Goal: Information Seeking & Learning: Learn about a topic

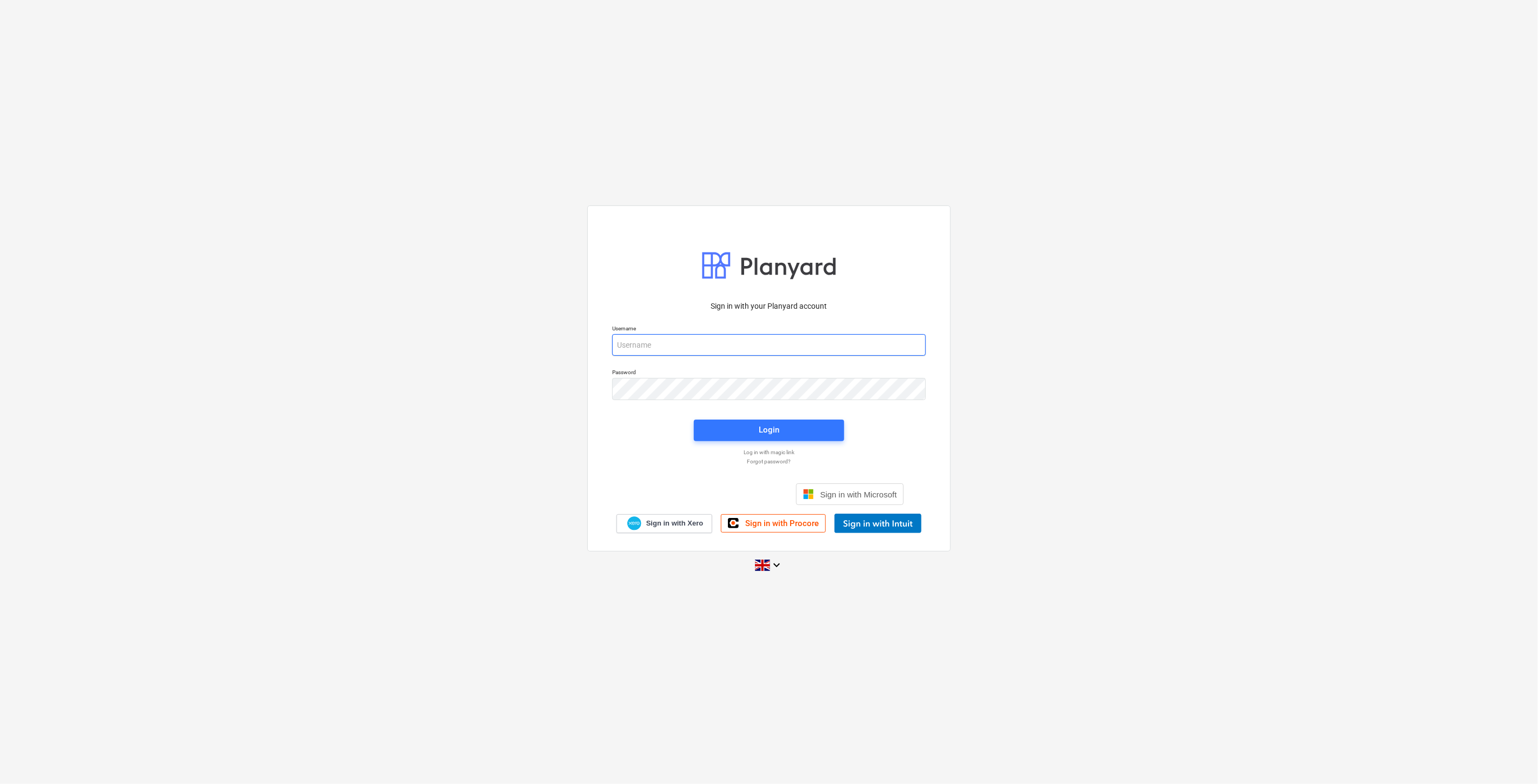
click at [704, 335] on input "email" at bounding box center [769, 345] width 314 height 22
type input "[PERSON_NAME][EMAIL_ADDRESS][DOMAIN_NAME]"
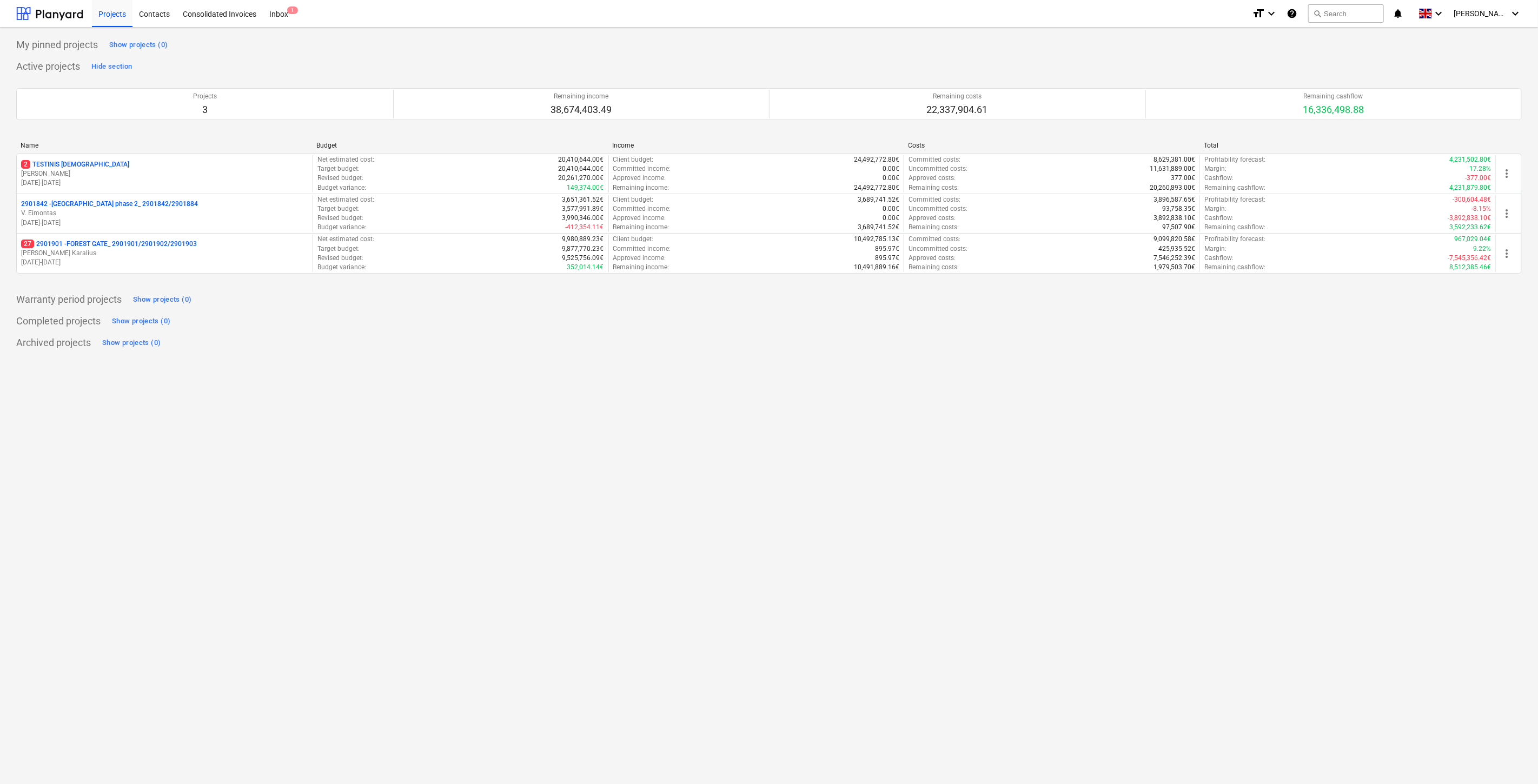
drag, startPoint x: 1035, startPoint y: 485, endPoint x: 1076, endPoint y: 432, distance: 67.0
click at [1036, 482] on div "My pinned projects Show projects (0) Active projects Hide section Projects 3 Re…" at bounding box center [769, 406] width 1538 height 756
click at [1079, 430] on div "My pinned projects Show projects (0) Active projects Hide section Projects 3 Re…" at bounding box center [769, 406] width 1538 height 756
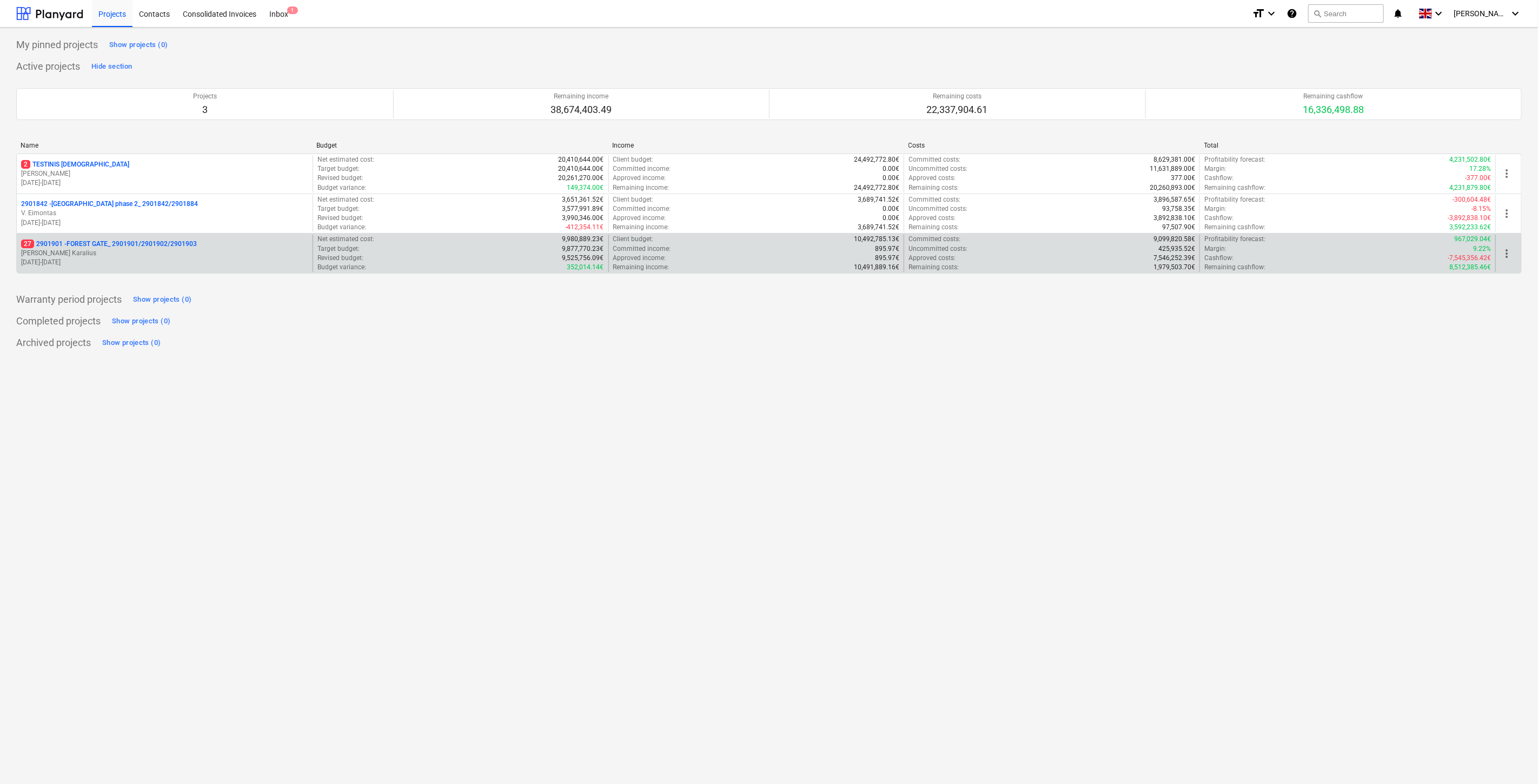
click at [203, 253] on p "[PERSON_NAME] Karalius" at bounding box center [165, 253] width 287 height 9
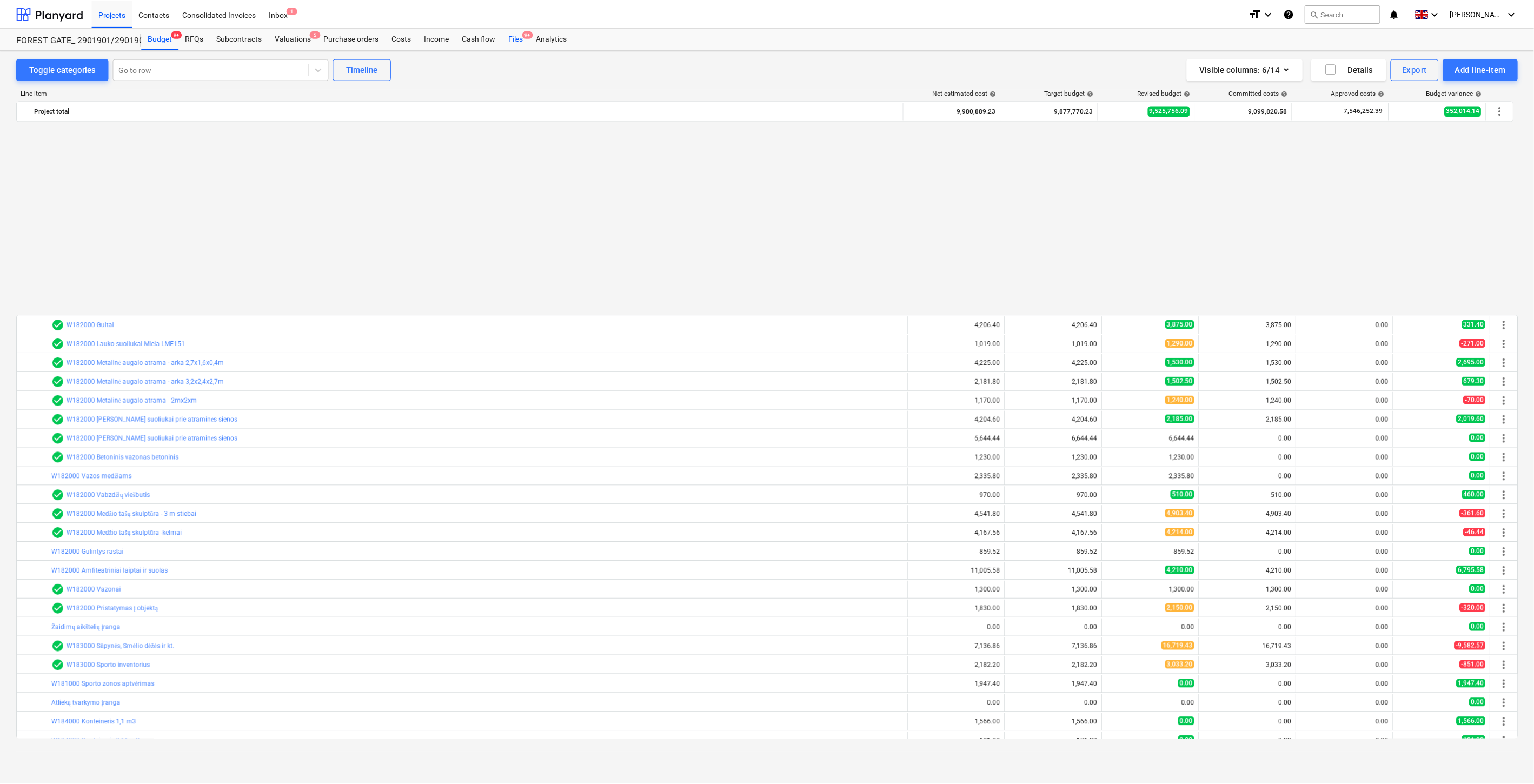
scroll to position [578, 0]
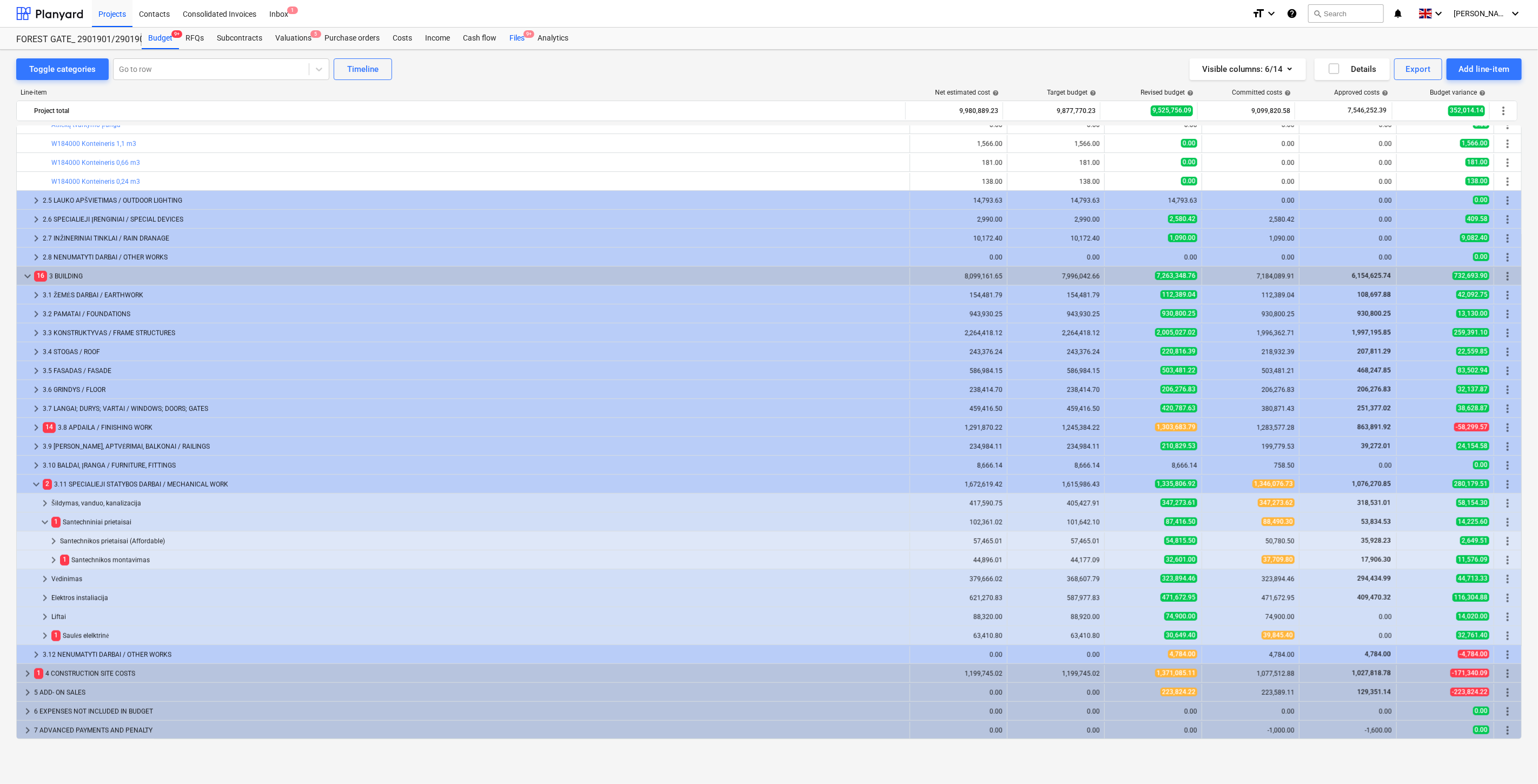
click at [516, 34] on div "Files 9+" at bounding box center [517, 39] width 28 height 22
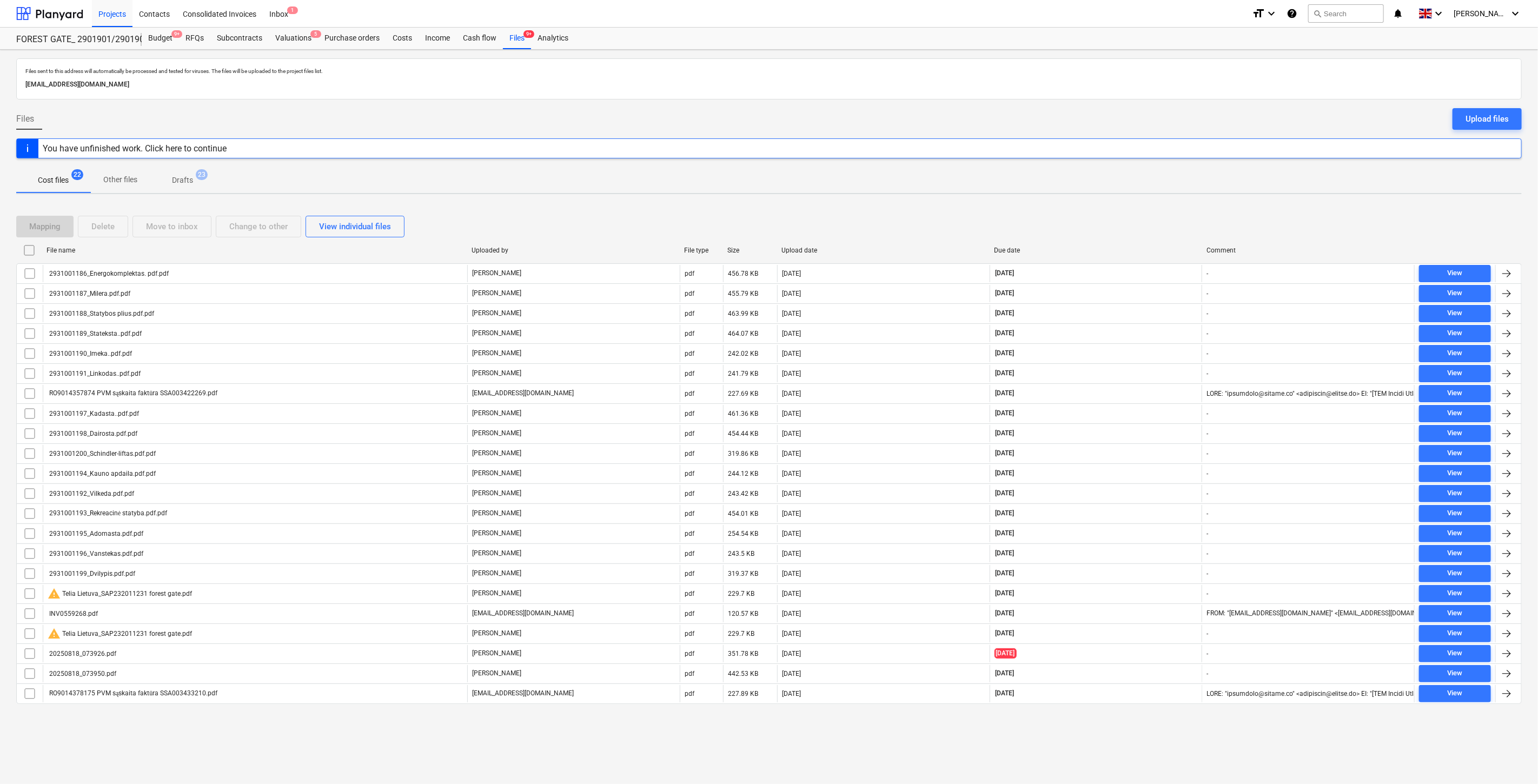
click at [1105, 223] on div "Mapping Delete Move to inbox Change to other View individual files" at bounding box center [769, 227] width 1505 height 22
click at [1139, 217] on div "Mapping Delete Move to inbox Change to other View individual files" at bounding box center [769, 227] width 1505 height 22
click at [184, 174] on p "Drafts" at bounding box center [182, 180] width 21 height 11
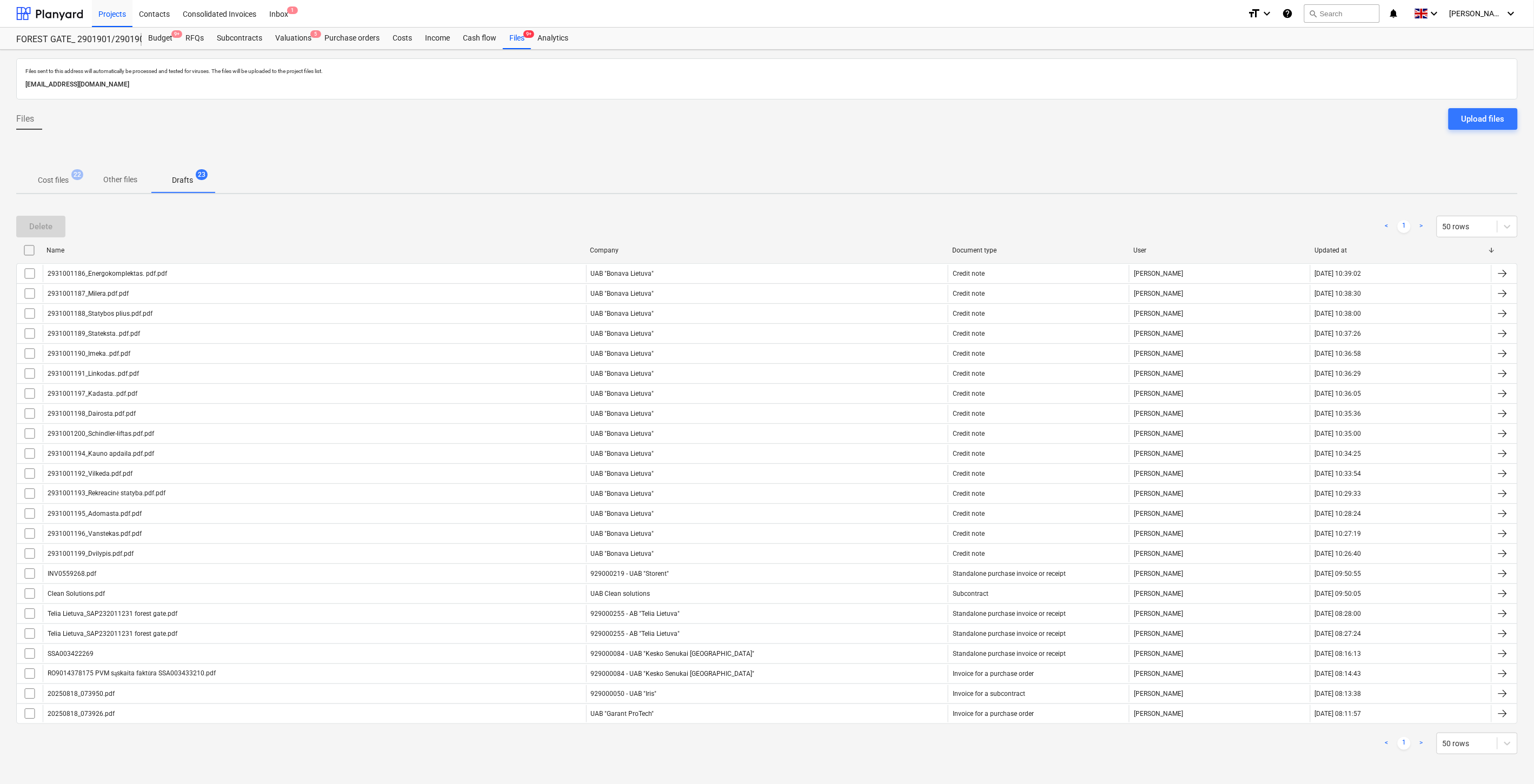
click at [34, 176] on span "Cost files 22" at bounding box center [53, 180] width 48 height 11
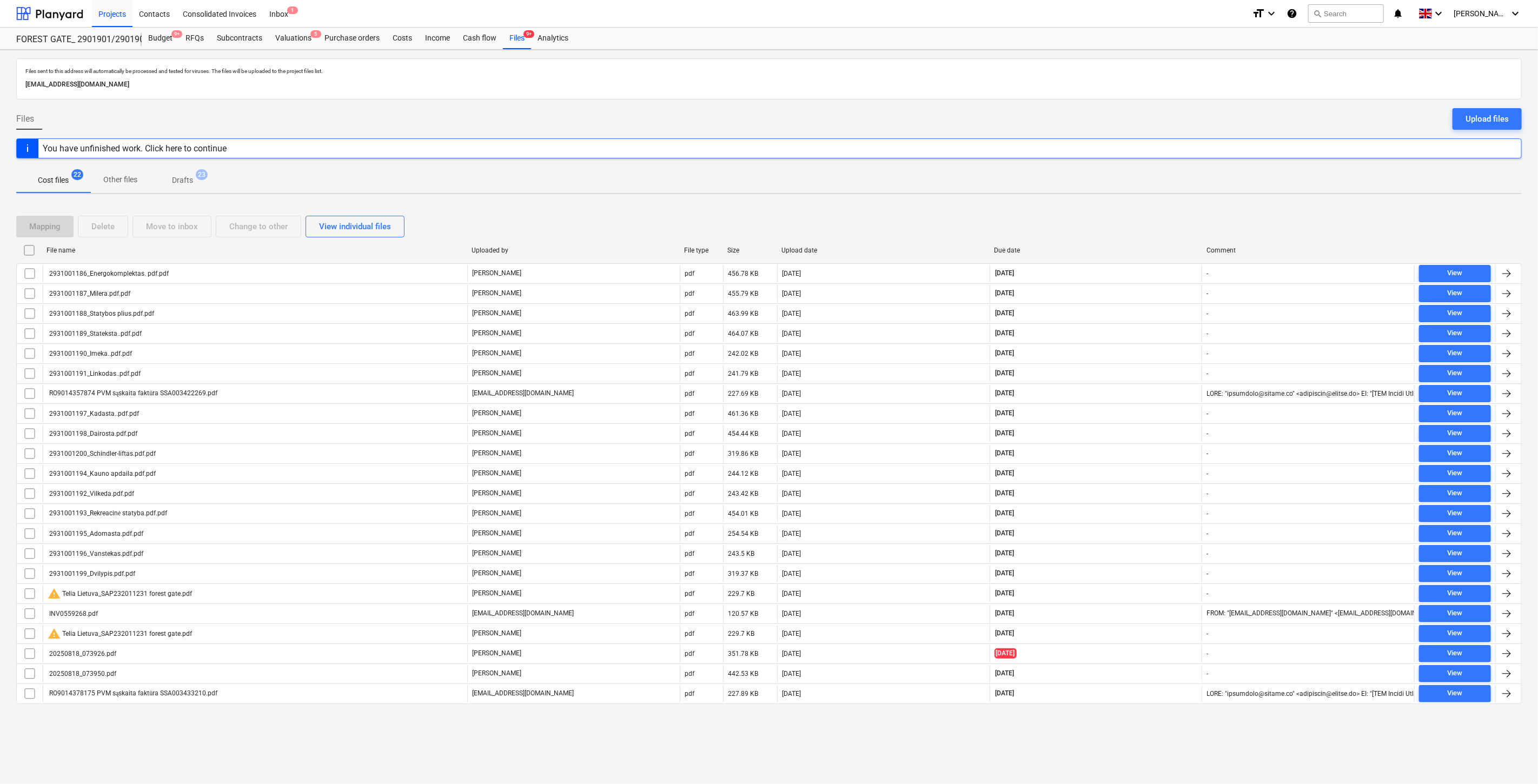
click at [1062, 212] on div "Mapping Delete Move to inbox Change to other View individual files" at bounding box center [769, 226] width 1505 height 30
click at [1072, 208] on div "Mapping Delete Move to inbox Change to other View individual files File name Up…" at bounding box center [769, 464] width 1505 height 523
click at [1120, 224] on div "Mapping Delete Move to inbox Change to other View individual files" at bounding box center [769, 227] width 1505 height 22
click at [1154, 213] on div "Mapping Delete Move to inbox Change to other View individual files" at bounding box center [769, 226] width 1505 height 30
click at [1158, 212] on div "Mapping Delete Move to inbox Change to other View individual files" at bounding box center [769, 226] width 1505 height 30
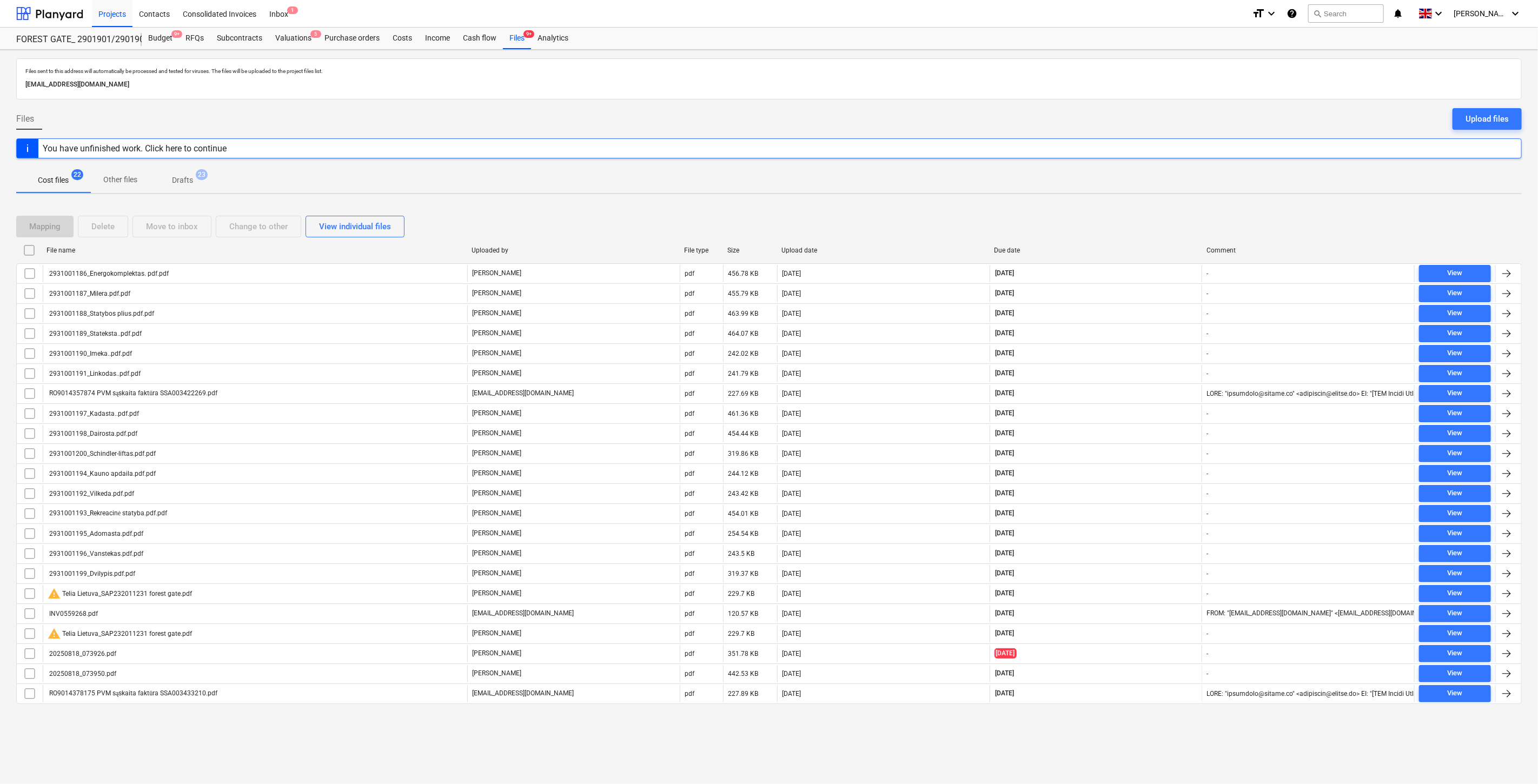
click at [1170, 207] on div "Mapping Delete Move to inbox Change to other View individual files File name Up…" at bounding box center [769, 464] width 1505 height 523
click at [294, 42] on div "Valuations 5" at bounding box center [293, 39] width 49 height 22
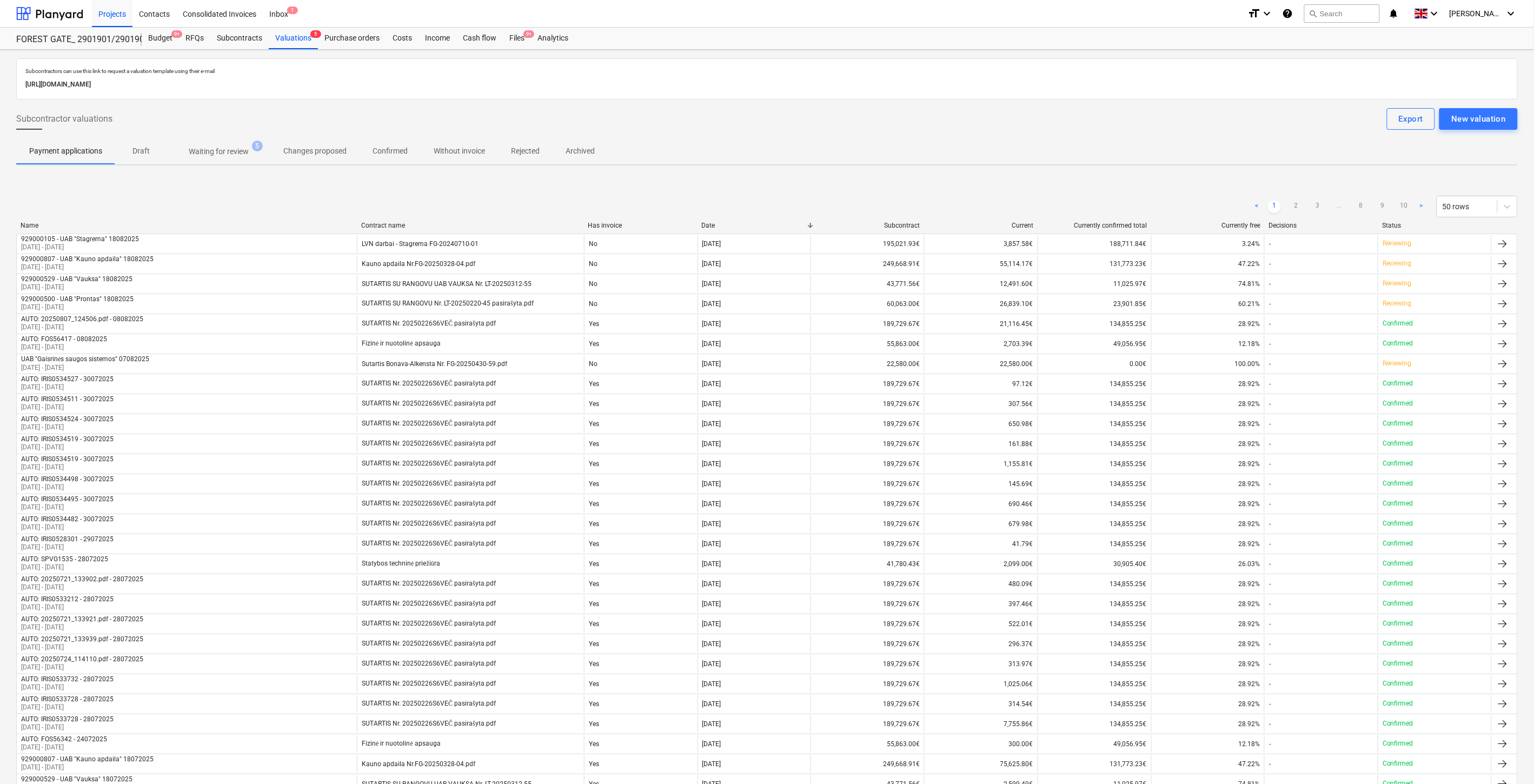
click at [236, 144] on span "Waiting for review 5" at bounding box center [218, 151] width 103 height 19
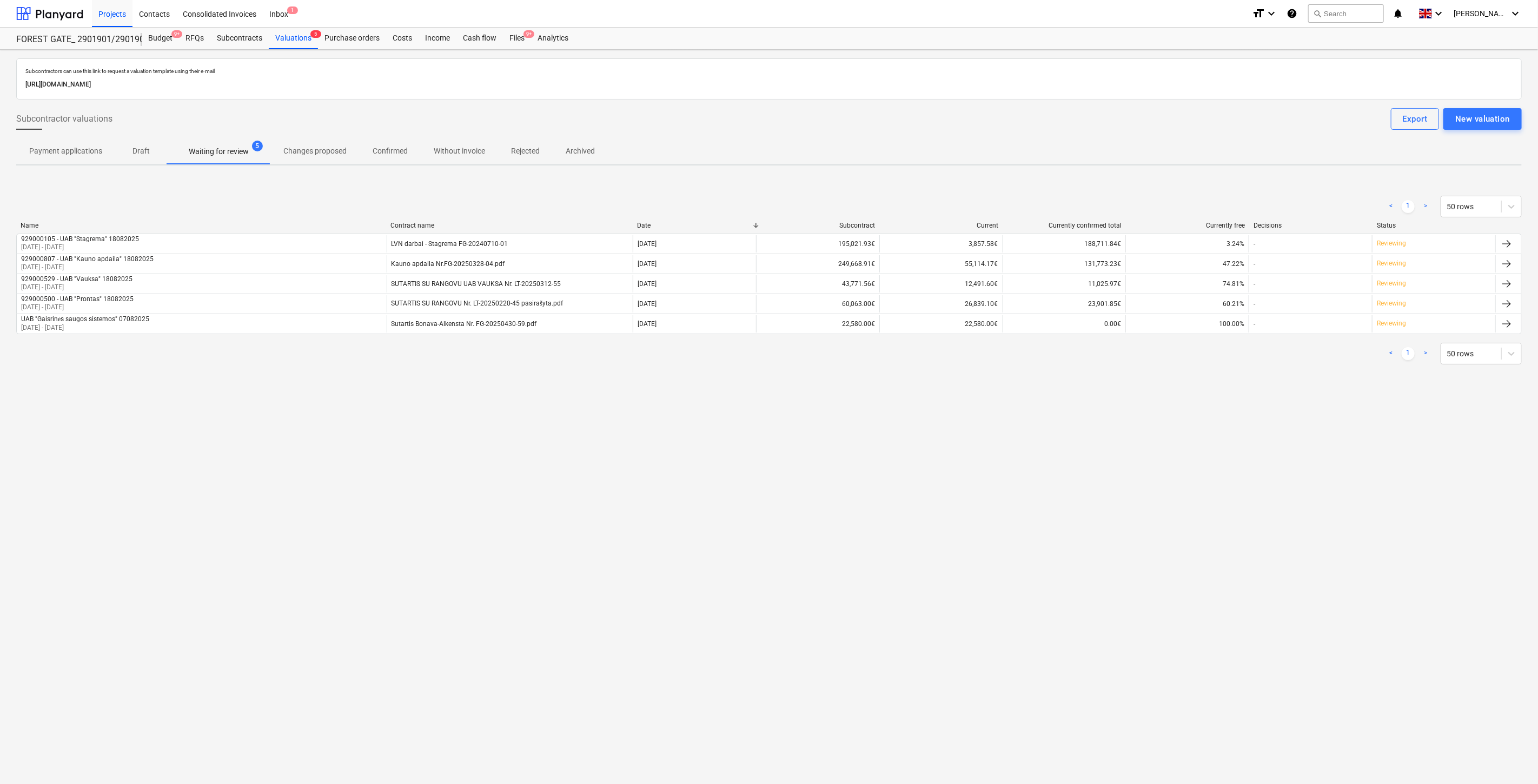
click at [1034, 477] on div "Subcontractors can use this link to request a valuation template using their e-…" at bounding box center [769, 416] width 1538 height 734
click at [1087, 446] on div "Subcontractors can use this link to request a valuation template using their e-…" at bounding box center [769, 416] width 1538 height 734
click at [1090, 431] on div "Subcontractors can use this link to request a valuation template using their e-…" at bounding box center [769, 416] width 1538 height 734
click at [1104, 403] on div "Subcontractors can use this link to request a valuation template using their e-…" at bounding box center [769, 416] width 1538 height 734
click at [235, 40] on div "Subcontracts" at bounding box center [240, 39] width 59 height 22
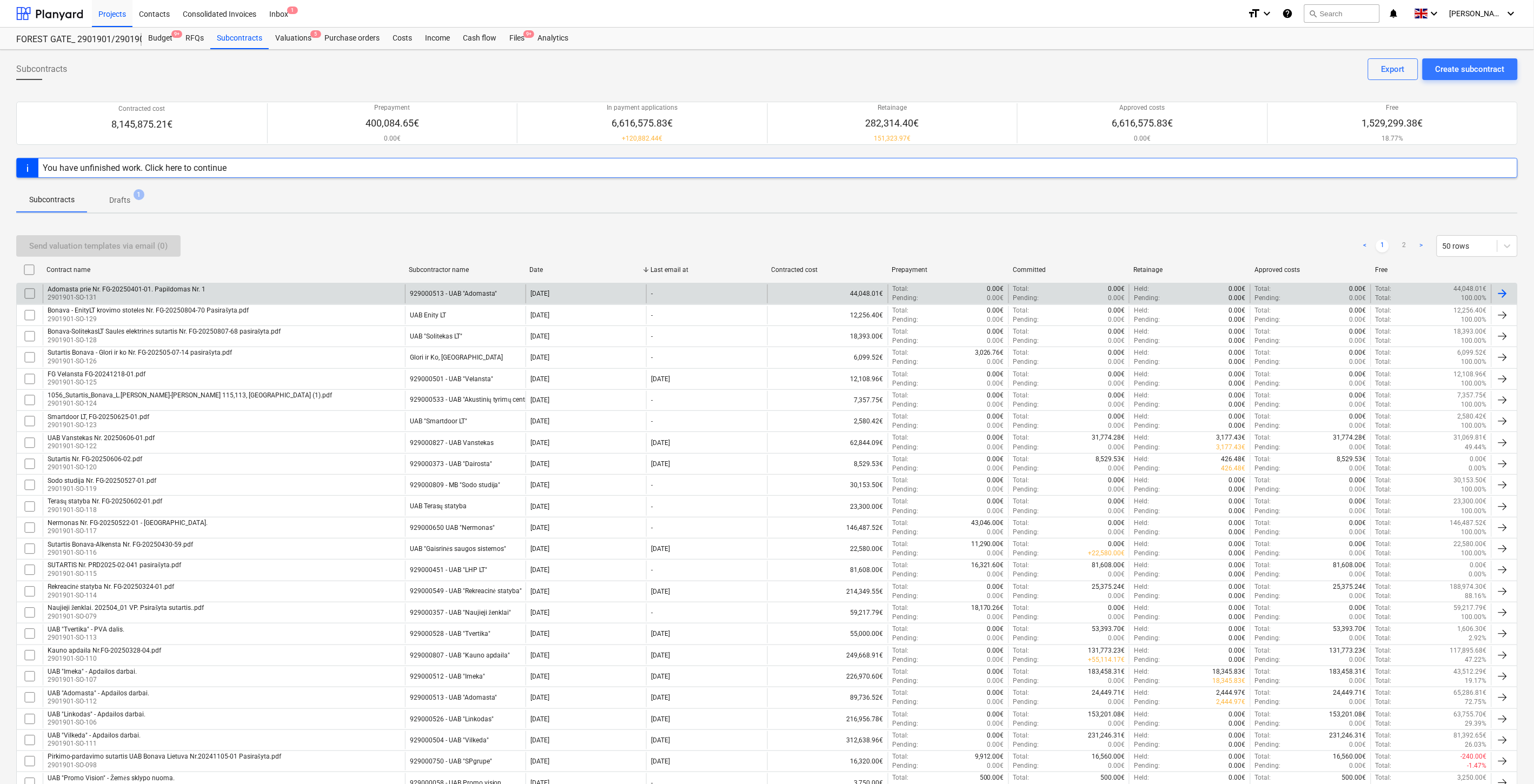
click at [235, 287] on div "Adomasta prie Nr. FG-20250401-01. Papildomas Nr. 1 2901901-SO-131" at bounding box center [224, 293] width 362 height 18
click at [27, 293] on input "checkbox" at bounding box center [30, 293] width 17 height 17
click at [159, 244] on div "Send valuation templates via email (1)" at bounding box center [98, 245] width 138 height 14
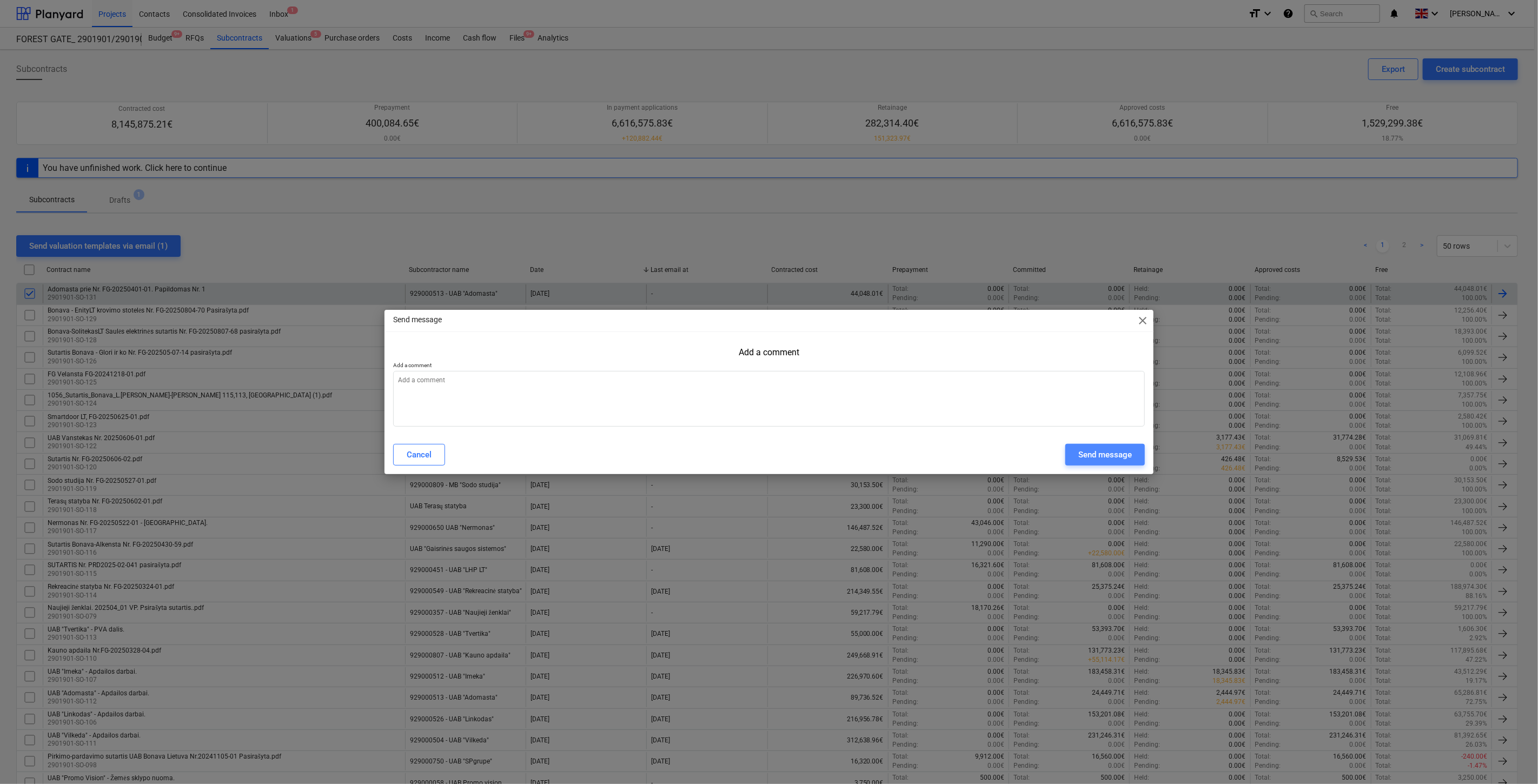
click at [1089, 458] on div "Send message" at bounding box center [1105, 454] width 54 height 14
type textarea "x"
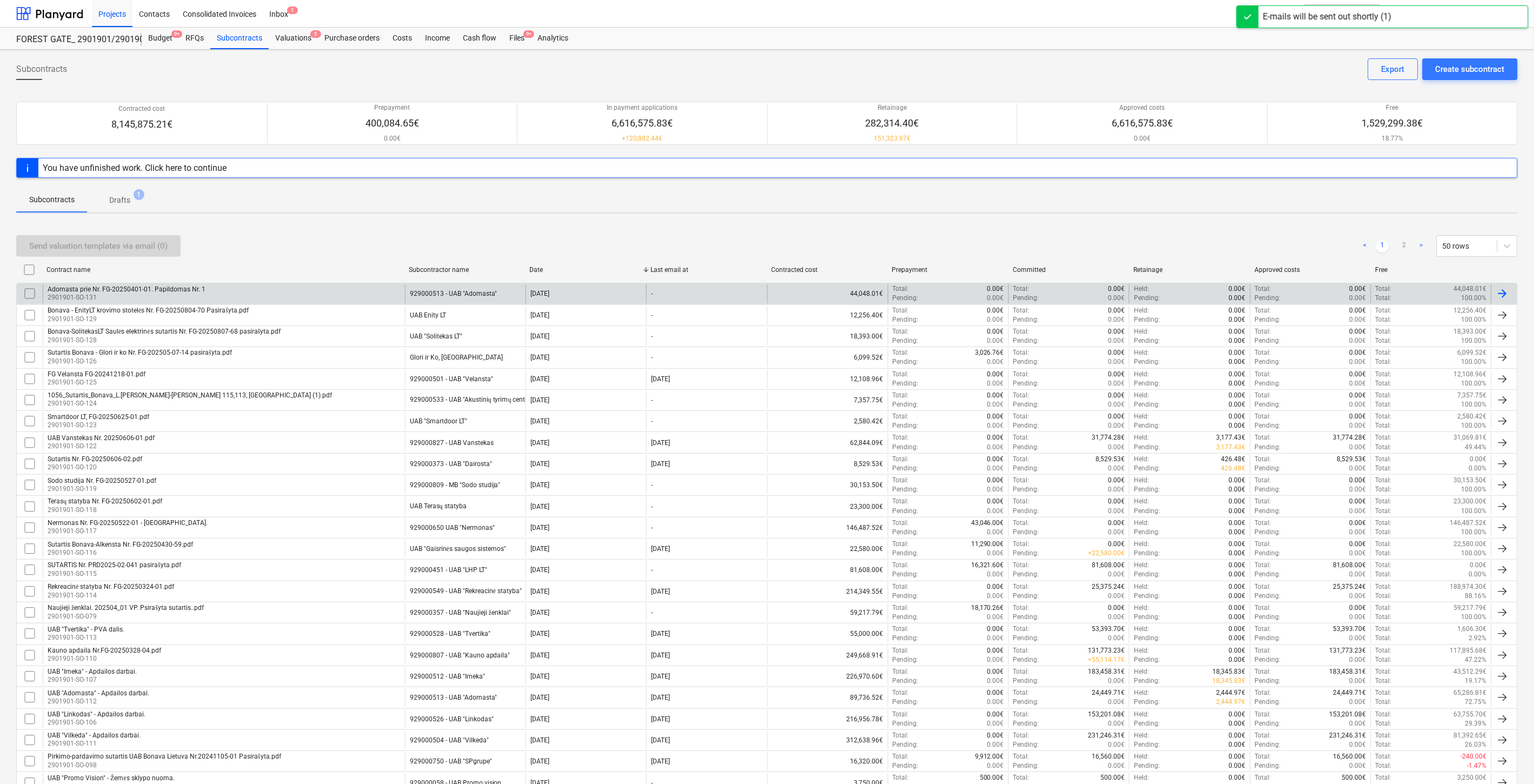
click at [1077, 247] on div "Send valuation templates via email (0) < 1 2 > 50 rows" at bounding box center [767, 246] width 1501 height 22
click at [1103, 234] on div "Send valuation templates via email (0) < 1 2 > 50 rows" at bounding box center [767, 246] width 1501 height 30
click at [1190, 245] on div "Send valuation templates via email (0) < 1 2 > 50 rows" at bounding box center [767, 246] width 1501 height 22
click at [1197, 238] on div "Send valuation templates via email (0) < 1 2 > 50 rows" at bounding box center [767, 246] width 1501 height 22
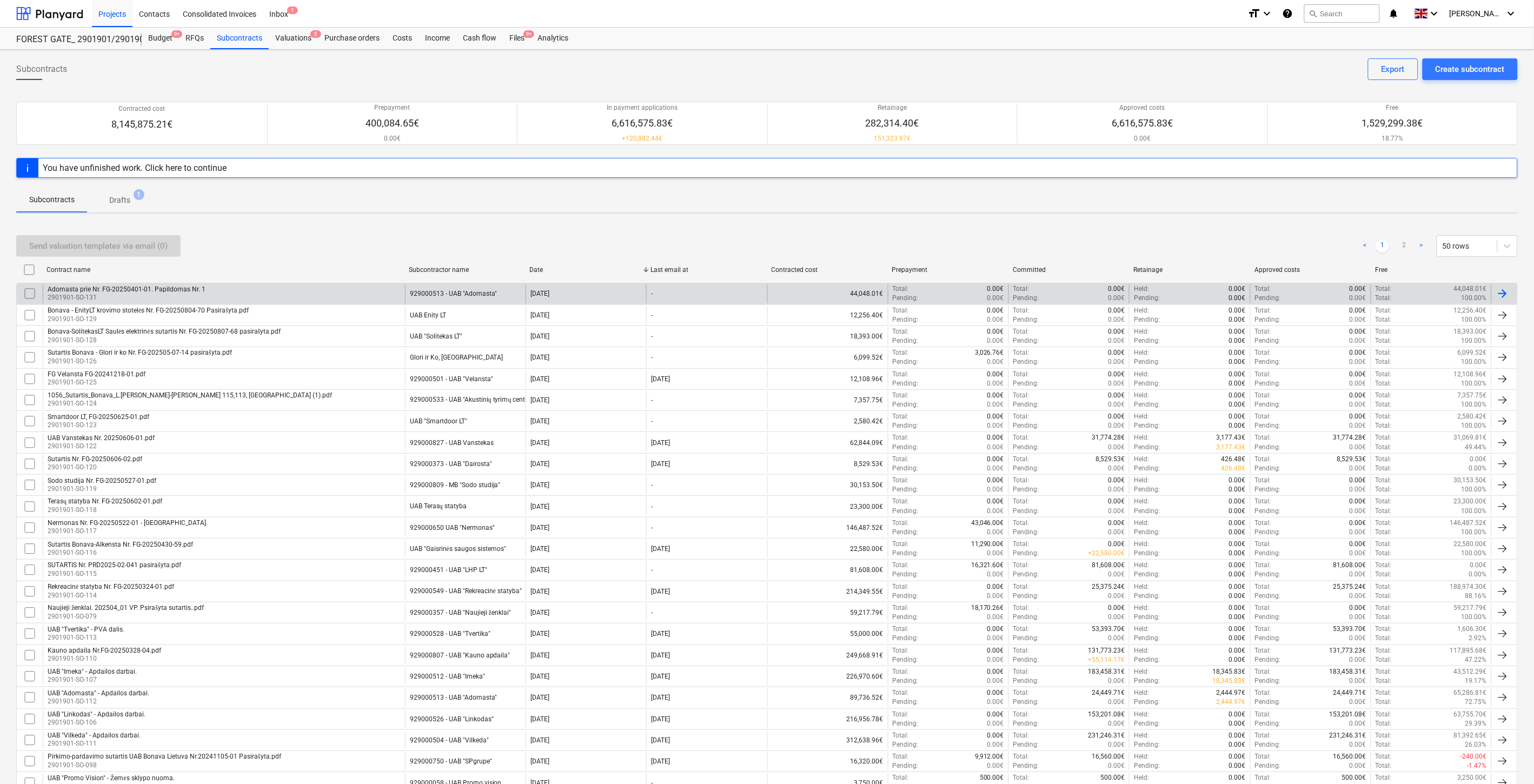
click at [1197, 238] on div "Send valuation templates via email (0) < 1 2 > 50 rows" at bounding box center [767, 246] width 1501 height 22
click at [1203, 236] on div "Send valuation templates via email (0) < 1 2 > 50 rows" at bounding box center [767, 246] width 1501 height 22
click at [1211, 231] on div "Send valuation templates via email (0) < 1 2 > 50 rows" at bounding box center [767, 246] width 1501 height 30
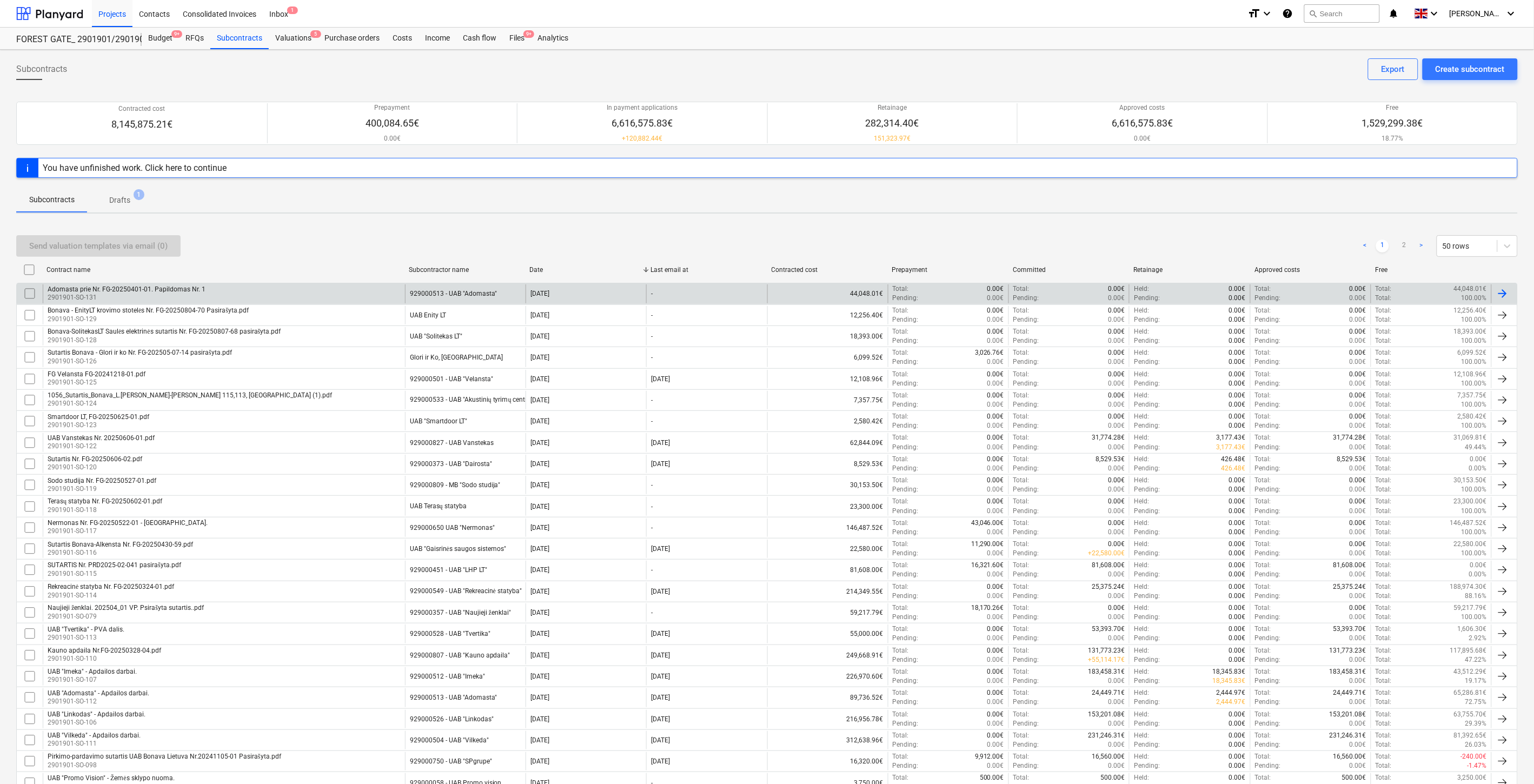
click at [1175, 247] on div "Send valuation templates via email (0) < 1 2 > 50 rows" at bounding box center [767, 246] width 1501 height 22
click at [1181, 245] on div "Send valuation templates via email (0) < 1 2 > 50 rows" at bounding box center [767, 246] width 1501 height 22
drag, startPoint x: 1196, startPoint y: 236, endPoint x: 1208, endPoint y: 229, distance: 13.9
click at [1196, 236] on div "Send valuation templates via email (0) < 1 2 > 50 rows" at bounding box center [767, 246] width 1501 height 22
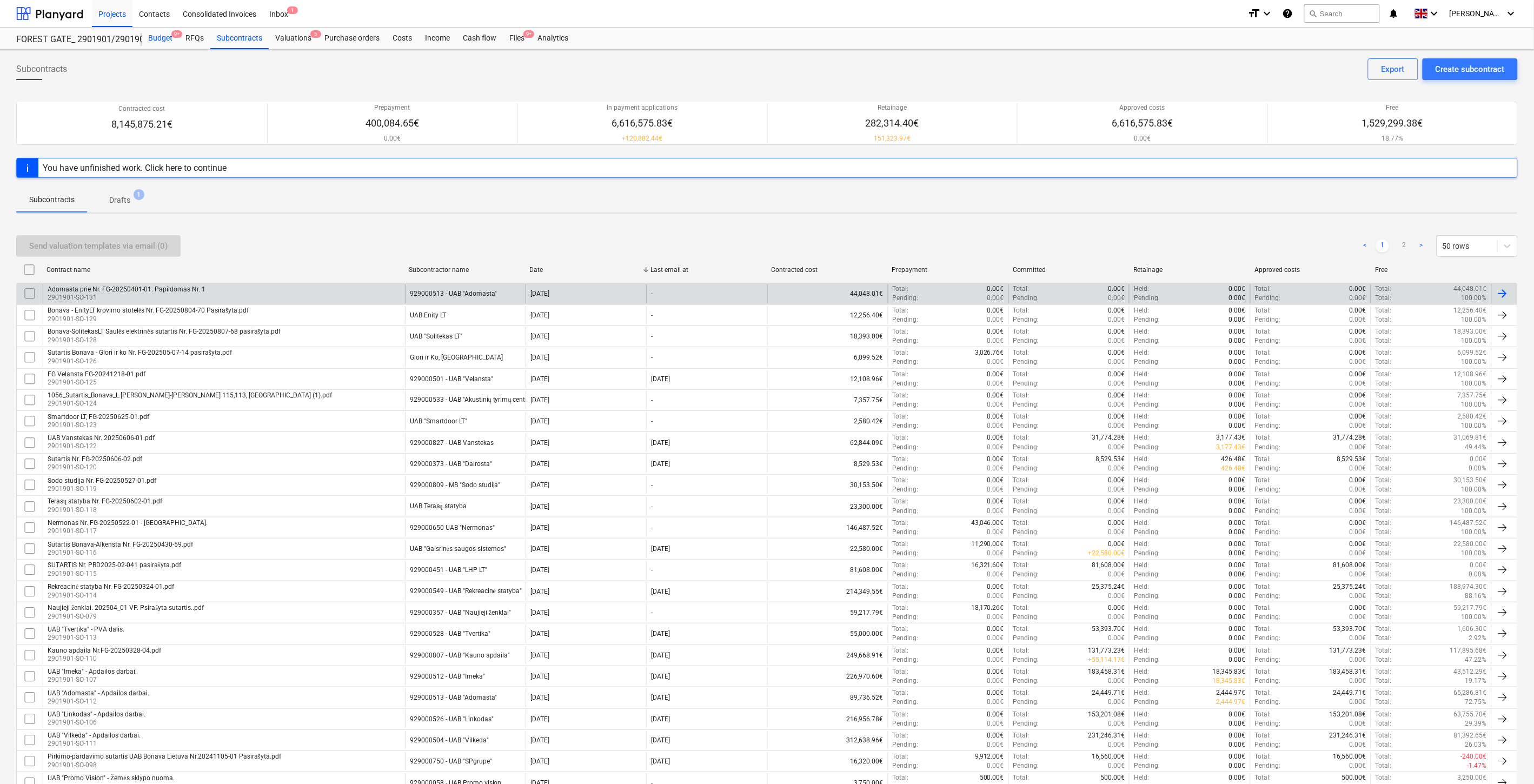
drag, startPoint x: 144, startPoint y: 30, endPoint x: 163, endPoint y: 36, distance: 19.9
click at [144, 30] on div "Budget 9+" at bounding box center [160, 39] width 37 height 22
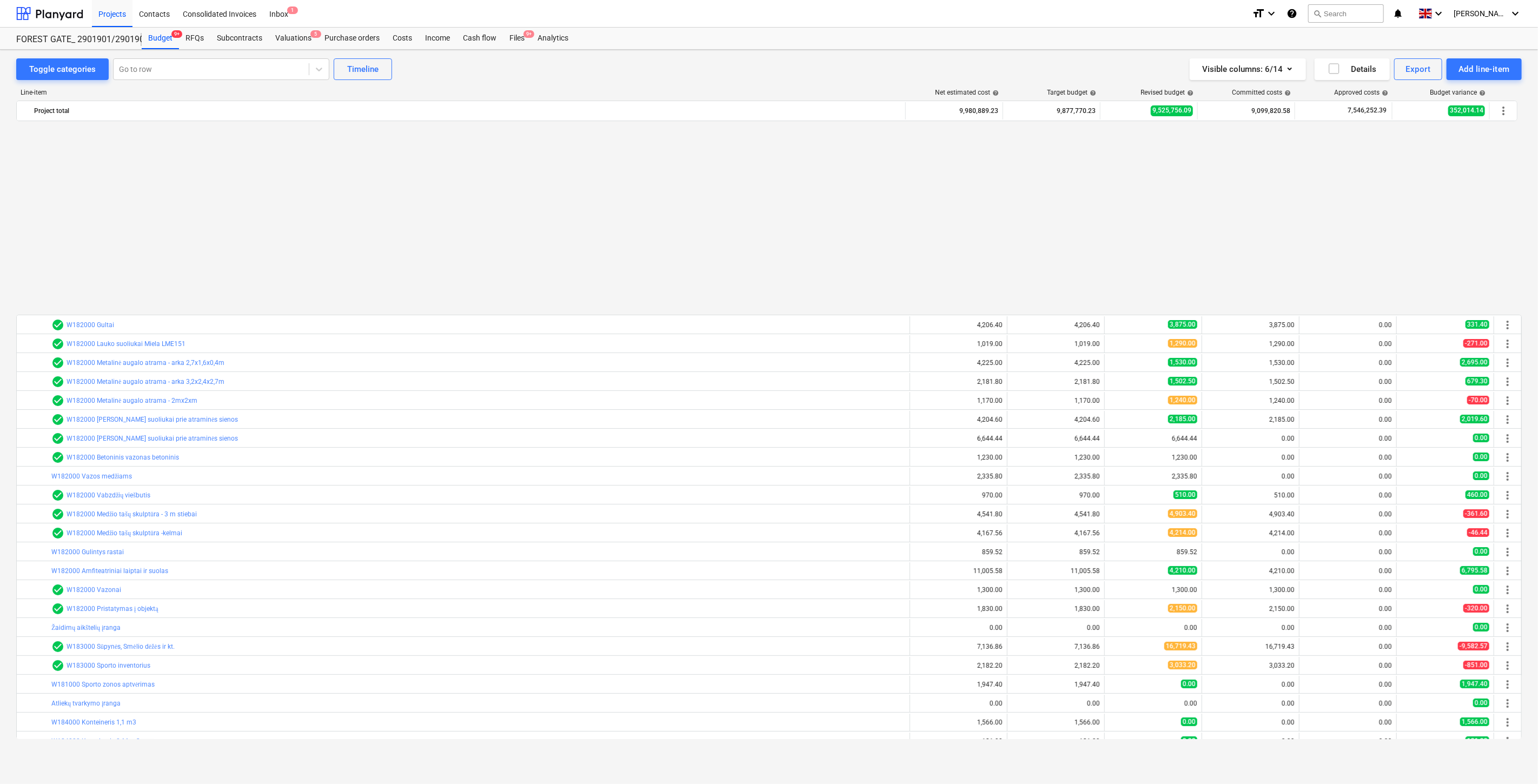
scroll to position [578, 0]
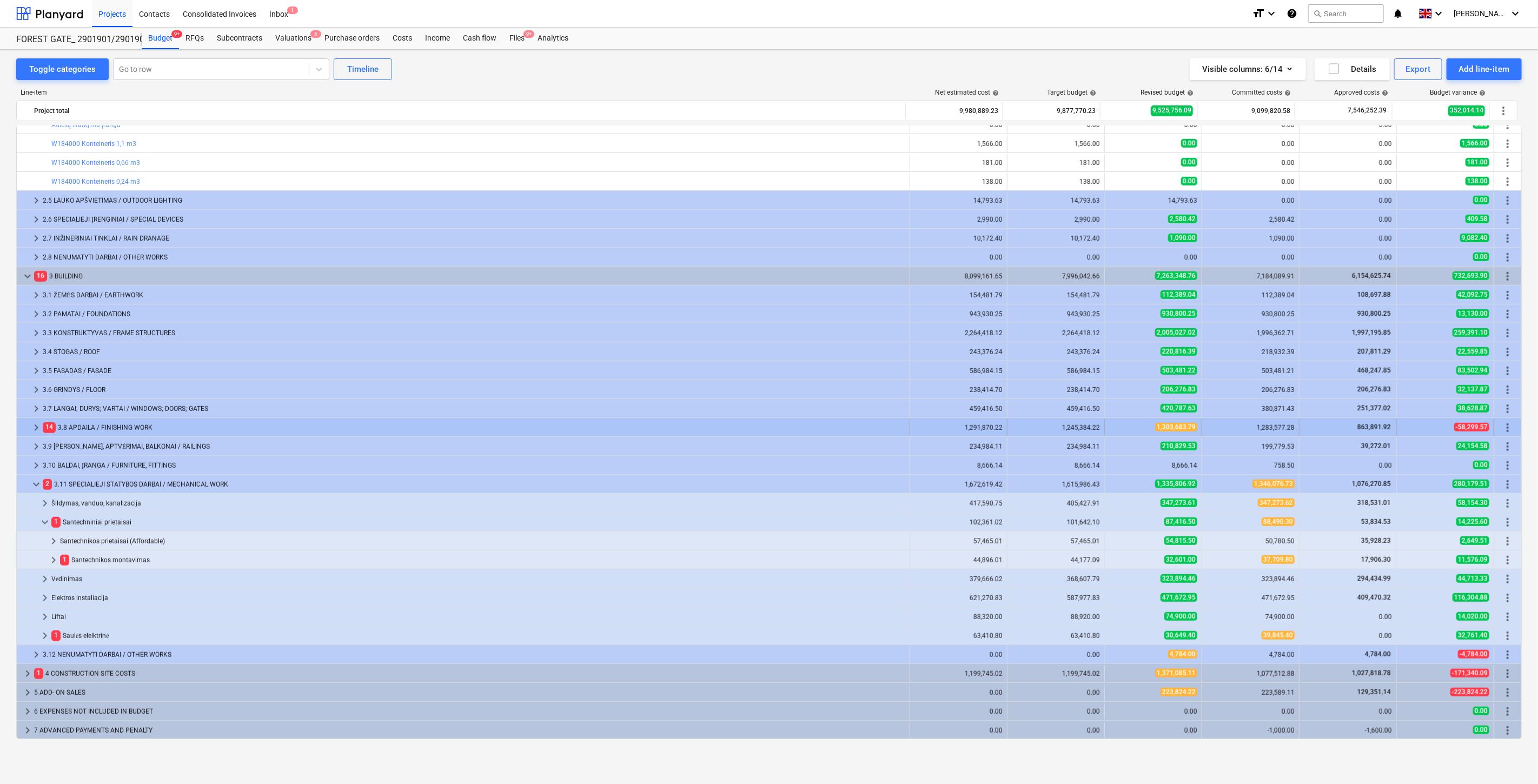
click at [275, 419] on div "keyboard_arrow_right 14 3.8 APDAILA / FINISHING WORK 1,291,870.22 1,245,384.22 …" at bounding box center [769, 427] width 1504 height 18
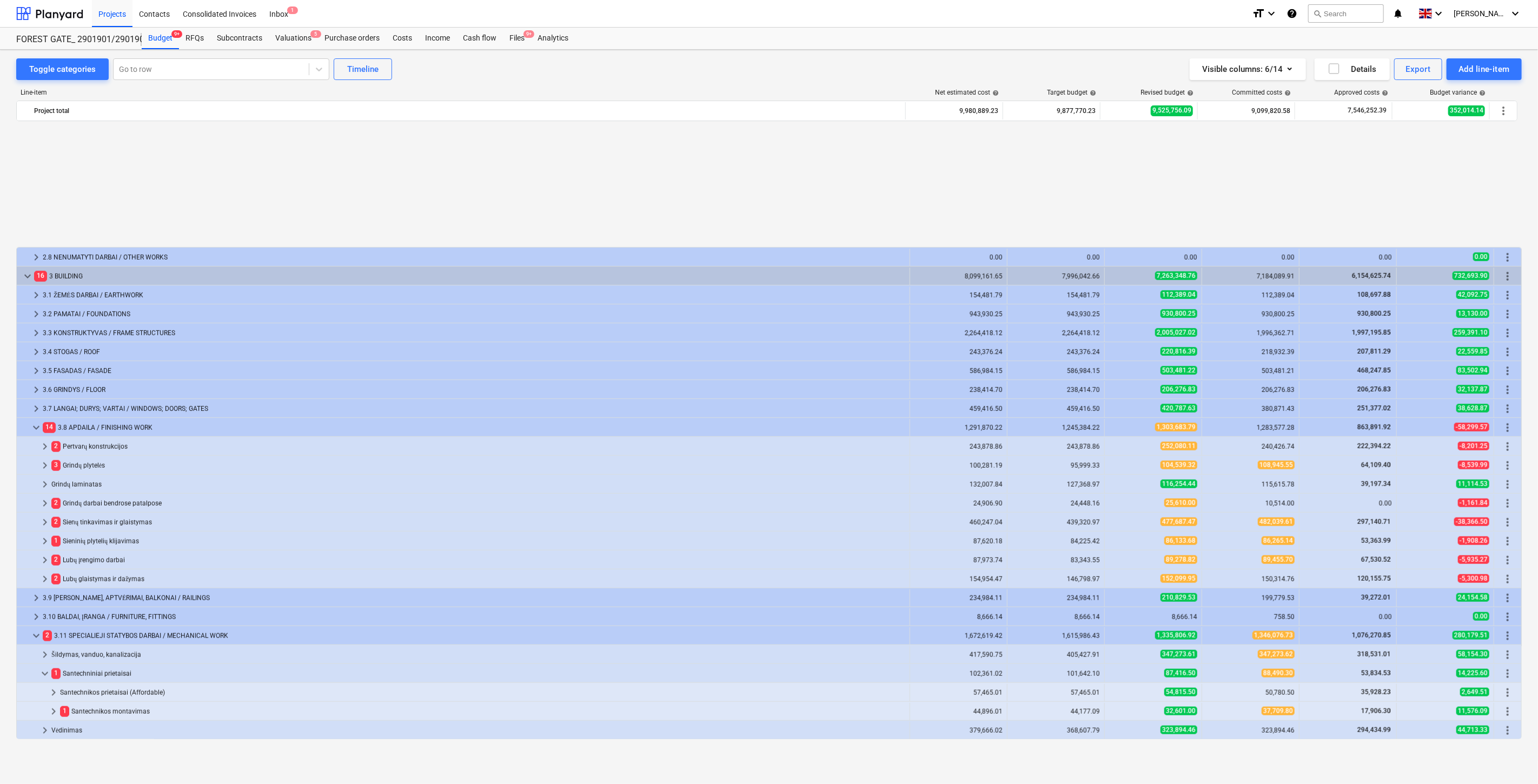
scroll to position [730, 0]
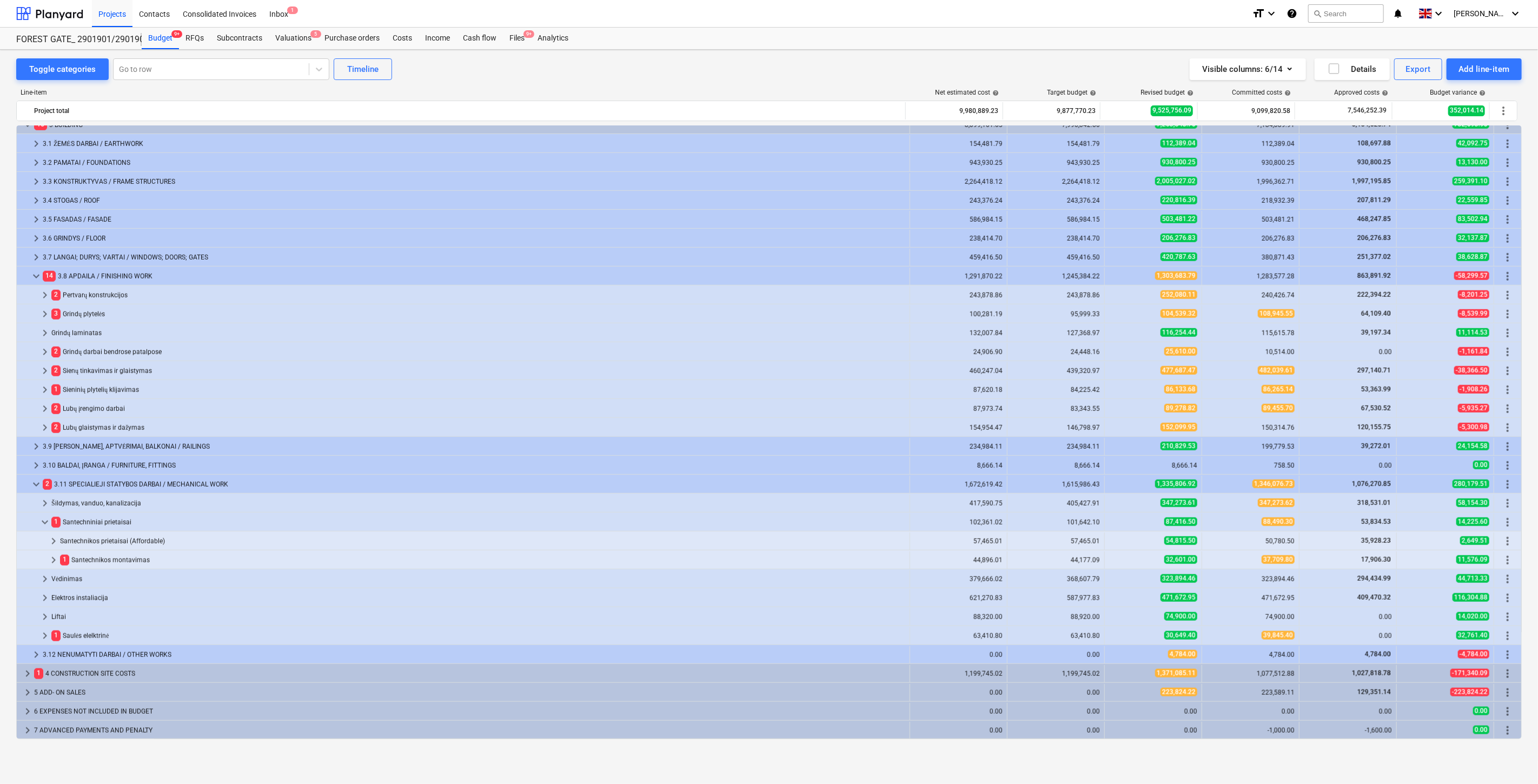
click at [226, 312] on div "3 Grindų plytelės" at bounding box center [478, 314] width 854 height 17
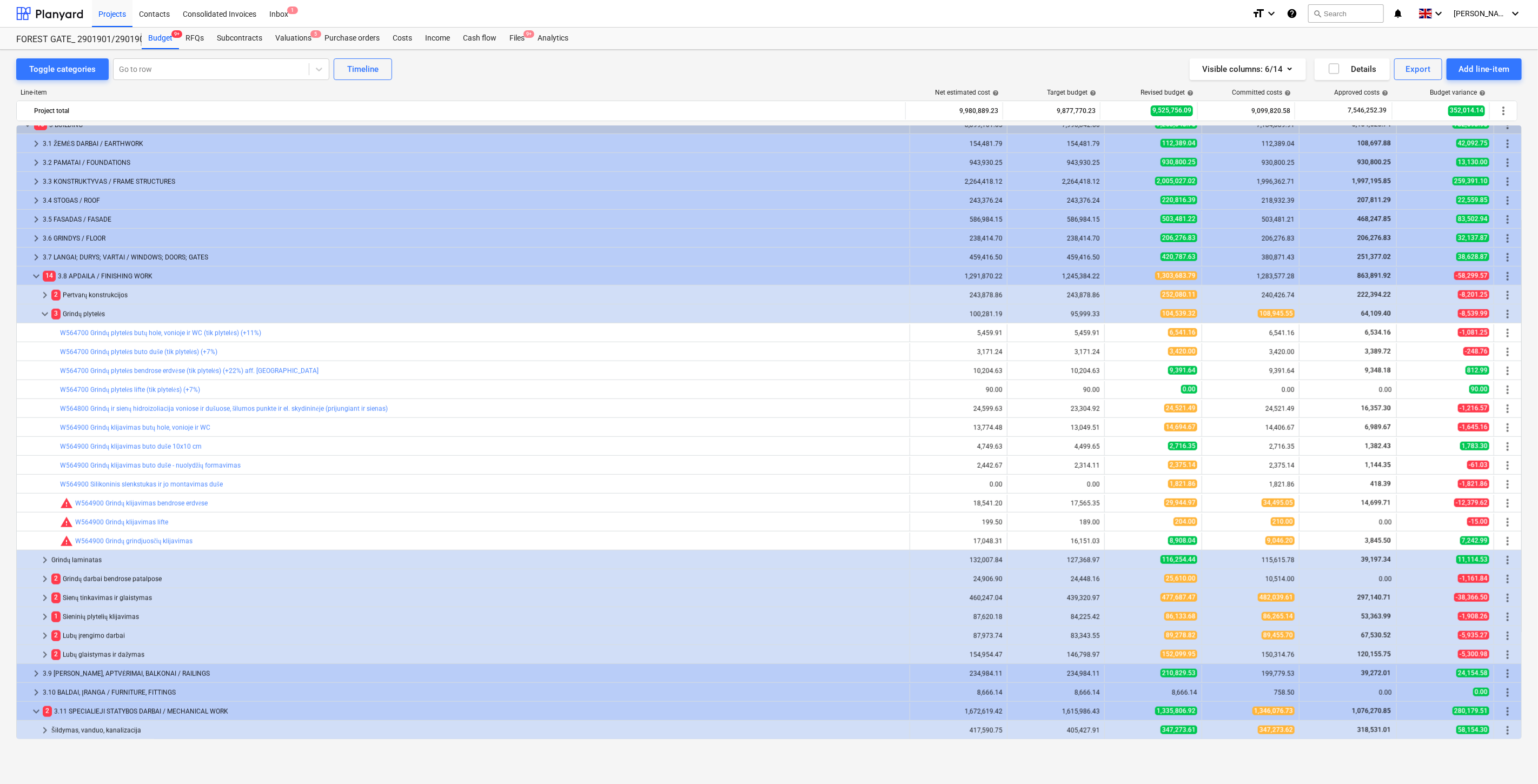
click at [226, 312] on div "3 Grindų plytelės" at bounding box center [478, 314] width 854 height 17
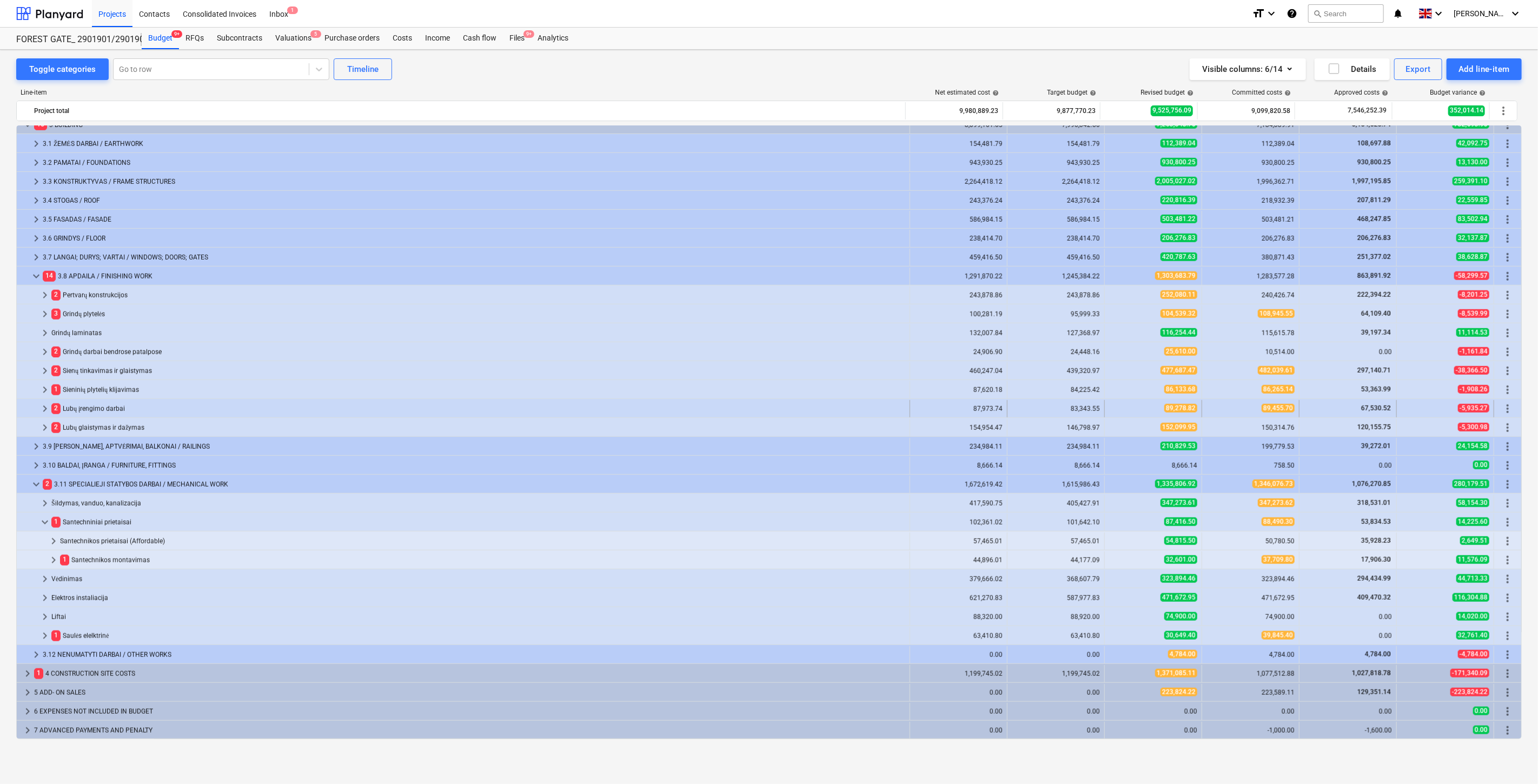
click at [214, 408] on div "2 Lubų įrengimo darbai" at bounding box center [478, 408] width 854 height 17
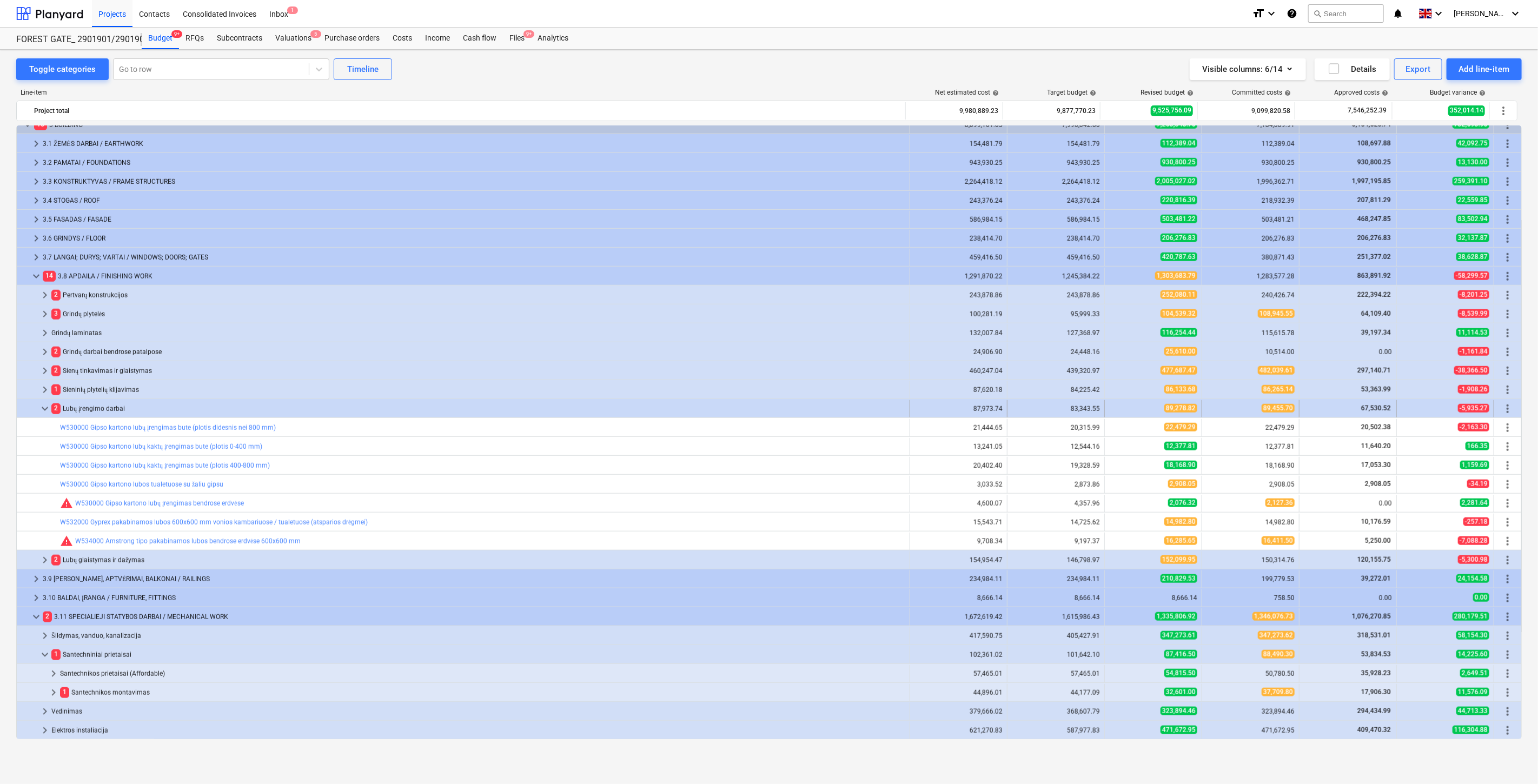
click at [214, 408] on div "2 Lubų įrengimo darbai" at bounding box center [478, 408] width 854 height 17
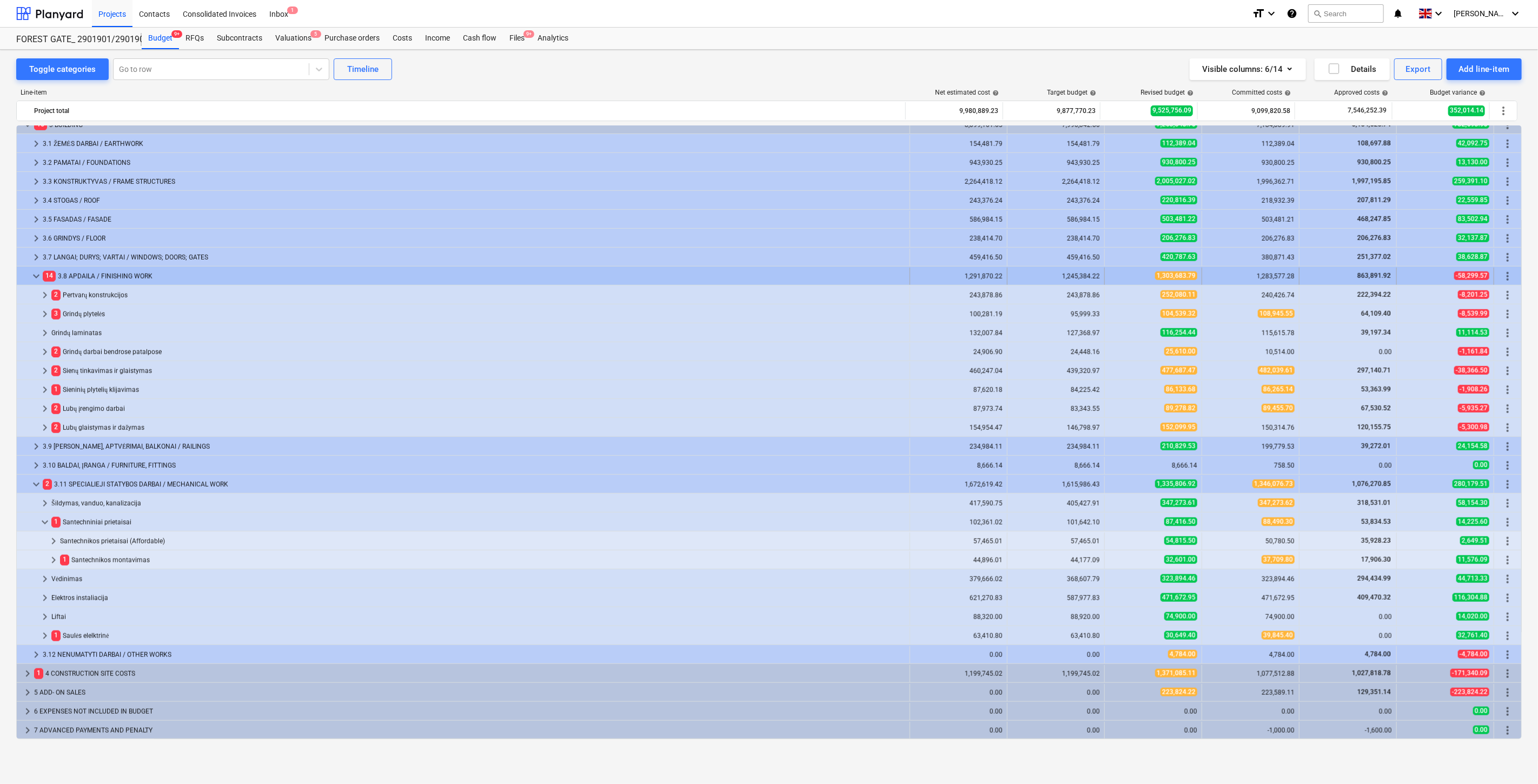
click at [36, 273] on span "keyboard_arrow_down" at bounding box center [36, 276] width 13 height 13
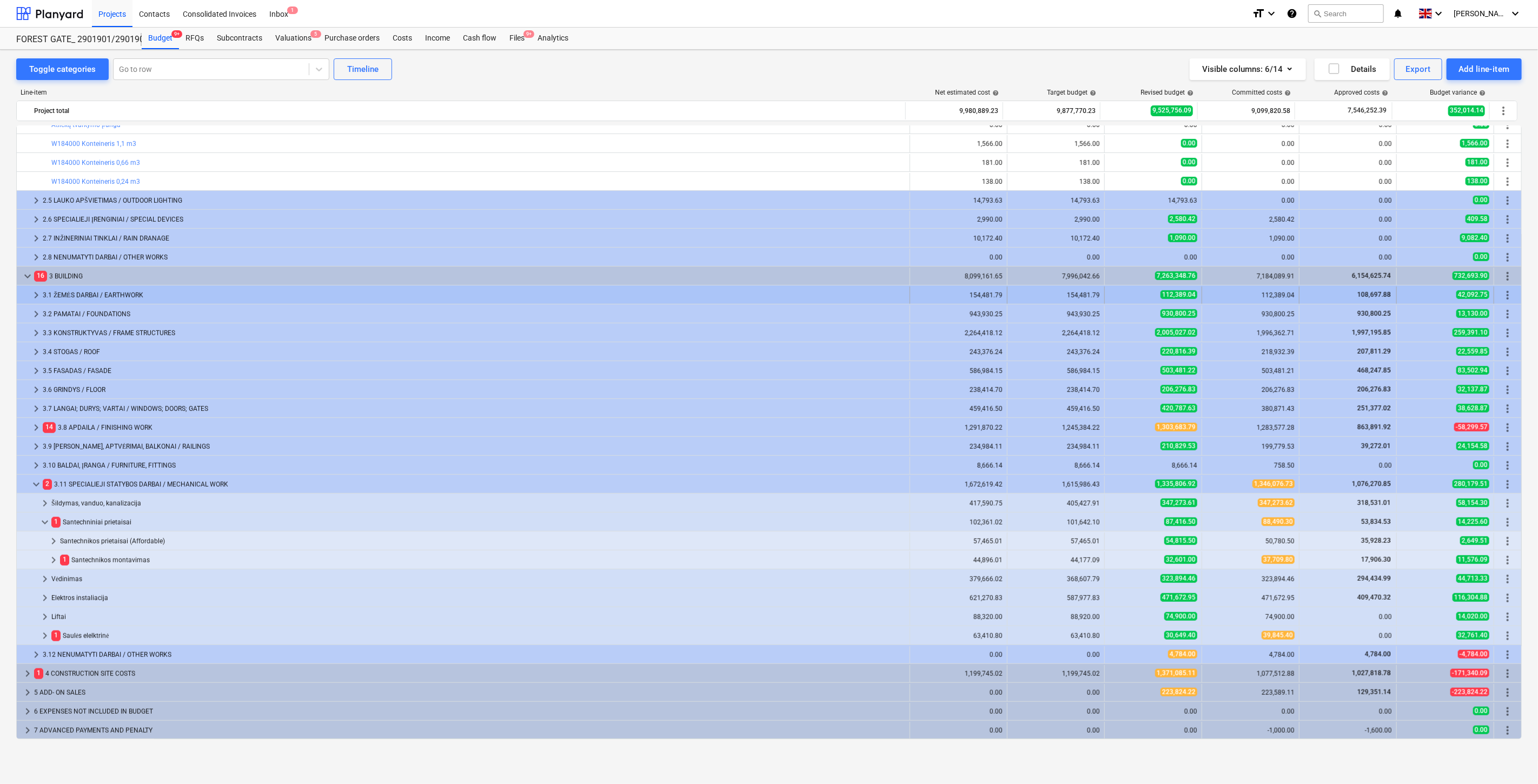
scroll to position [578, 0]
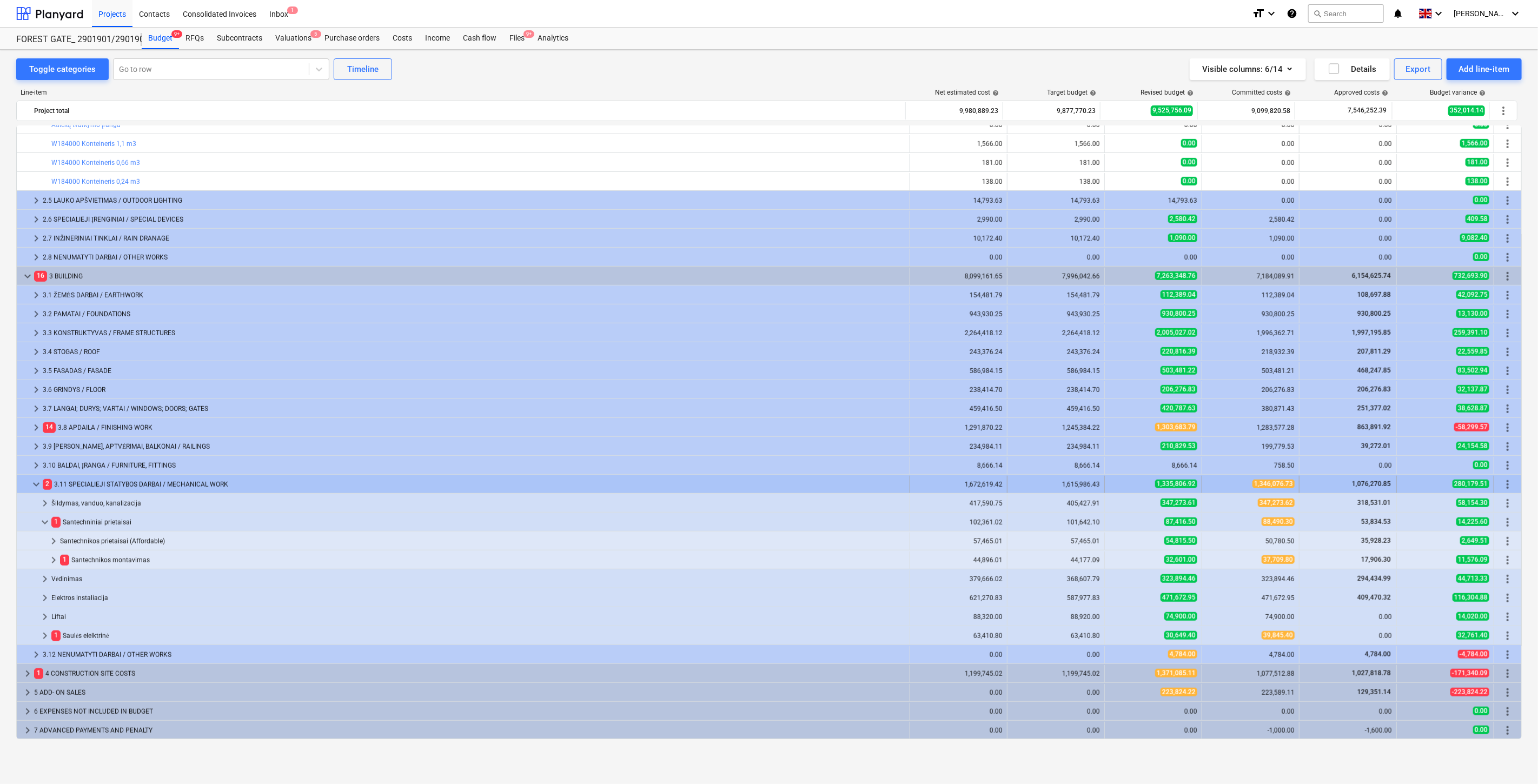
click at [34, 487] on span "keyboard_arrow_down" at bounding box center [36, 484] width 13 height 13
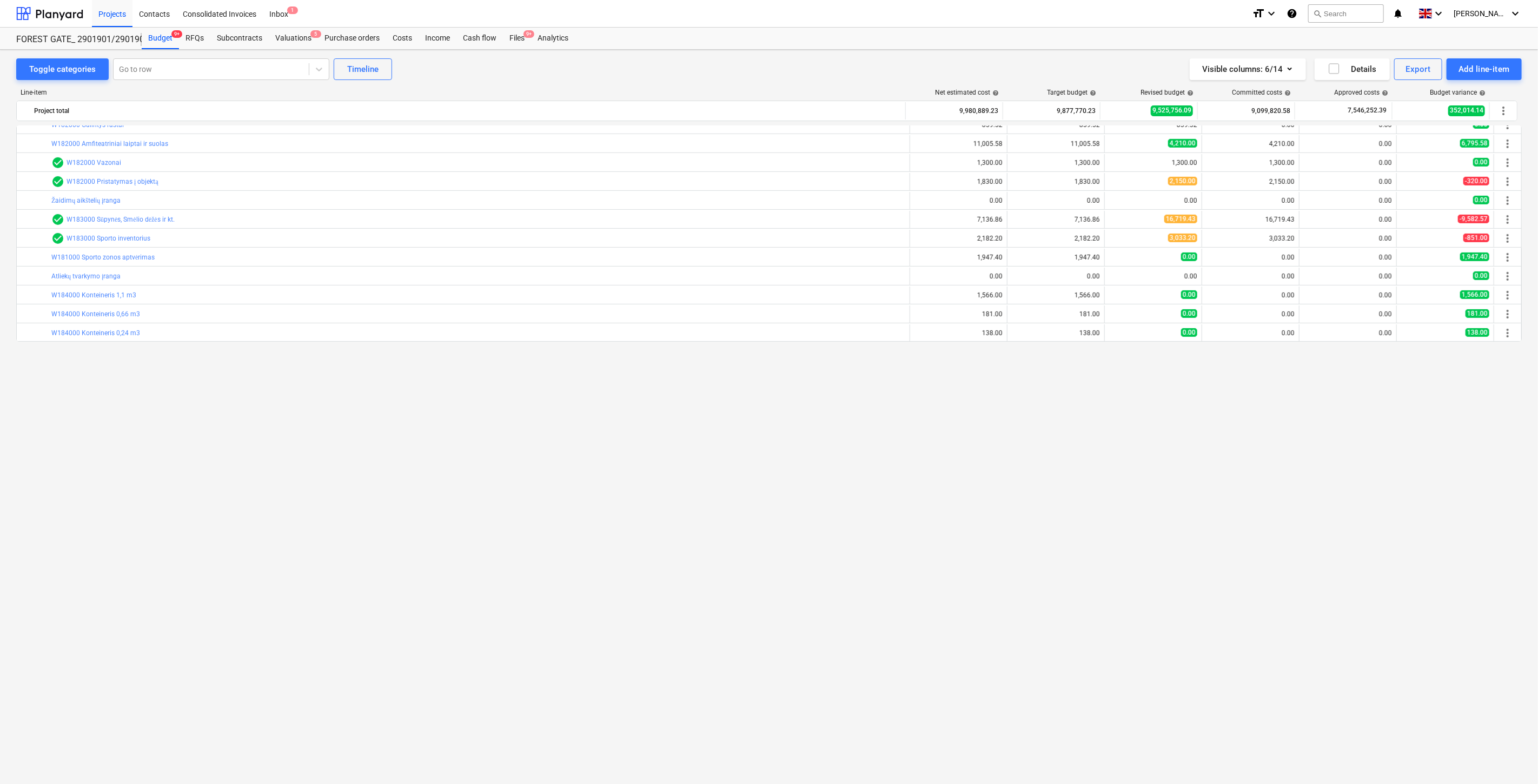
scroll to position [7, 0]
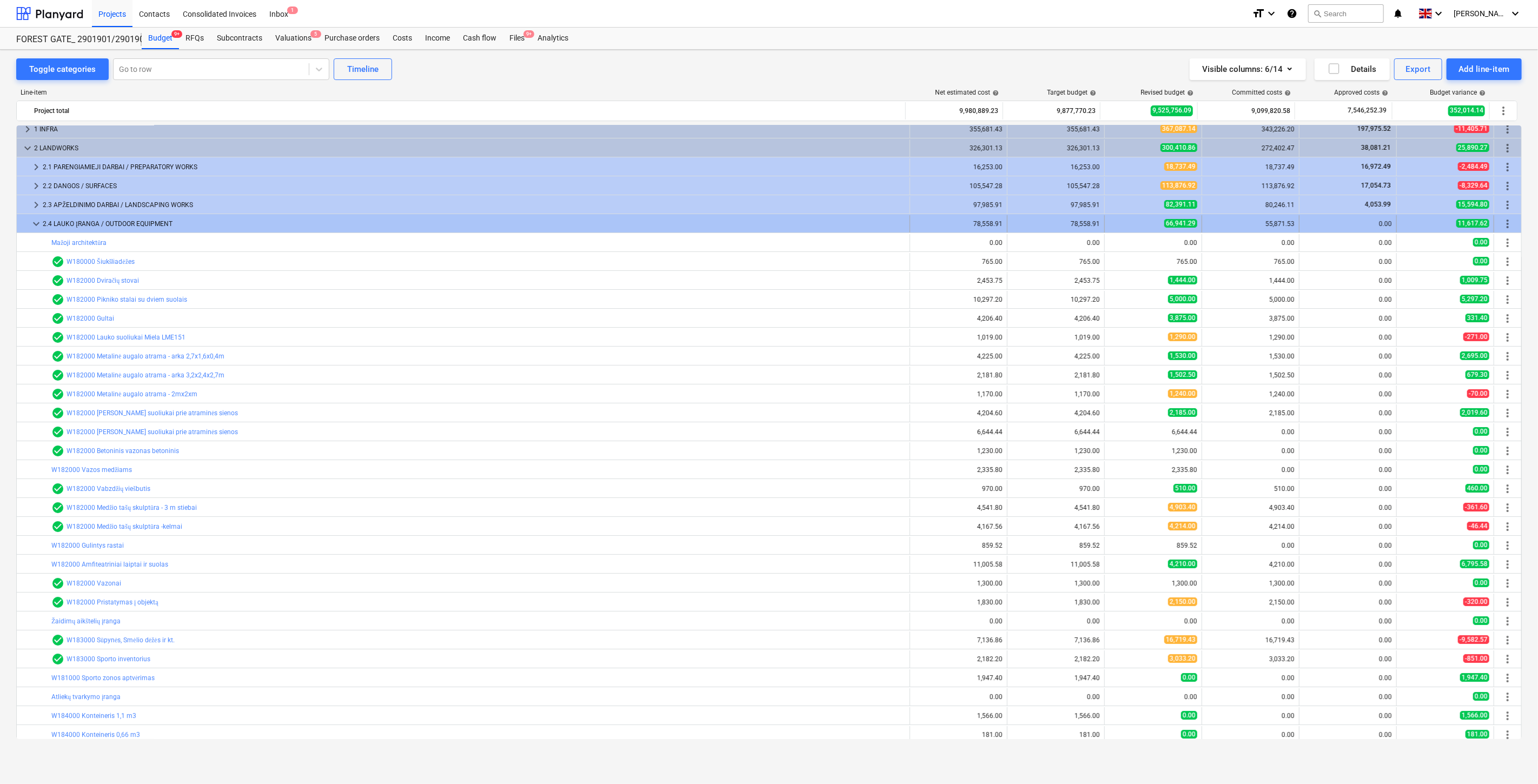
click at [37, 225] on span "keyboard_arrow_down" at bounding box center [36, 224] width 13 height 13
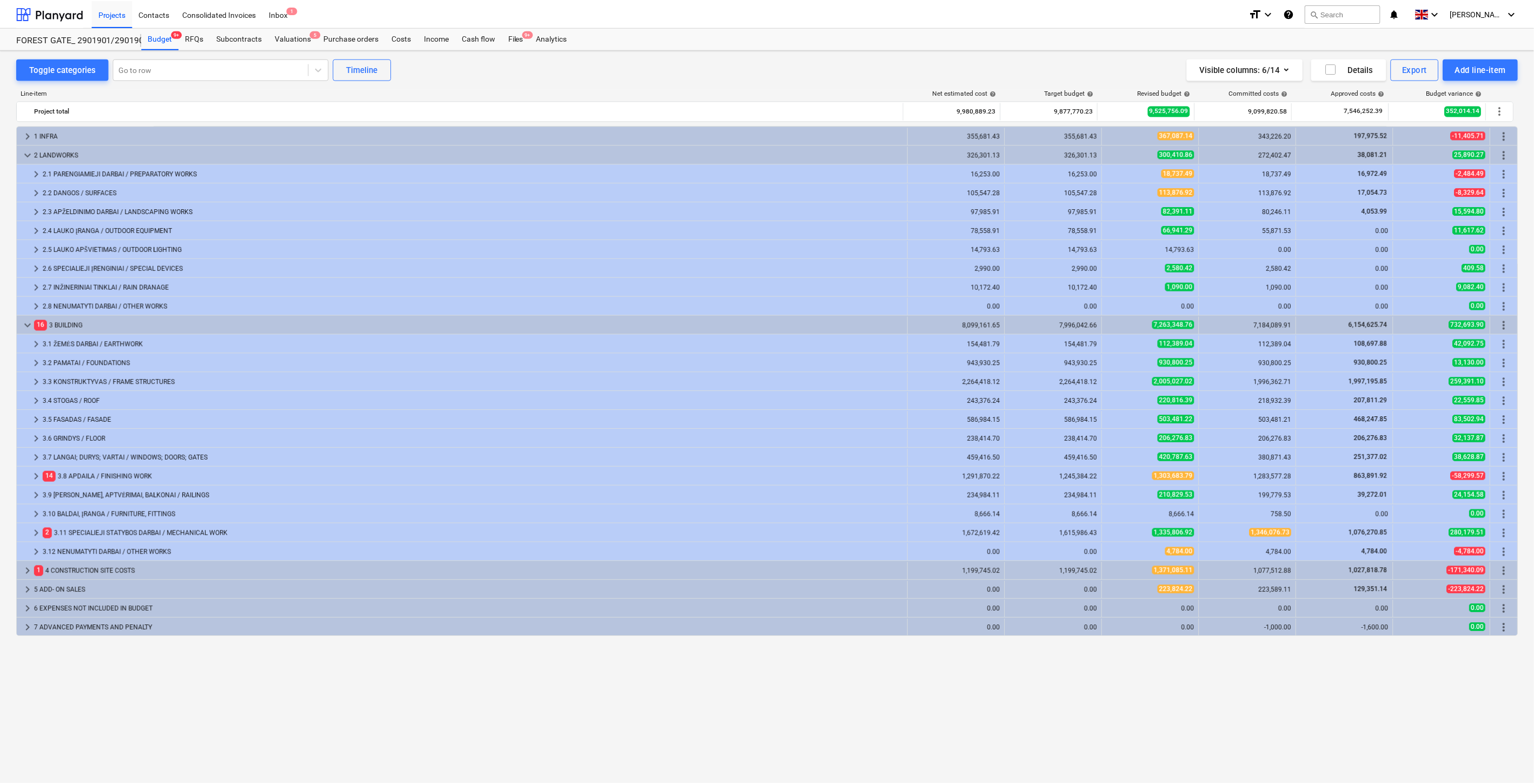
scroll to position [0, 0]
click at [522, 39] on div "Files 9+" at bounding box center [517, 39] width 28 height 22
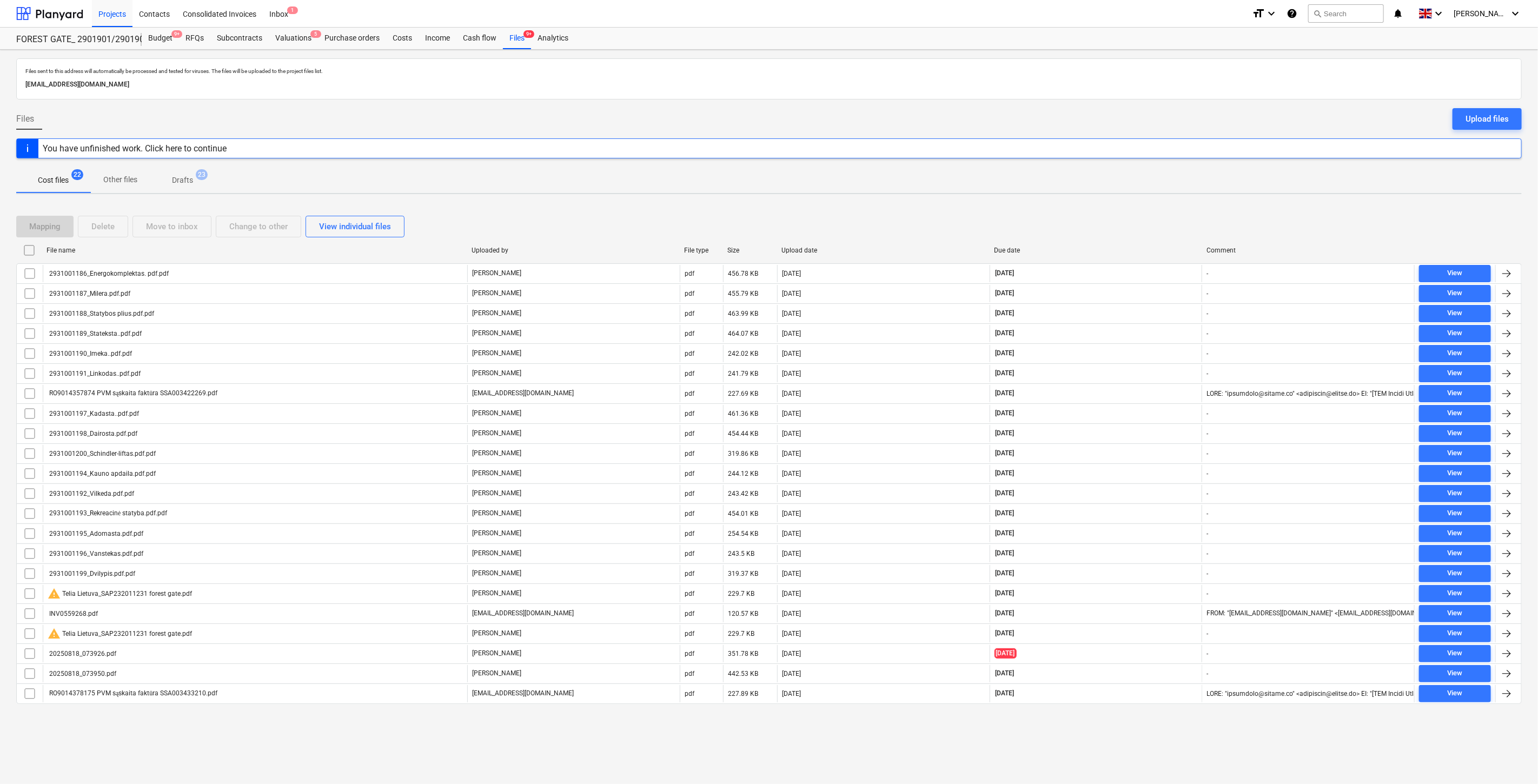
click at [1149, 213] on div "Mapping Delete Move to inbox Change to other View individual files" at bounding box center [769, 226] width 1505 height 30
click at [1175, 203] on div "Mapping Delete Move to inbox Change to other View individual files File name Up…" at bounding box center [769, 464] width 1505 height 523
click at [1091, 220] on div "Mapping Delete Move to inbox Change to other View individual files" at bounding box center [769, 227] width 1505 height 22
click at [1106, 218] on div "Mapping Delete Move to inbox Change to other View individual files" at bounding box center [769, 227] width 1505 height 22
click at [224, 39] on div "Subcontracts" at bounding box center [240, 39] width 59 height 22
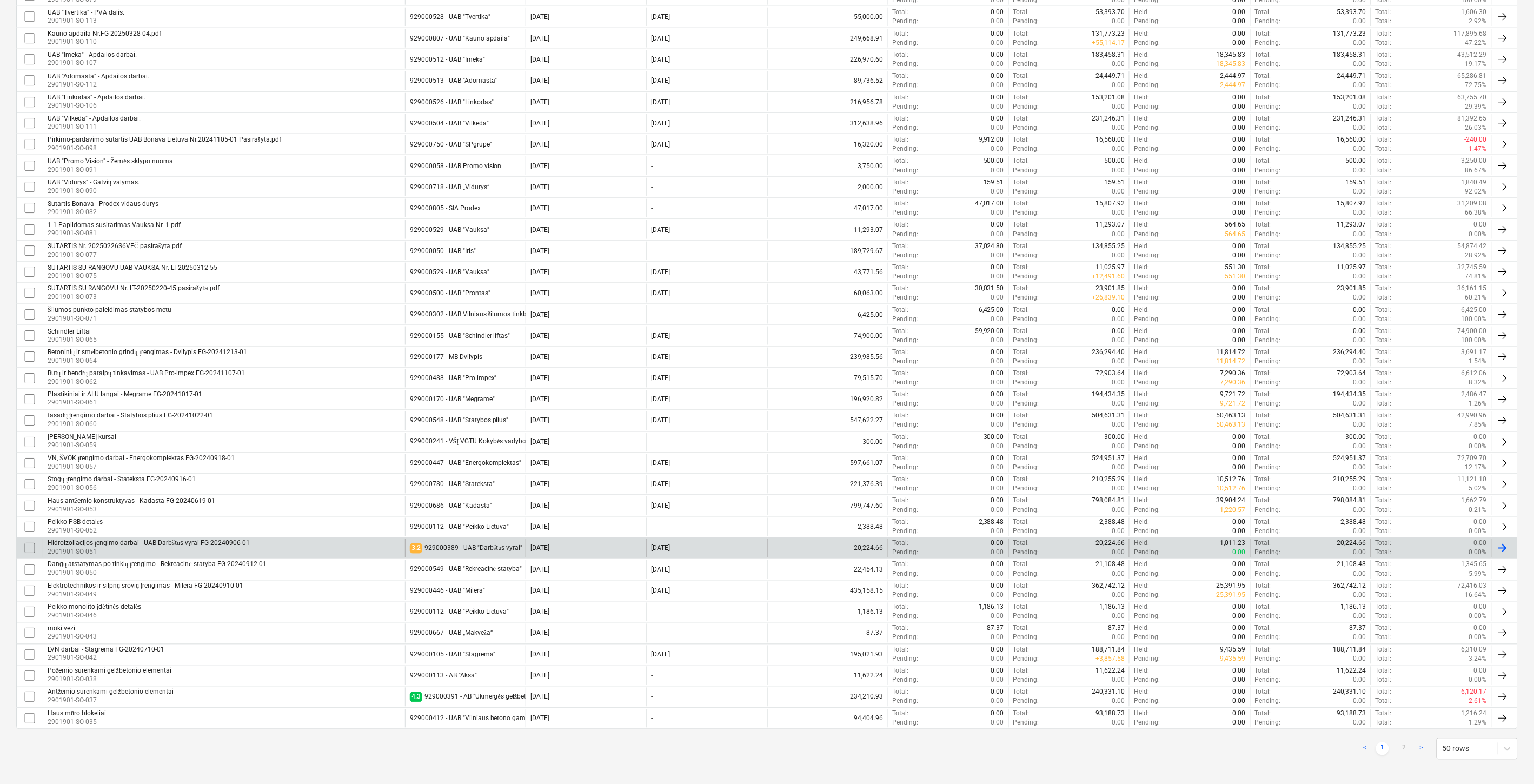
scroll to position [625, 0]
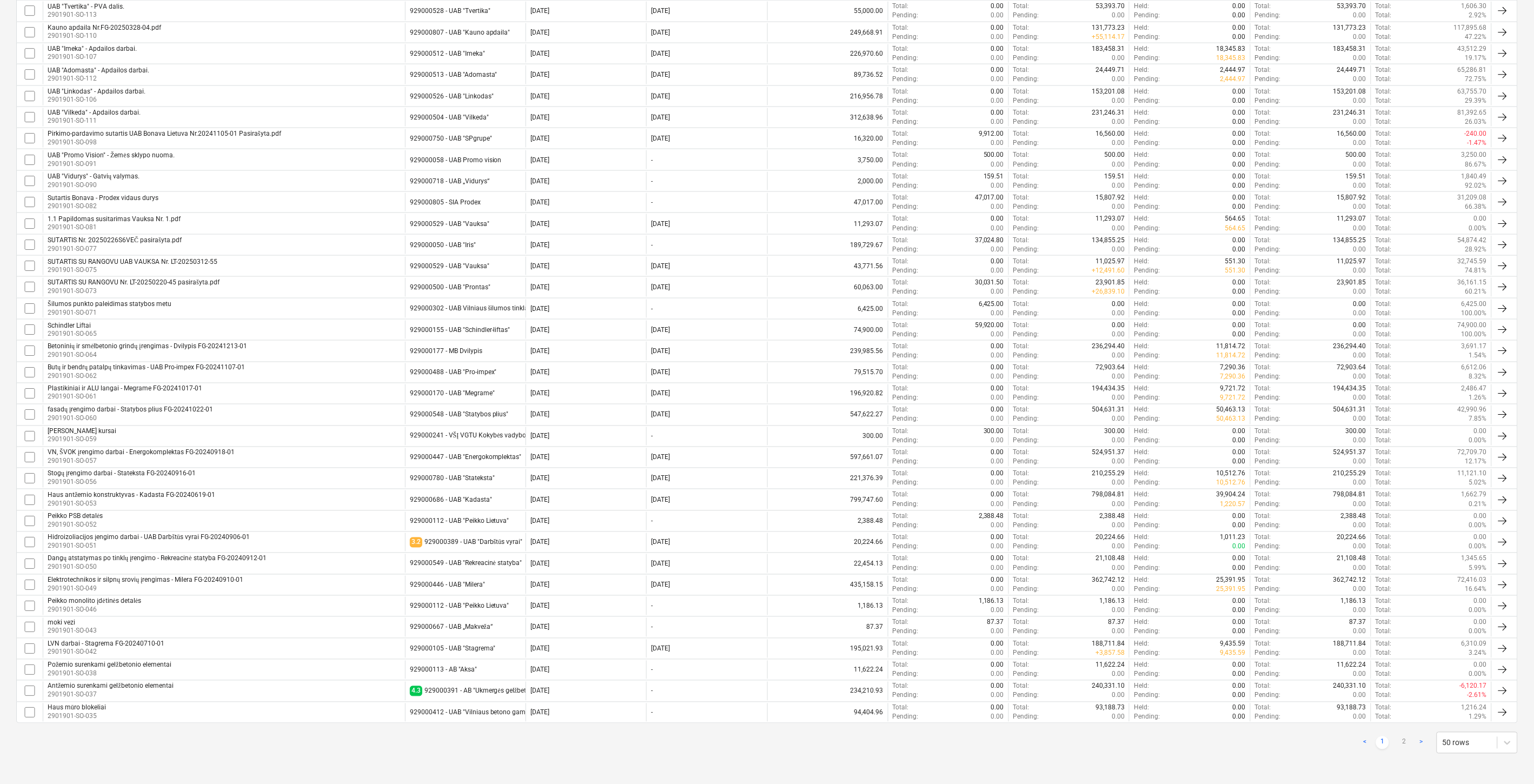
click at [1401, 741] on link "2" at bounding box center [1404, 743] width 13 height 13
checkbox input "false"
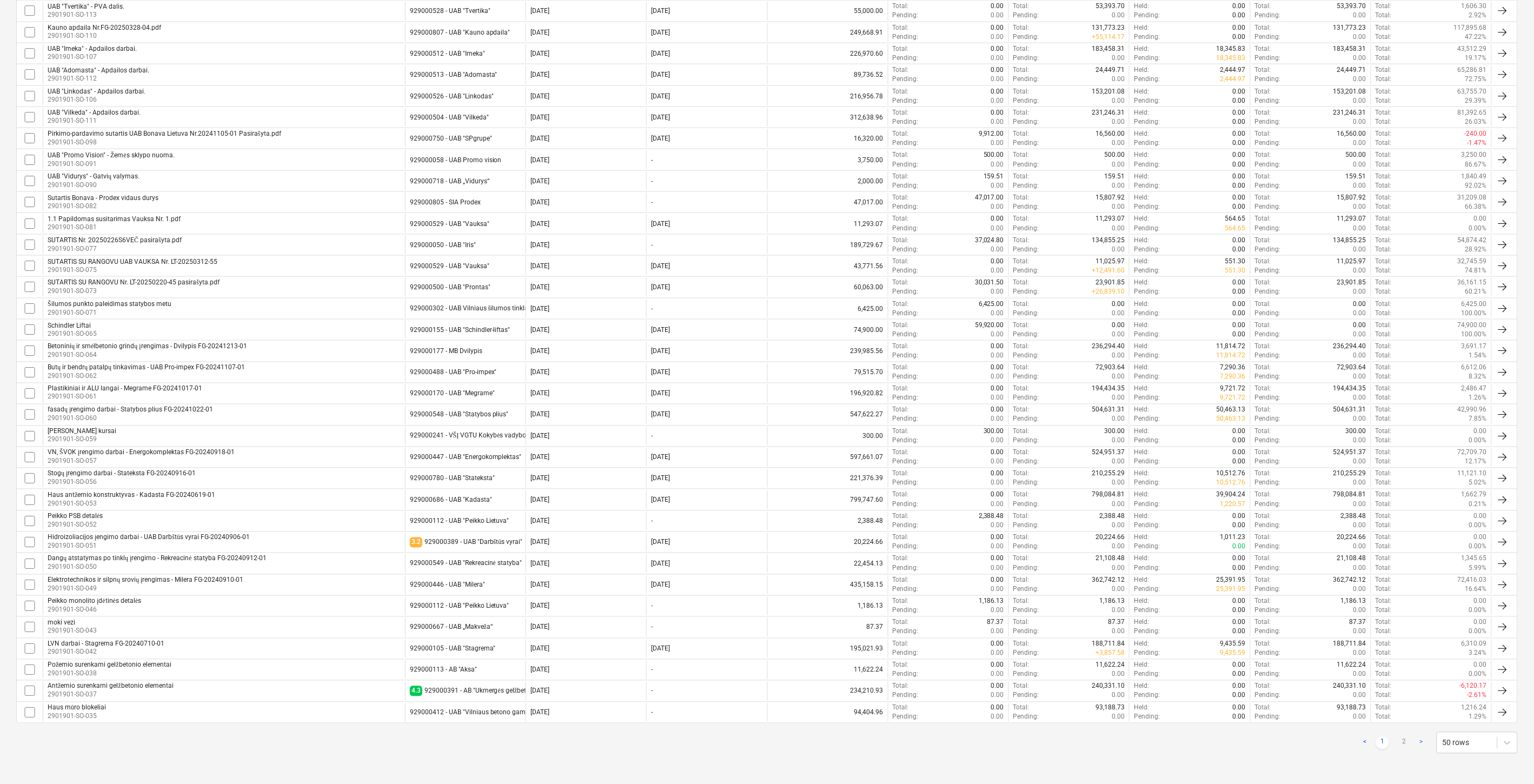
checkbox input "false"
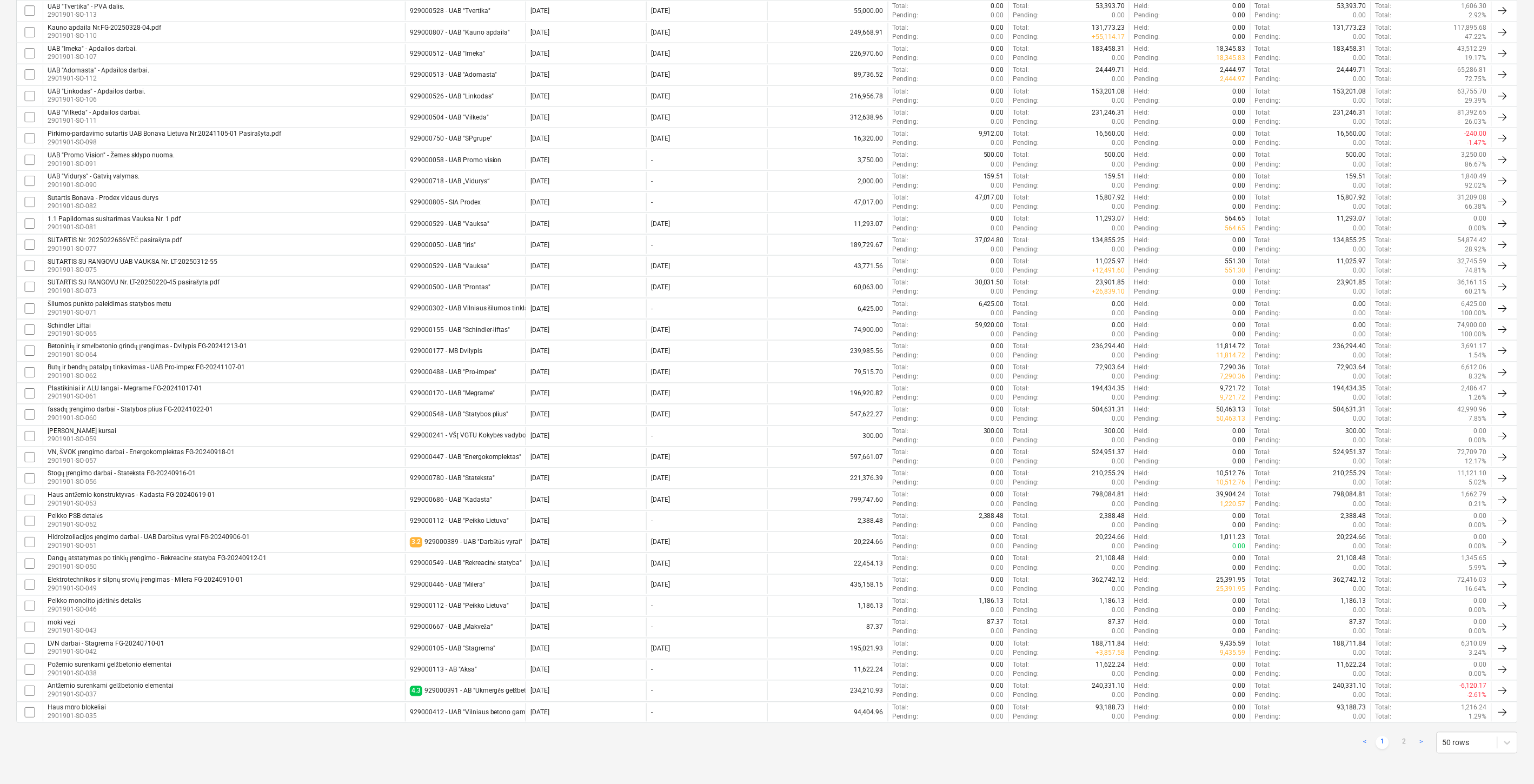
checkbox input "false"
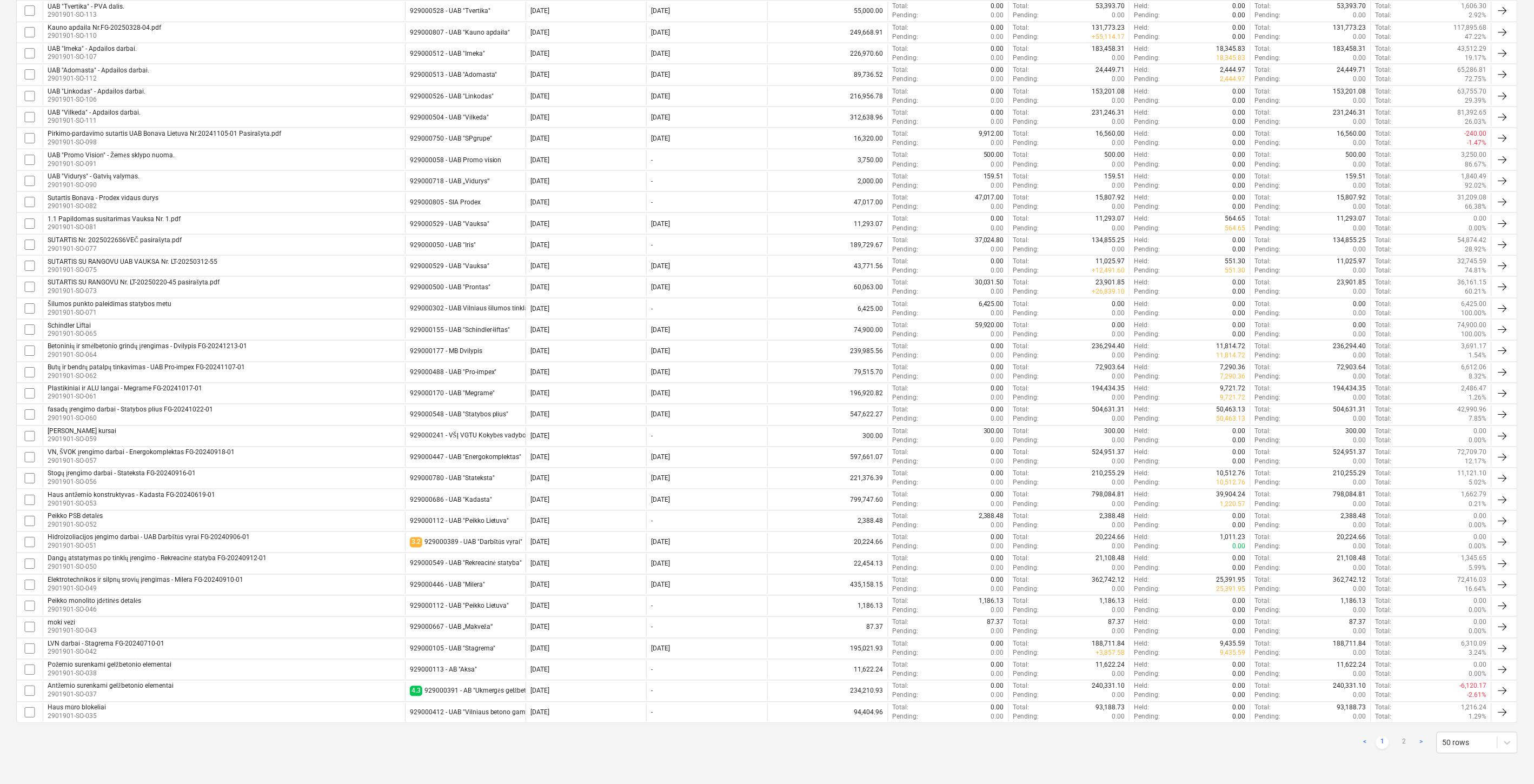
checkbox input "false"
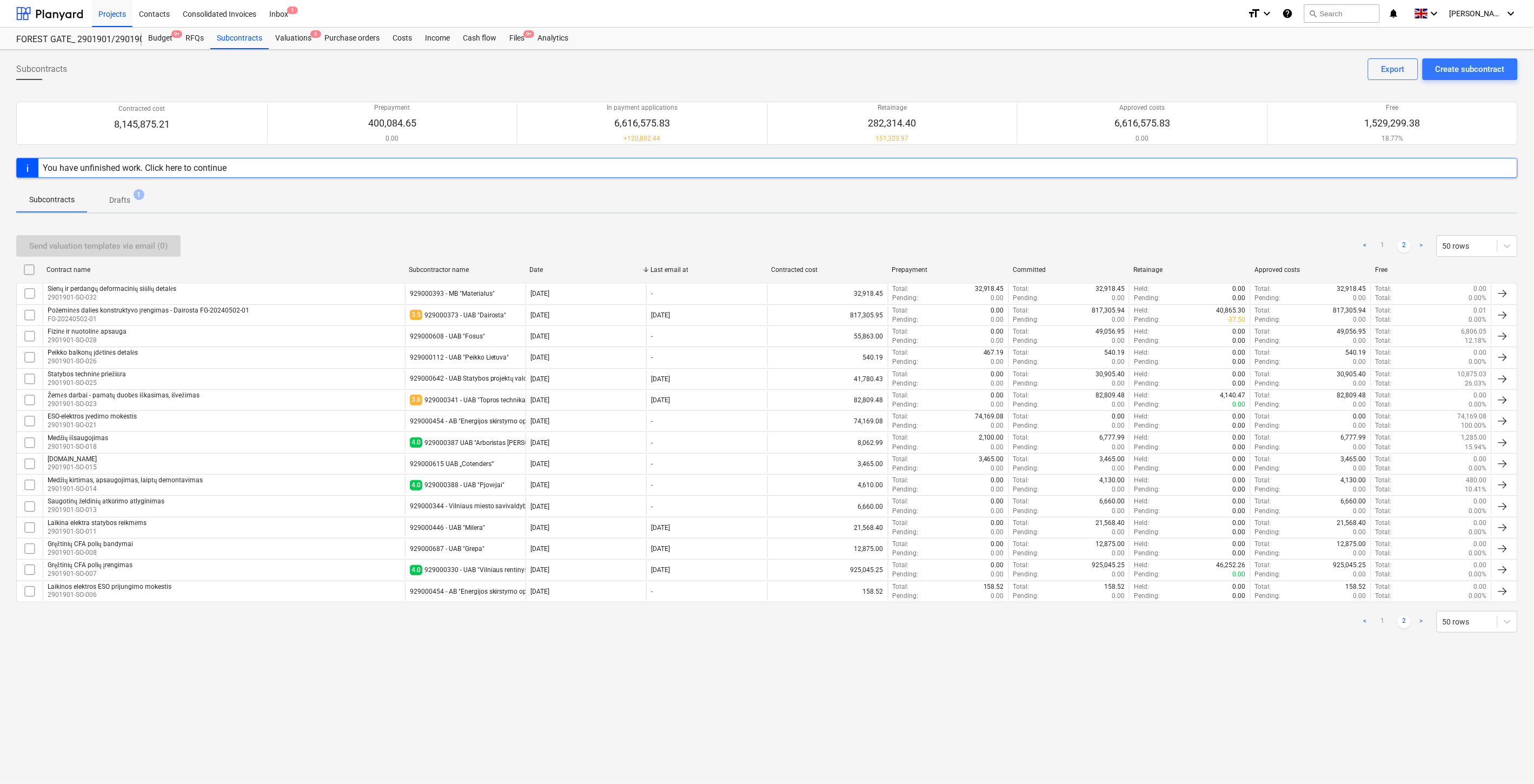
scroll to position [0, 0]
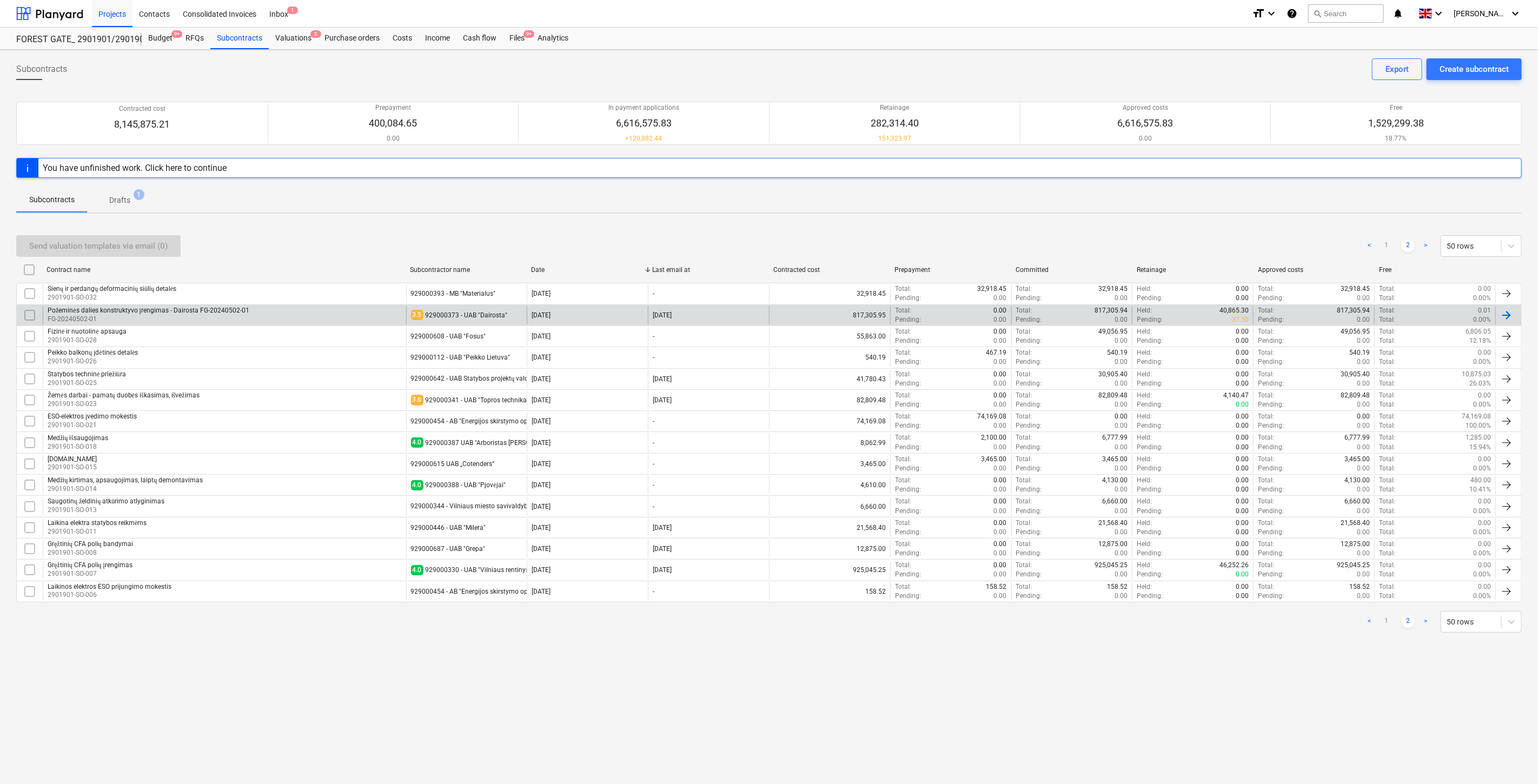
click at [492, 314] on div "929000373 - UAB "Dairosta"" at bounding box center [466, 315] width 82 height 8
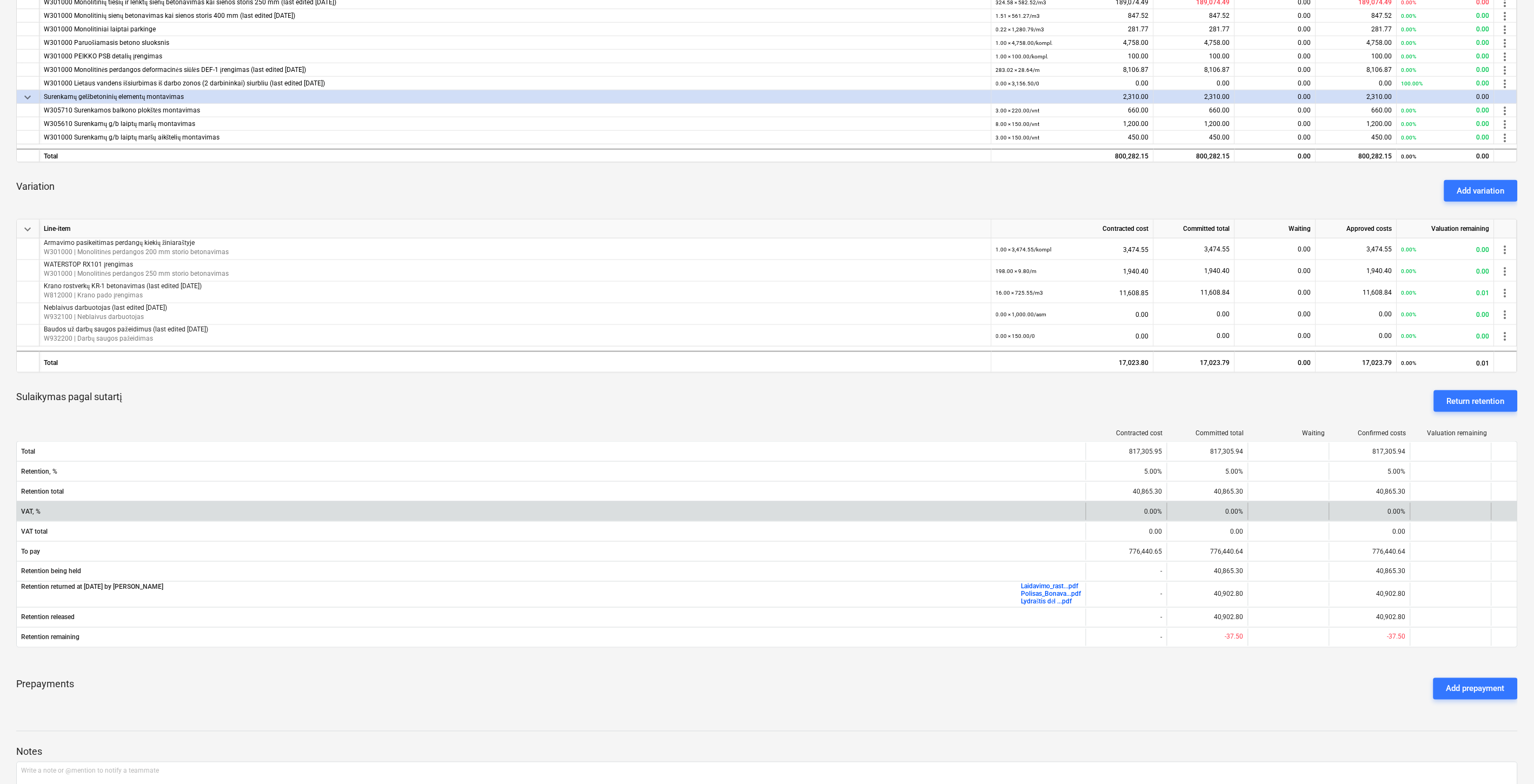
scroll to position [540, 0]
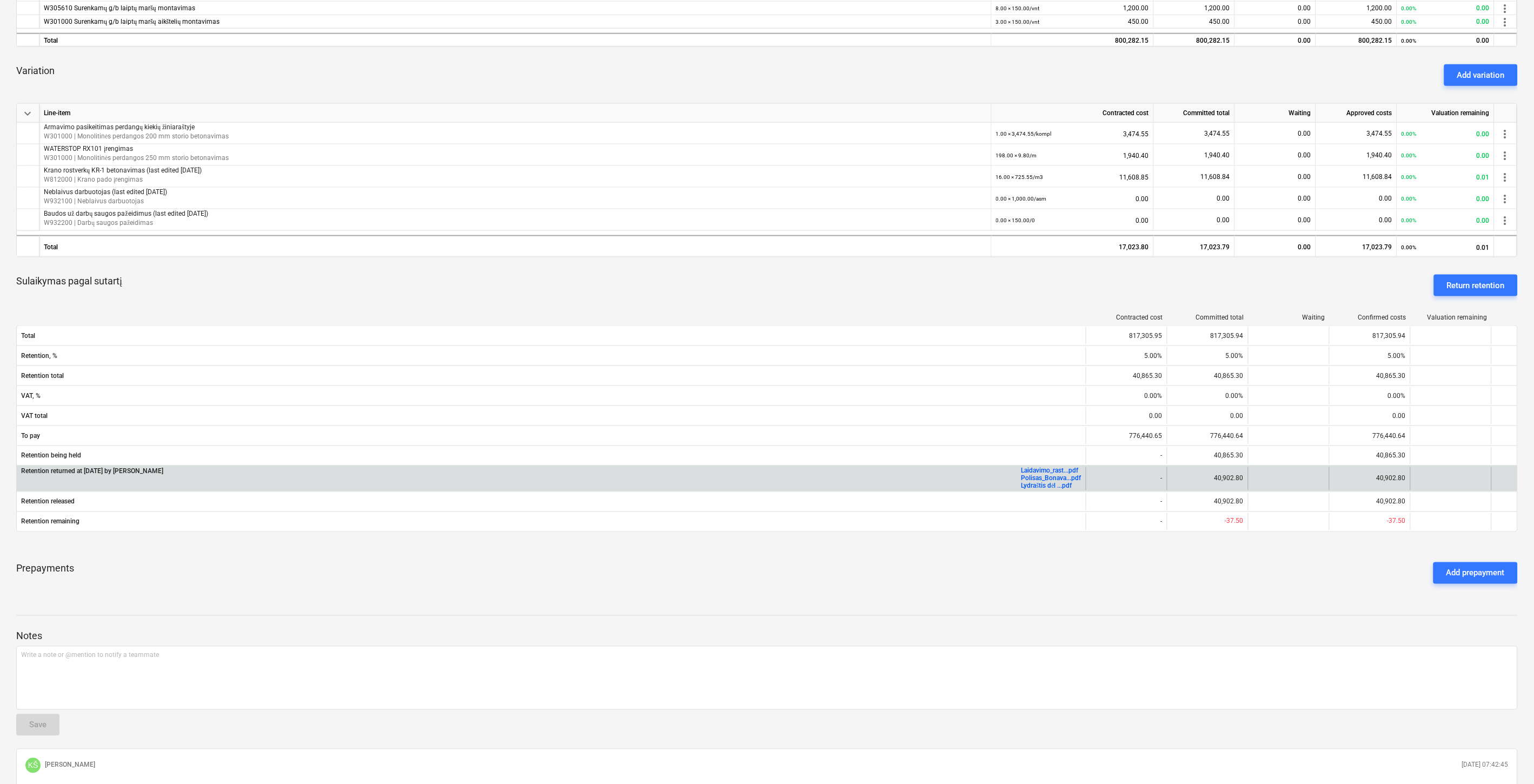
click at [1055, 470] on link "Laidavimo_rast...pdf" at bounding box center [1050, 470] width 57 height 8
click at [1049, 477] on link "Polisas_Bonava...pdf" at bounding box center [1051, 478] width 60 height 8
click at [1055, 485] on link "Lydraštis dėl ...pdf" at bounding box center [1047, 485] width 51 height 8
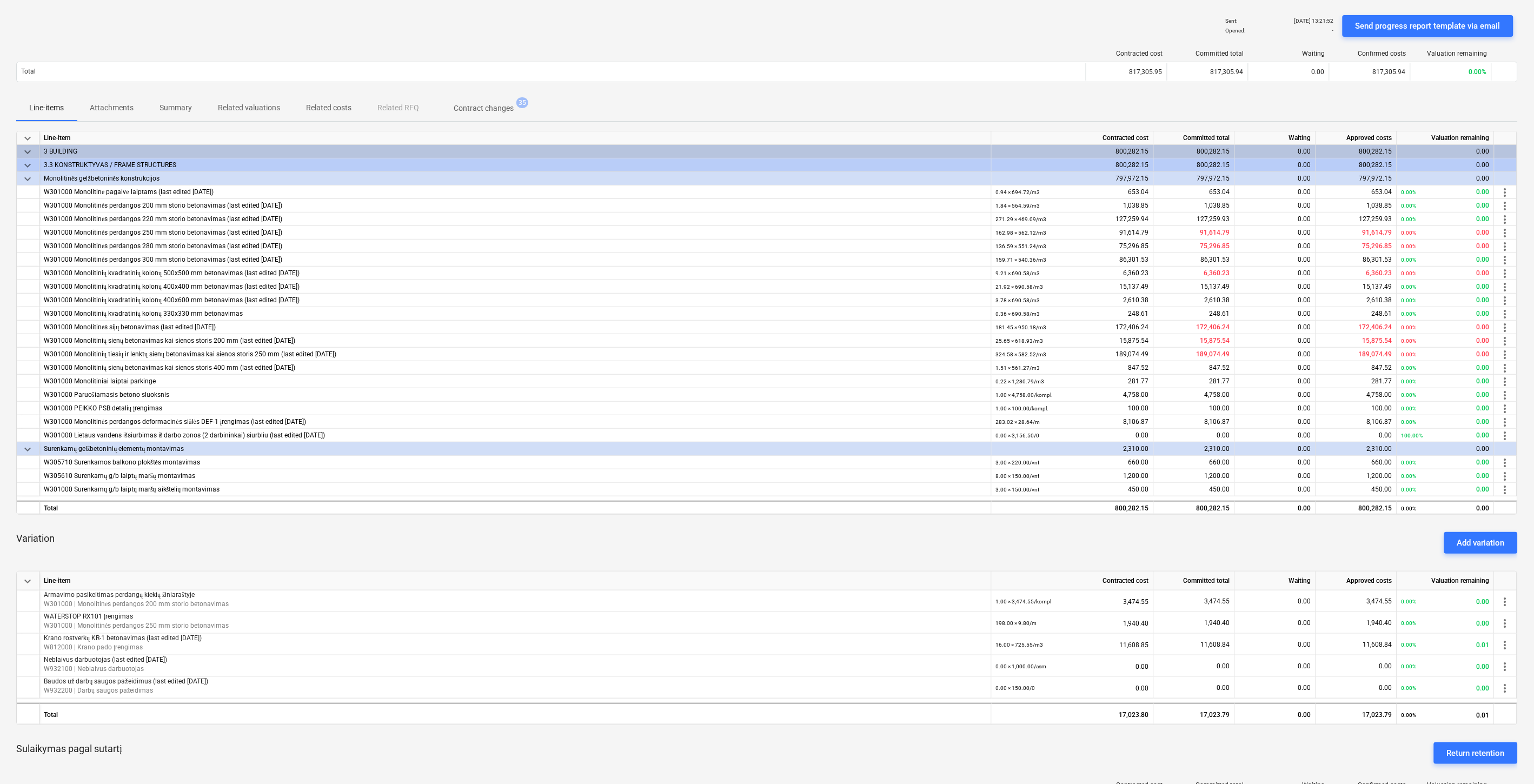
scroll to position [0, 0]
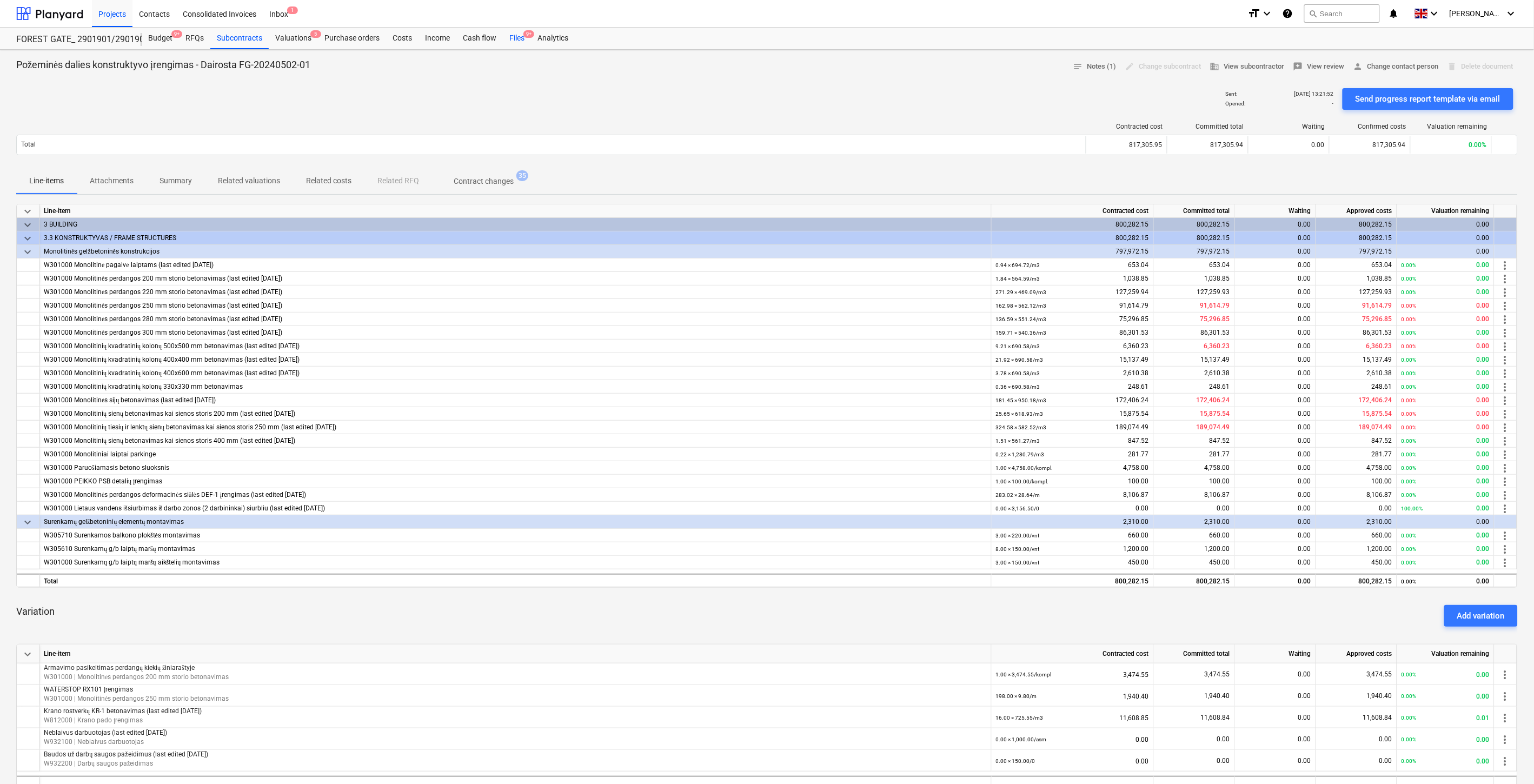
drag, startPoint x: 522, startPoint y: 35, endPoint x: 509, endPoint y: 41, distance: 14.3
click at [524, 35] on span "9+" at bounding box center [529, 34] width 11 height 8
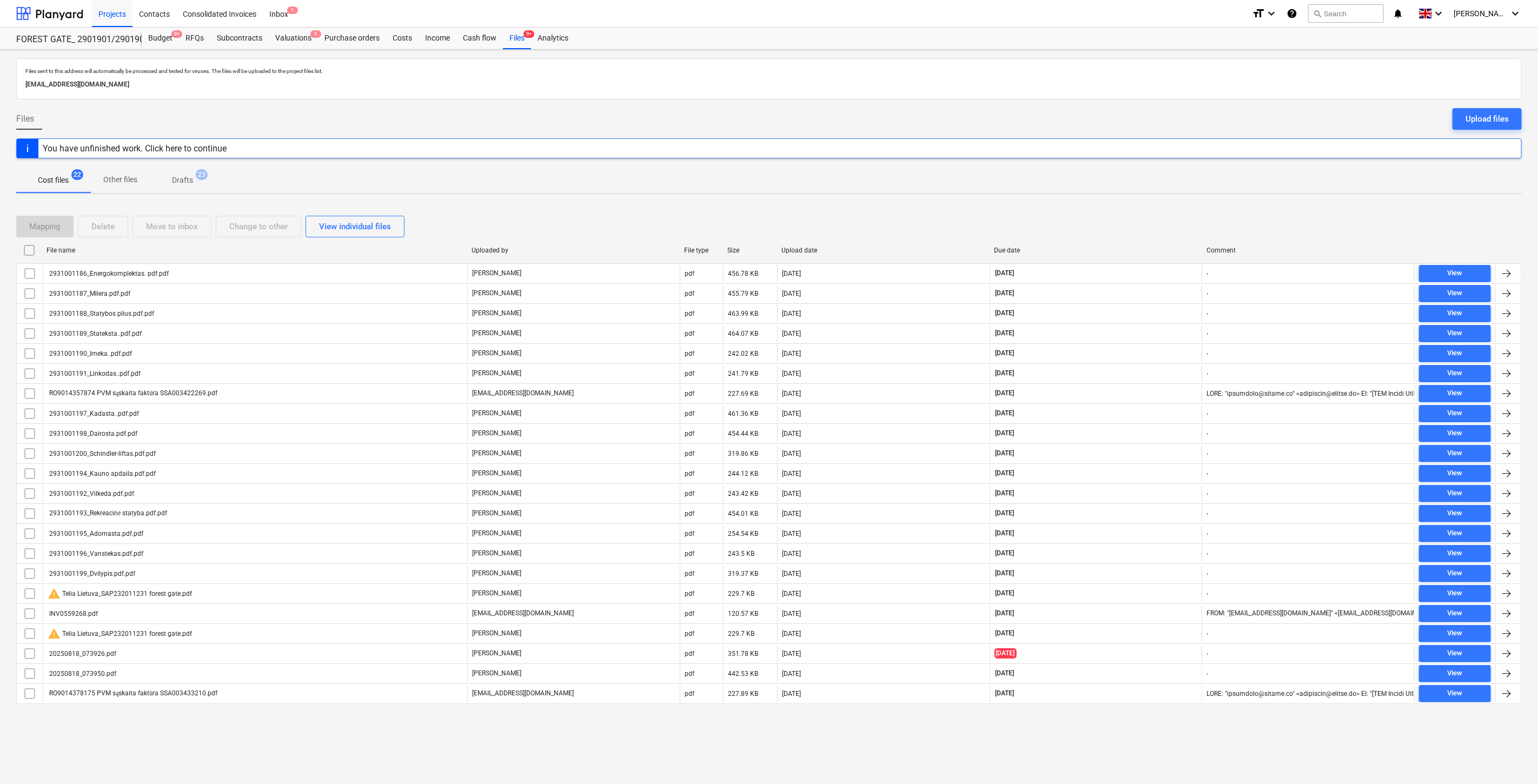
click at [1101, 227] on div "Mapping Delete Move to inbox Change to other View individual files" at bounding box center [769, 227] width 1505 height 22
click at [1130, 211] on div "Mapping Delete Move to inbox Change to other View individual files File name Up…" at bounding box center [769, 464] width 1505 height 523
click at [52, 11] on div at bounding box center [49, 13] width 67 height 27
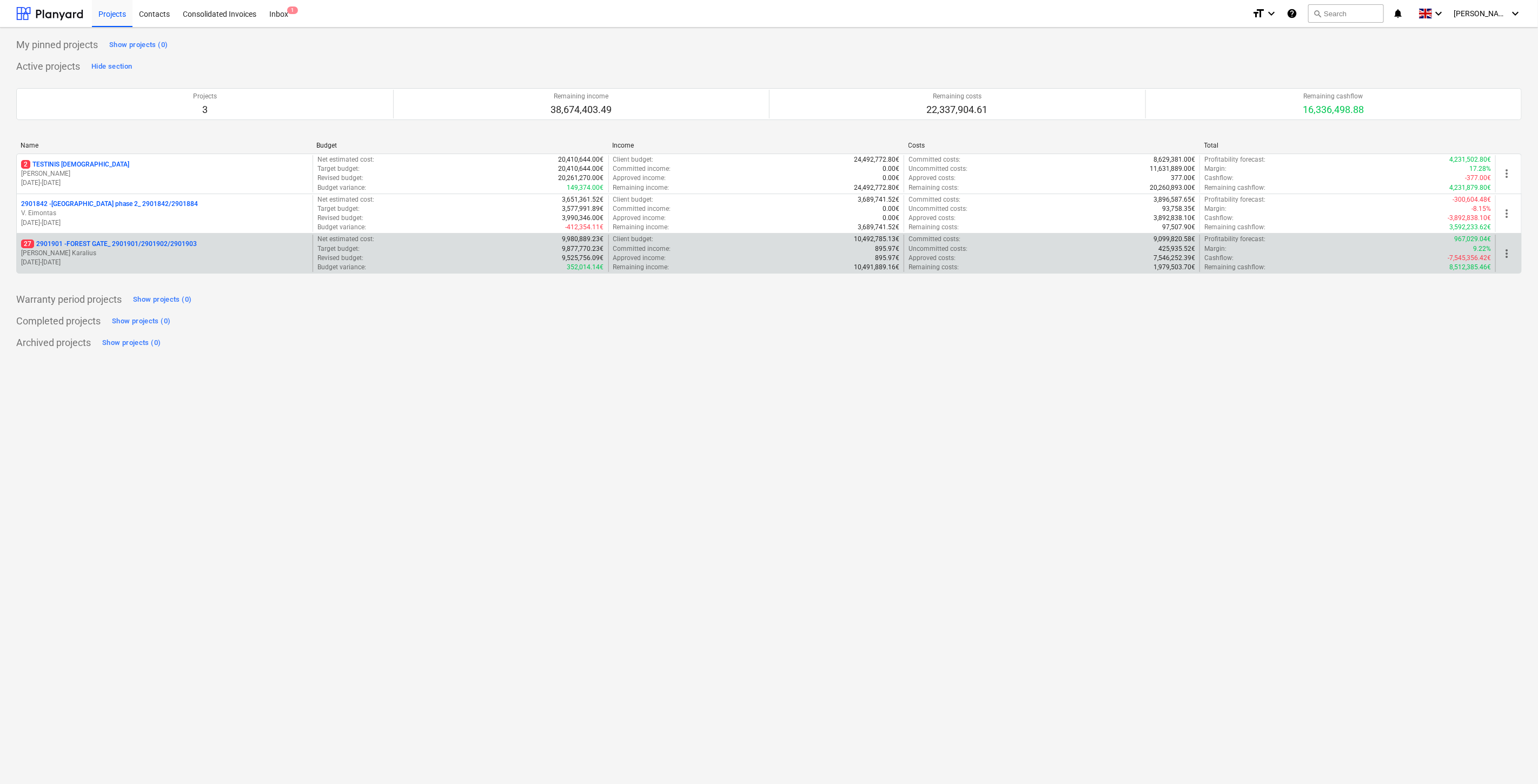
click at [154, 258] on p "[PERSON_NAME] Karalius" at bounding box center [165, 253] width 287 height 9
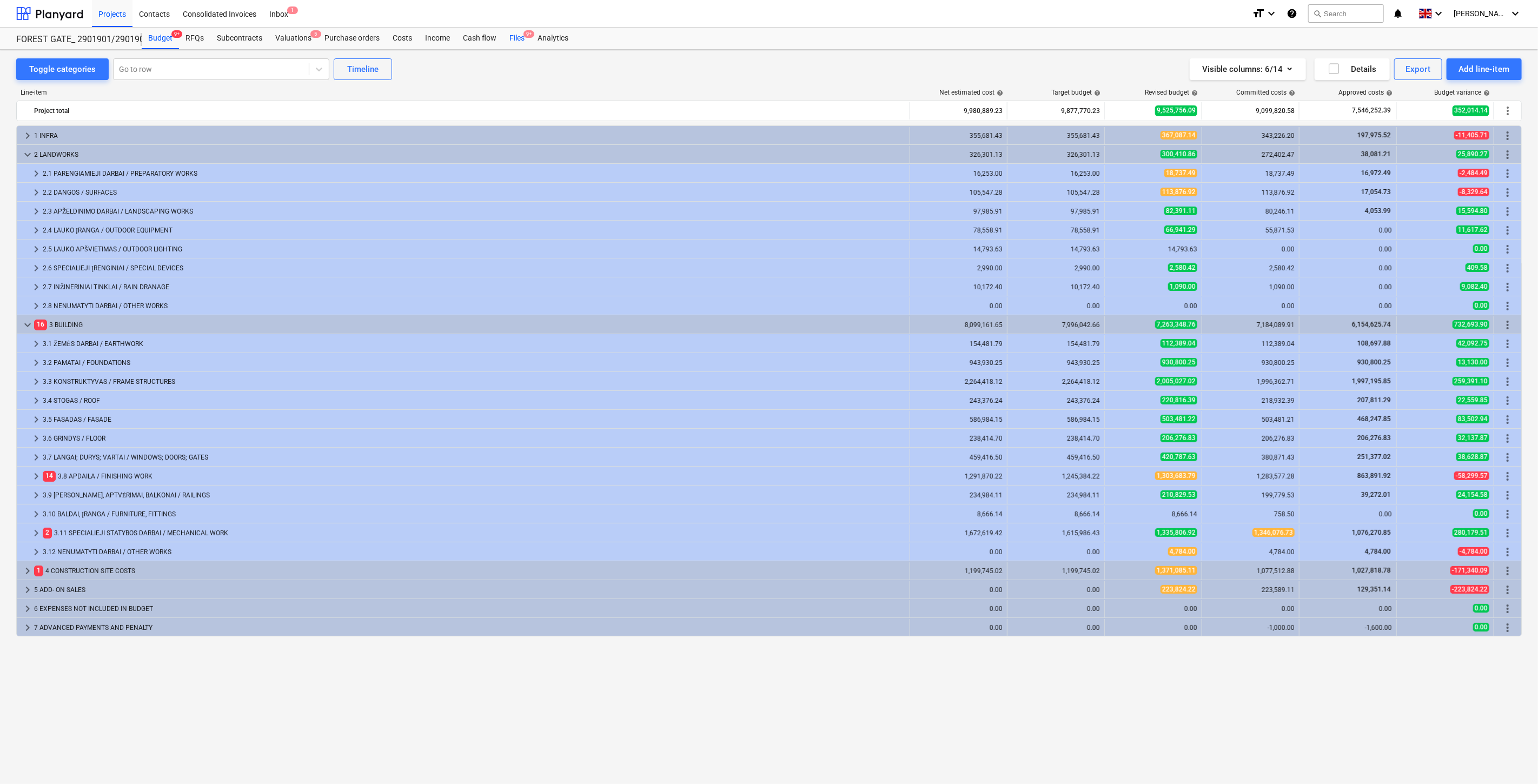
click at [518, 38] on div "Files 9+" at bounding box center [517, 39] width 28 height 22
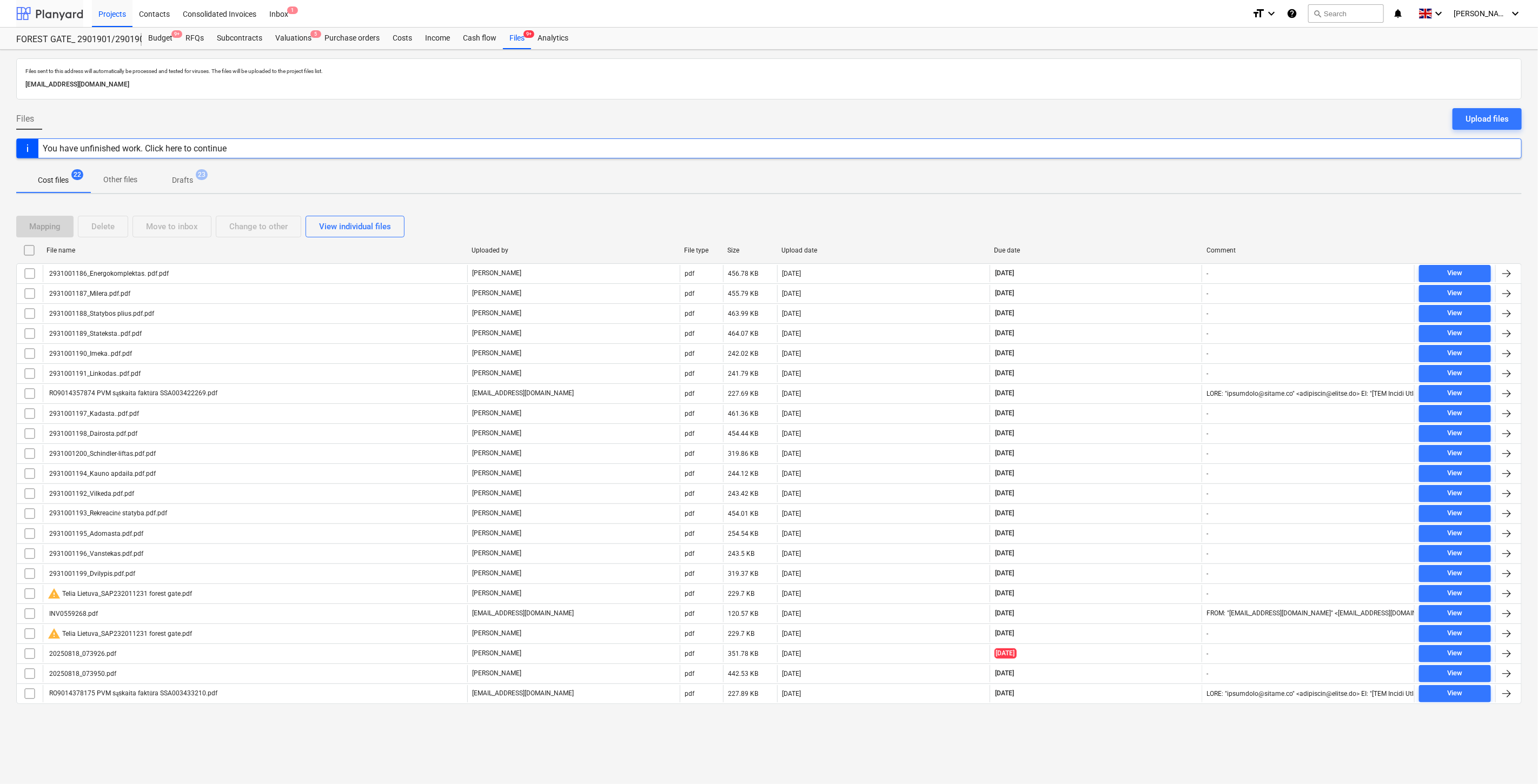
click at [52, 10] on div at bounding box center [49, 13] width 67 height 27
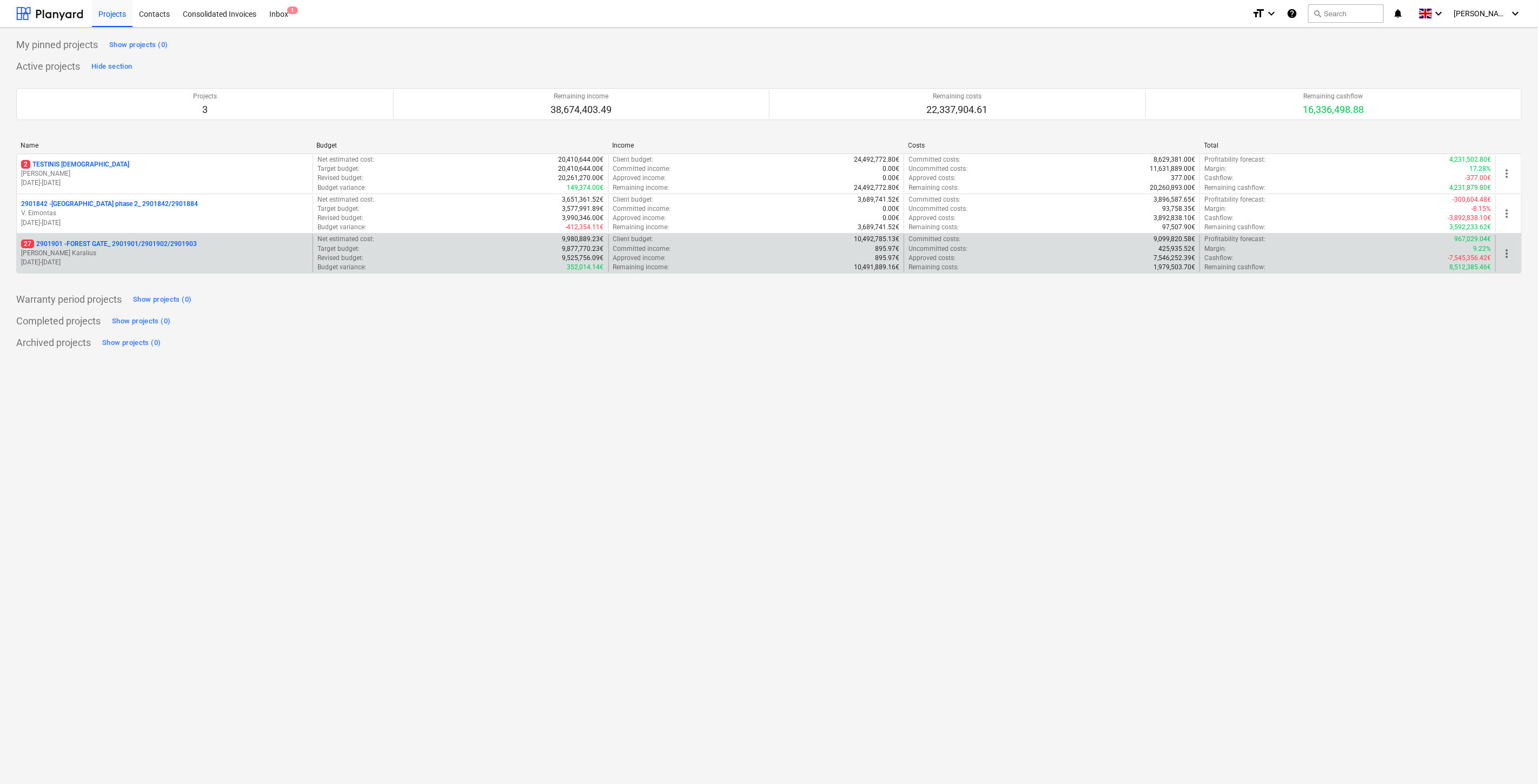
click at [97, 247] on p "27 2901901 - FOREST GATE_ 2901901/2901902/2901903" at bounding box center [109, 244] width 176 height 9
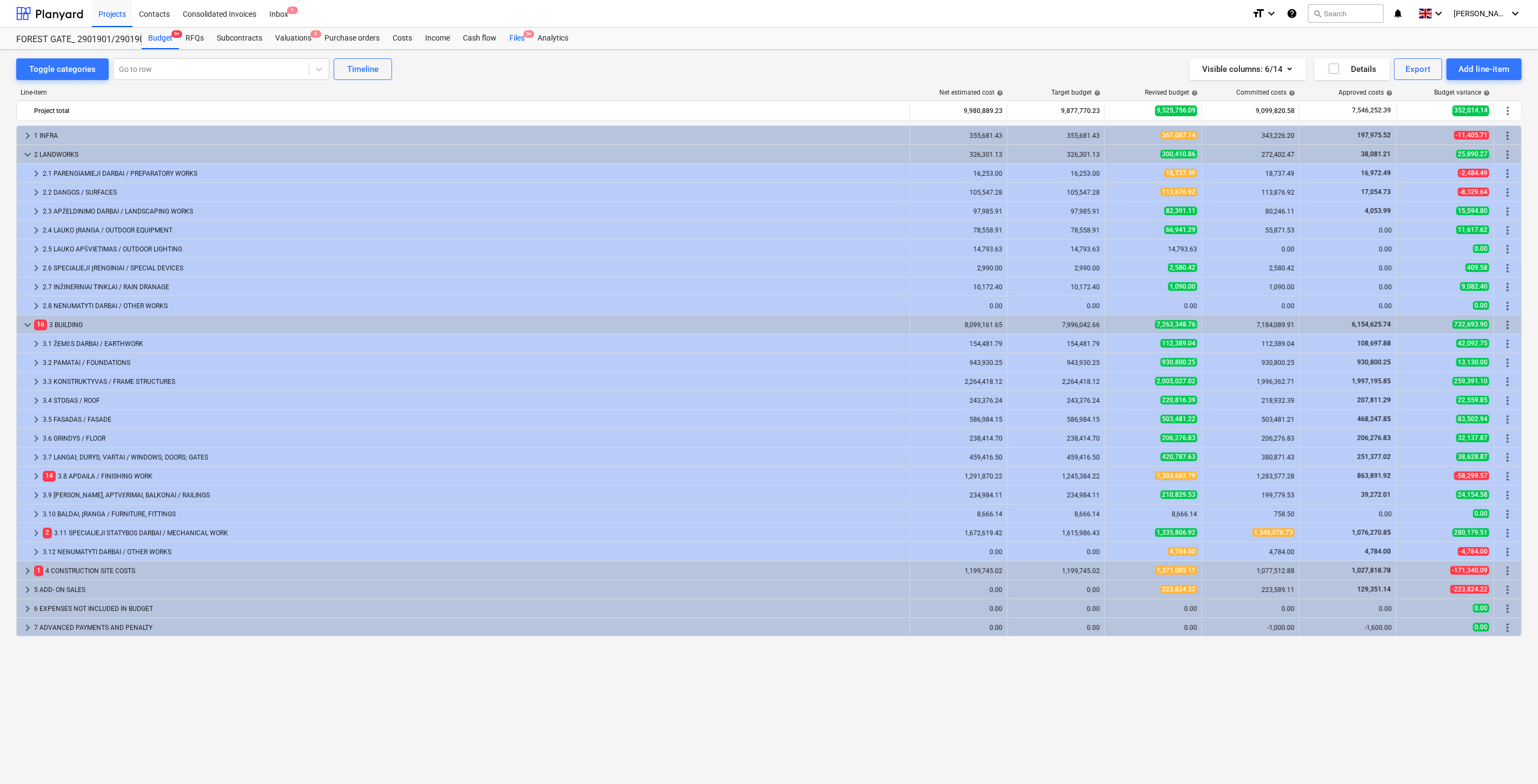
click at [516, 42] on div "Files 9+" at bounding box center [517, 39] width 28 height 22
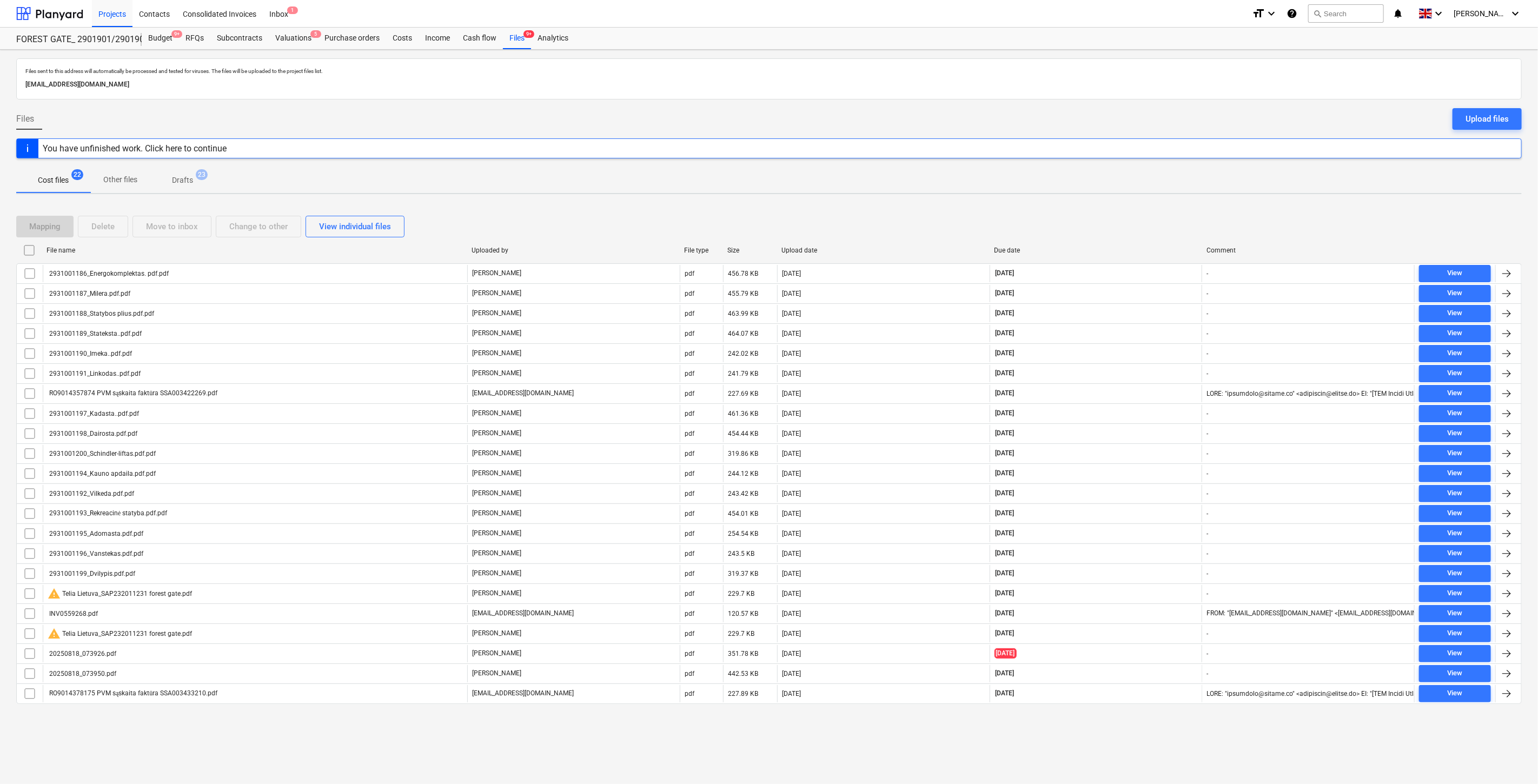
click at [1115, 214] on div "Mapping Delete Move to inbox Change to other View individual files" at bounding box center [769, 226] width 1505 height 30
click at [1125, 210] on div "Mapping Delete Move to inbox Change to other View individual files File name Up…" at bounding box center [769, 464] width 1505 height 523
click at [1224, 213] on div "Mapping Delete Move to inbox Change to other View individual files" at bounding box center [769, 226] width 1505 height 30
click at [1231, 226] on div "Mapping Delete Move to inbox Change to other View individual files" at bounding box center [769, 227] width 1505 height 22
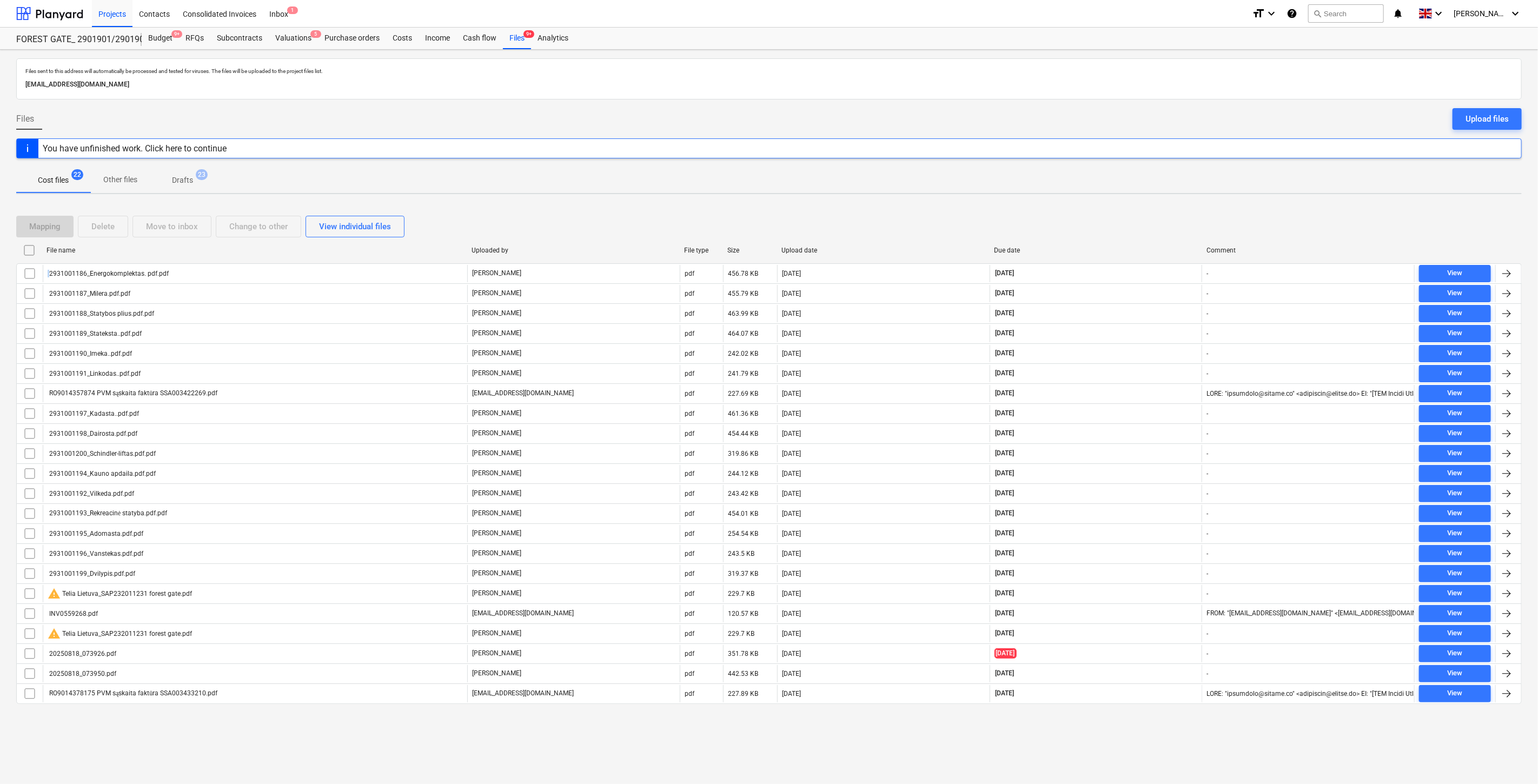
click at [1231, 226] on div "Mapping Delete Move to inbox Change to other View individual files" at bounding box center [769, 227] width 1505 height 22
drag, startPoint x: 1128, startPoint y: 222, endPoint x: 1148, endPoint y: 212, distance: 22.4
click at [1128, 222] on div "Mapping Delete Move to inbox Change to other View individual files" at bounding box center [769, 227] width 1505 height 22
click at [1148, 212] on div "Mapping Delete Move to inbox Change to other View individual files" at bounding box center [769, 226] width 1505 height 30
click at [285, 36] on div "Valuations 5" at bounding box center [293, 39] width 49 height 22
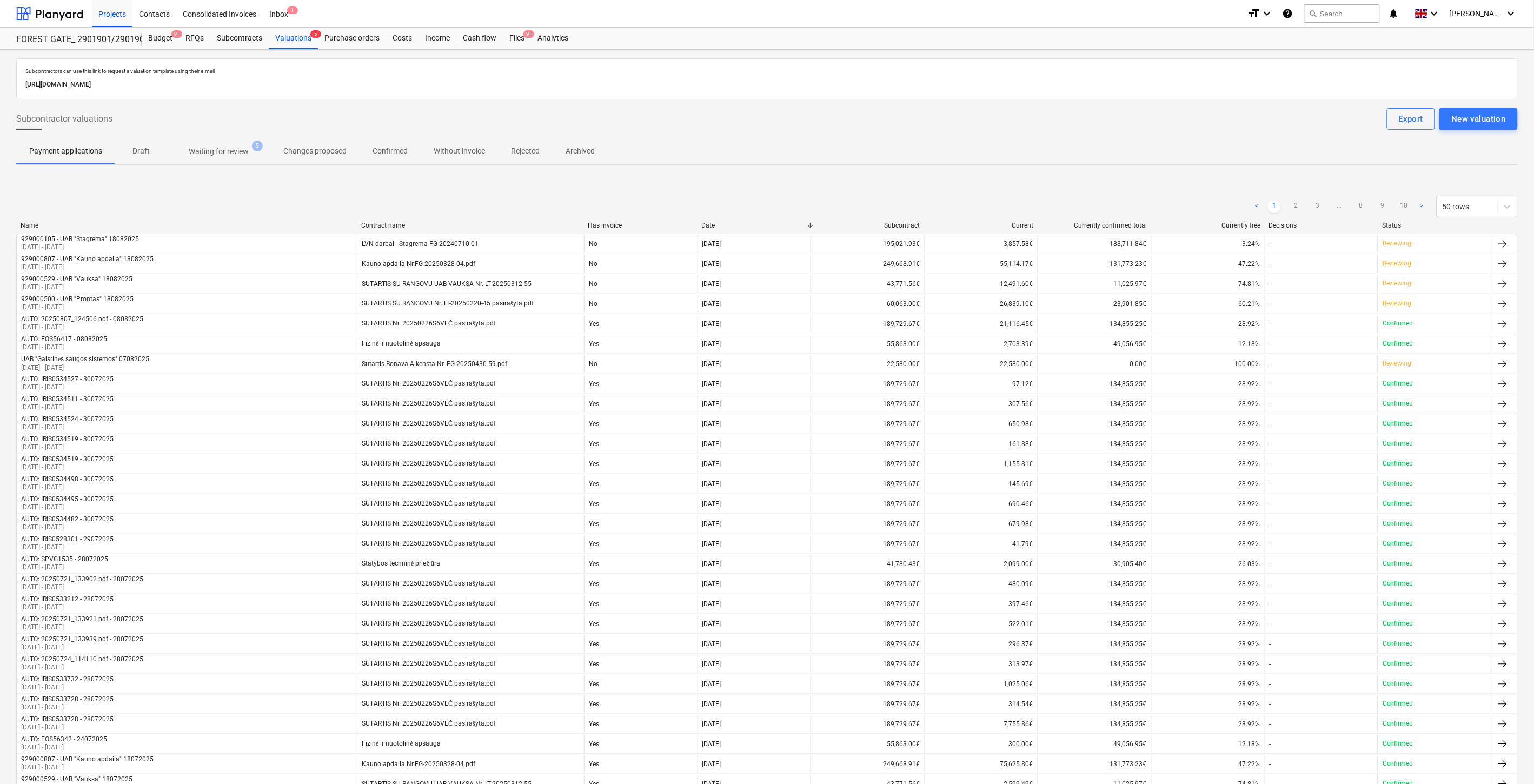
click at [243, 142] on span "Waiting for review 5" at bounding box center [218, 151] width 103 height 19
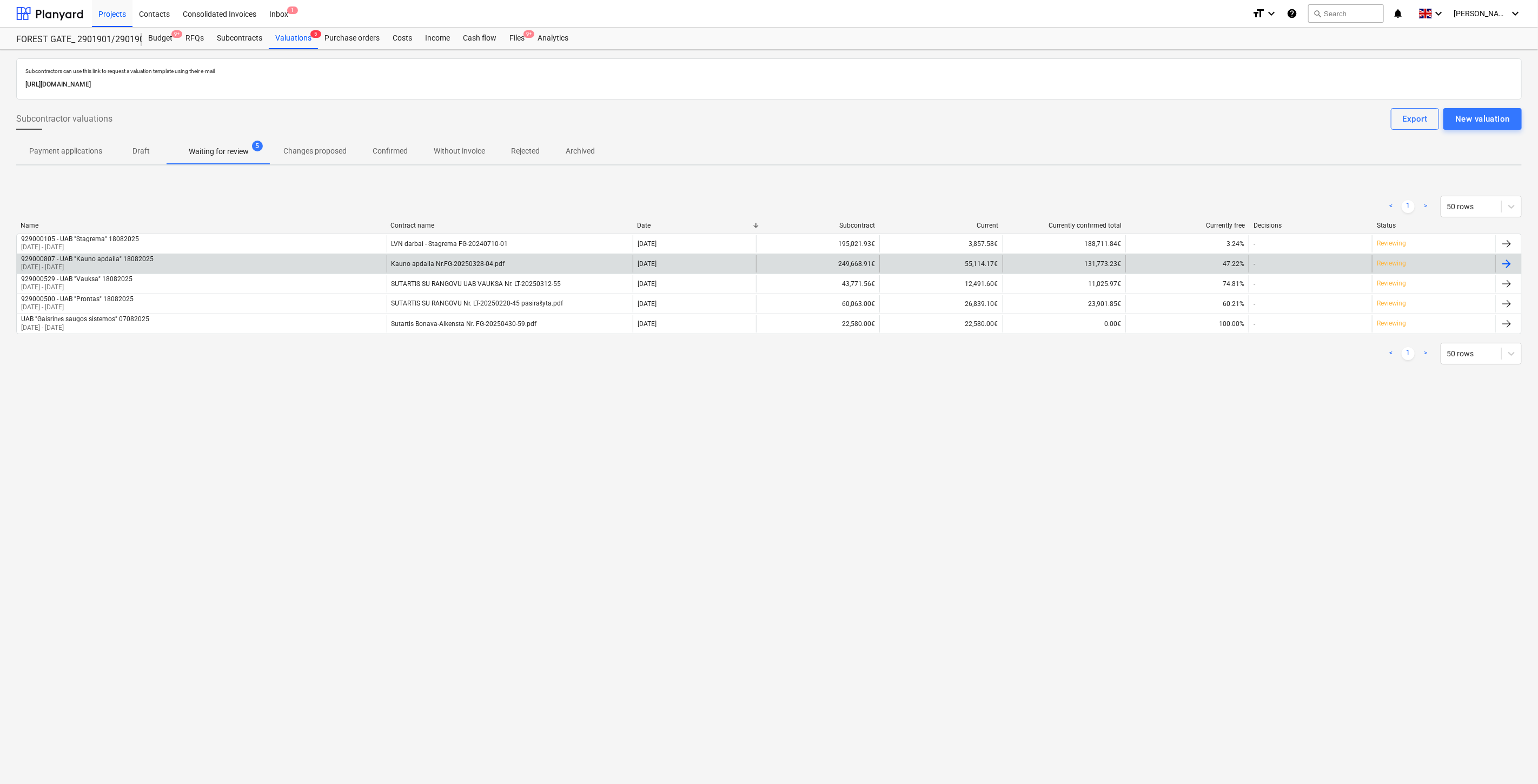
click at [442, 258] on div "Kauno apdaila Nr.FG-20250328-04.pdf" at bounding box center [510, 264] width 247 height 17
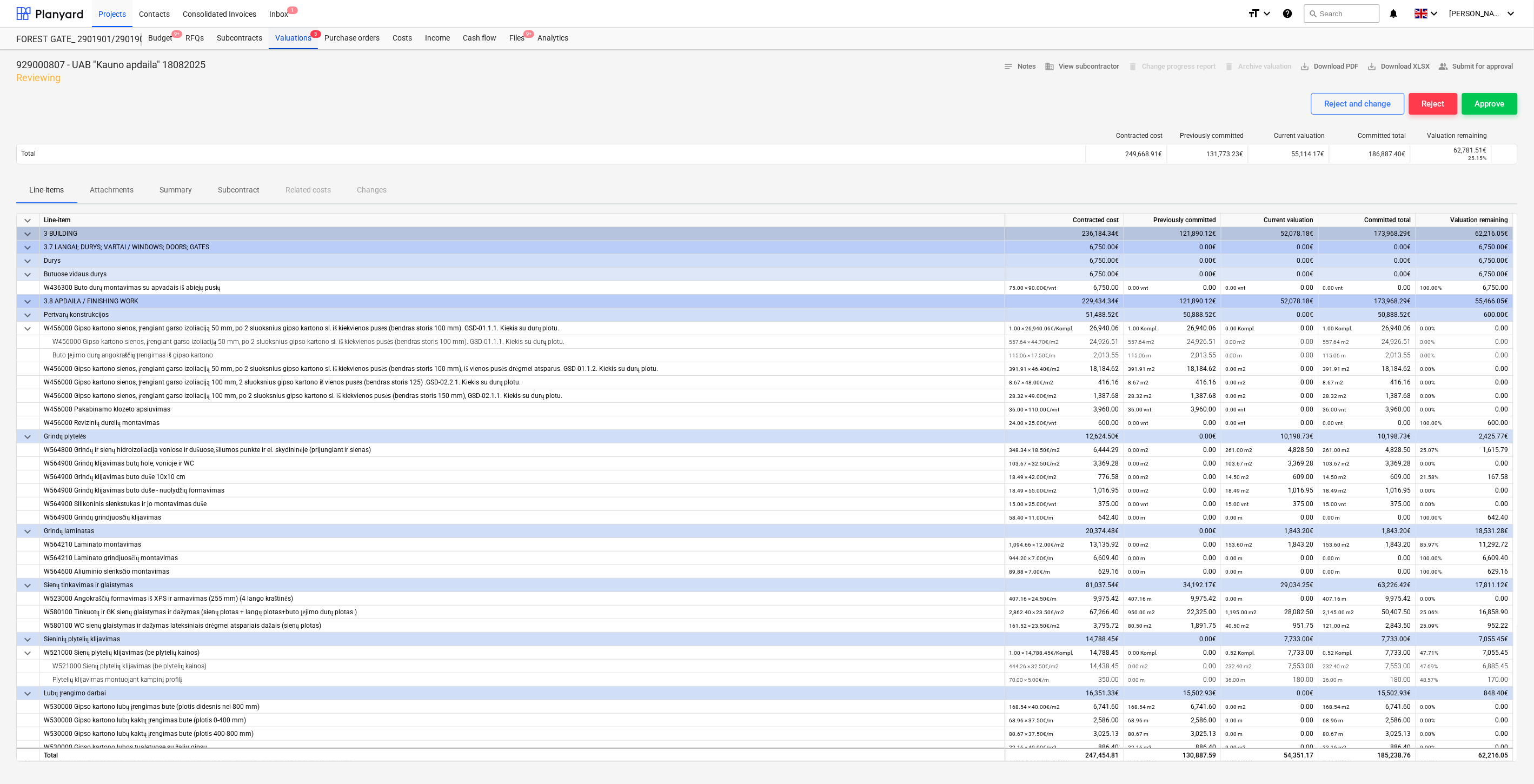
click at [289, 40] on div "Valuations 5" at bounding box center [293, 39] width 49 height 22
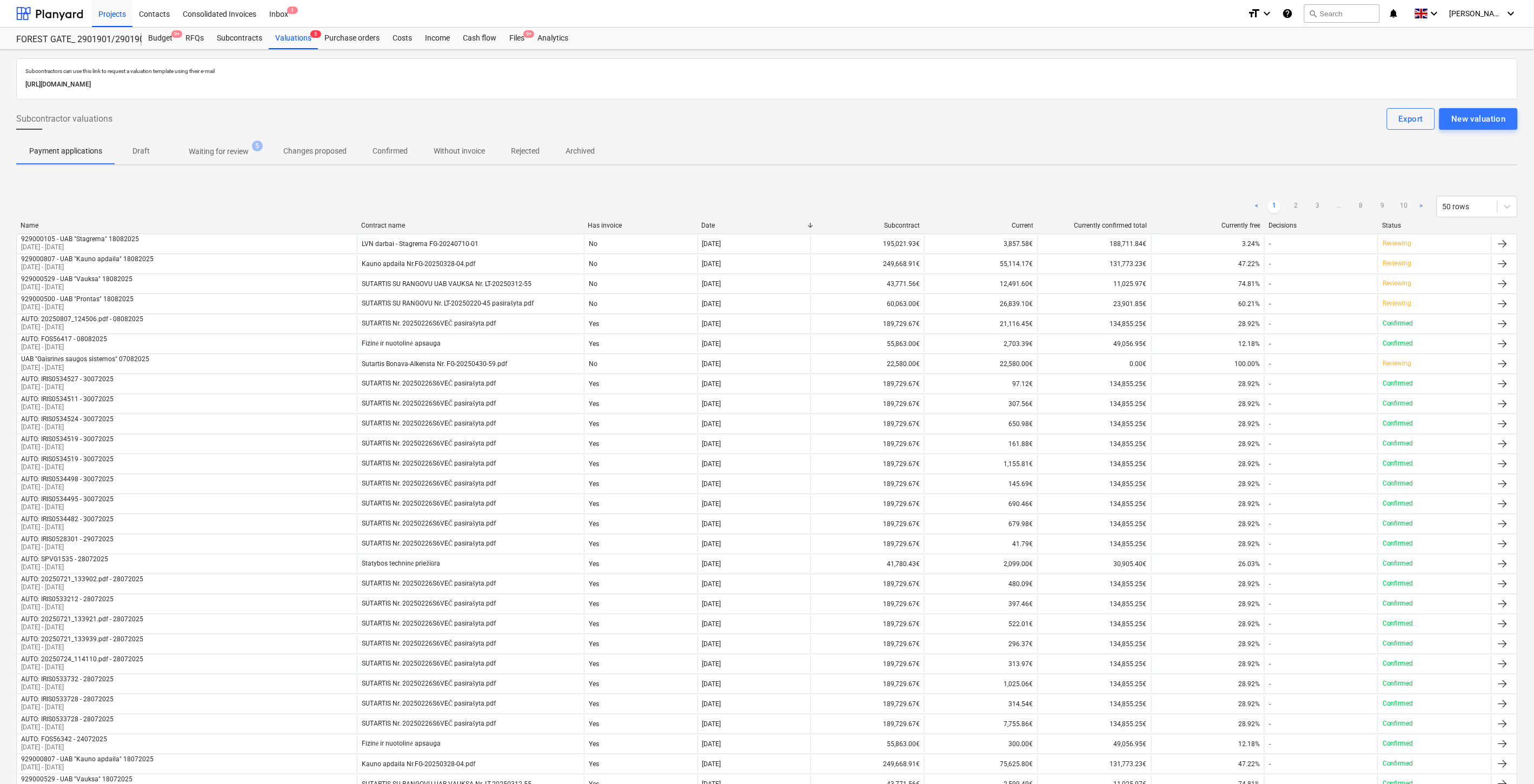
click at [215, 153] on p "Waiting for review" at bounding box center [218, 151] width 60 height 11
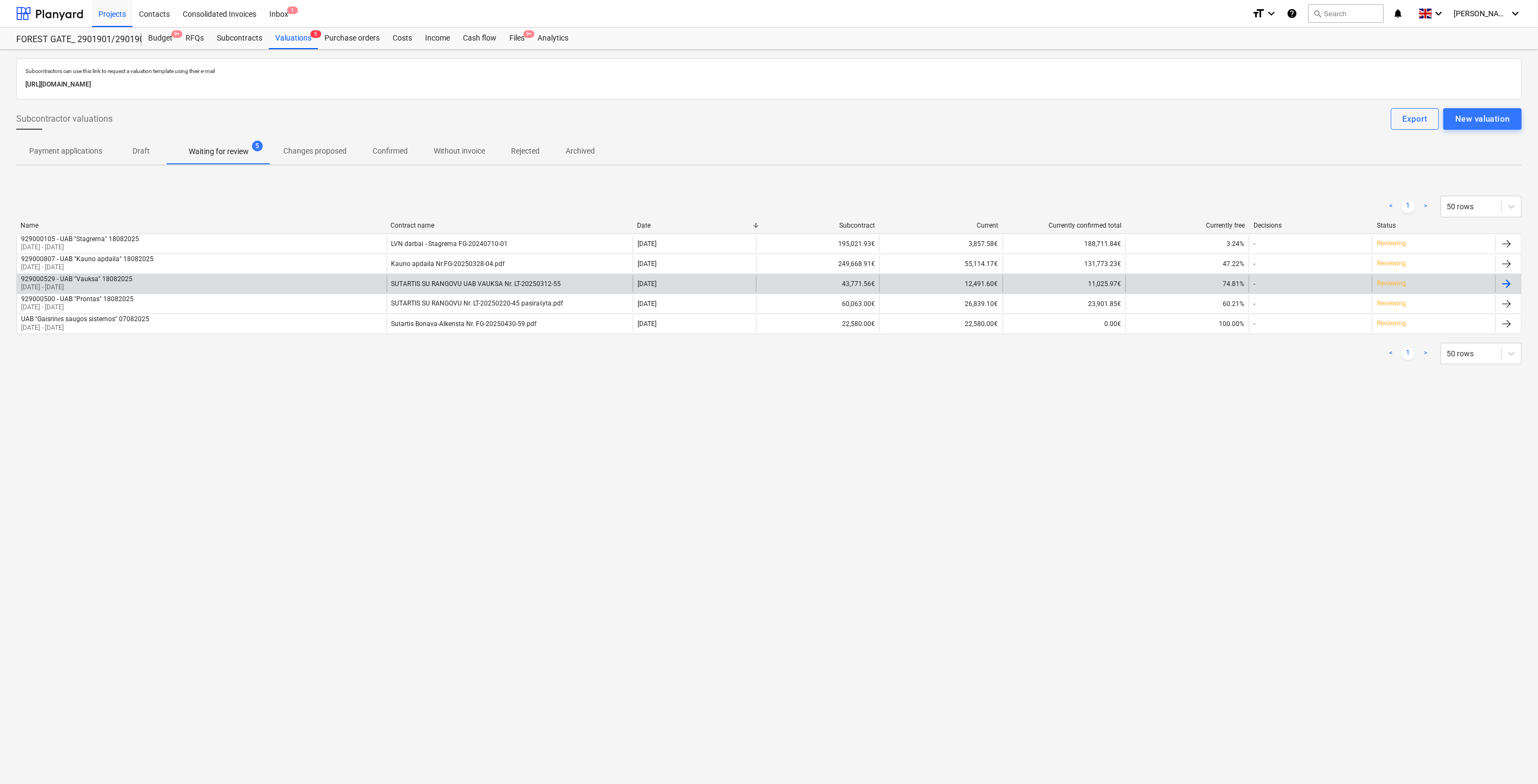
click at [321, 281] on div "929000529 - UAB "Vauksa" 18082025 [DATE] - [DATE]" at bounding box center [202, 283] width 370 height 17
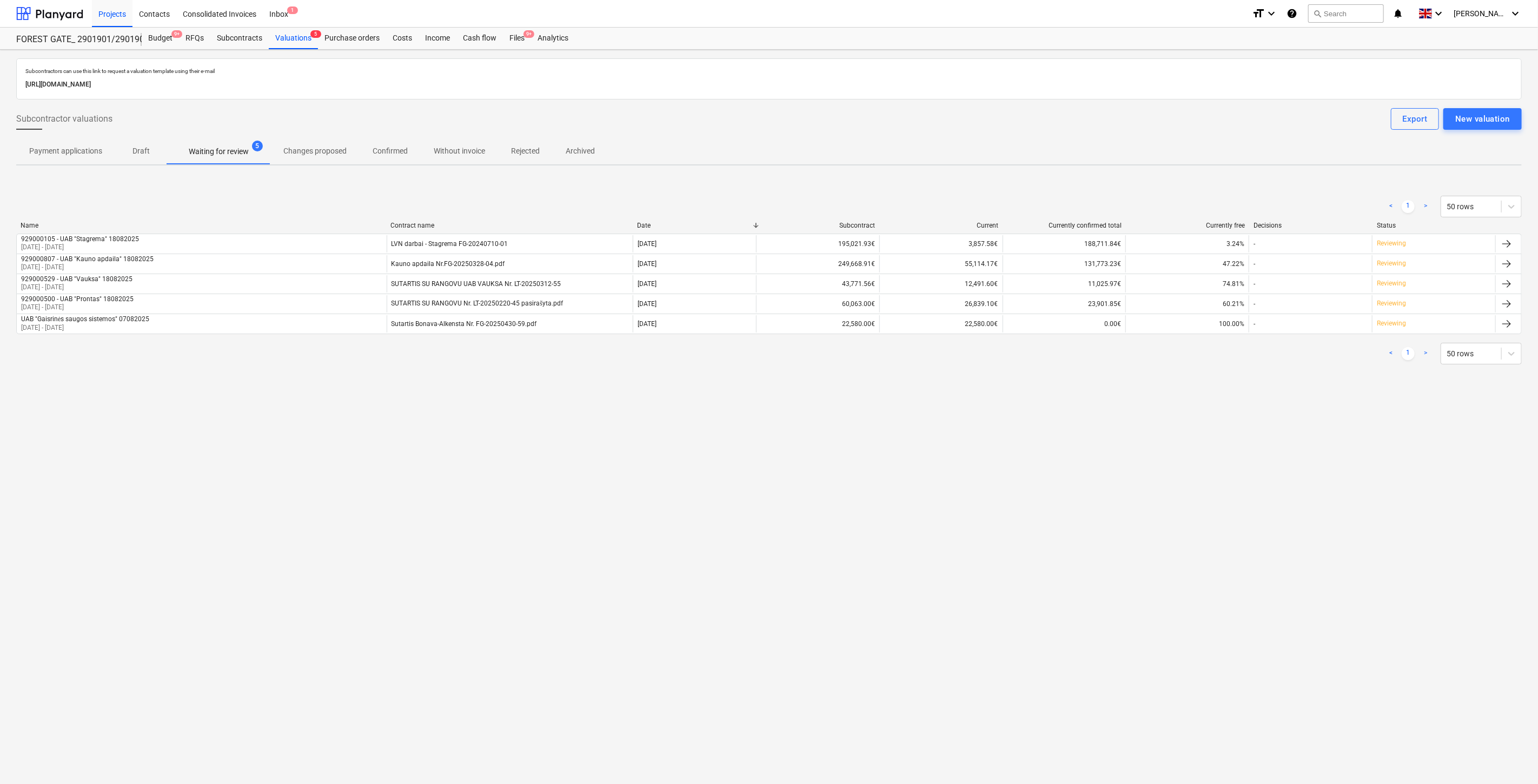
click at [863, 446] on div "Subcontractors can use this link to request a valuation template using their e-…" at bounding box center [769, 416] width 1538 height 734
click at [889, 429] on div "Subcontractors can use this link to request a valuation template using their e-…" at bounding box center [769, 416] width 1538 height 734
click at [515, 44] on div "Files 9+" at bounding box center [517, 39] width 28 height 22
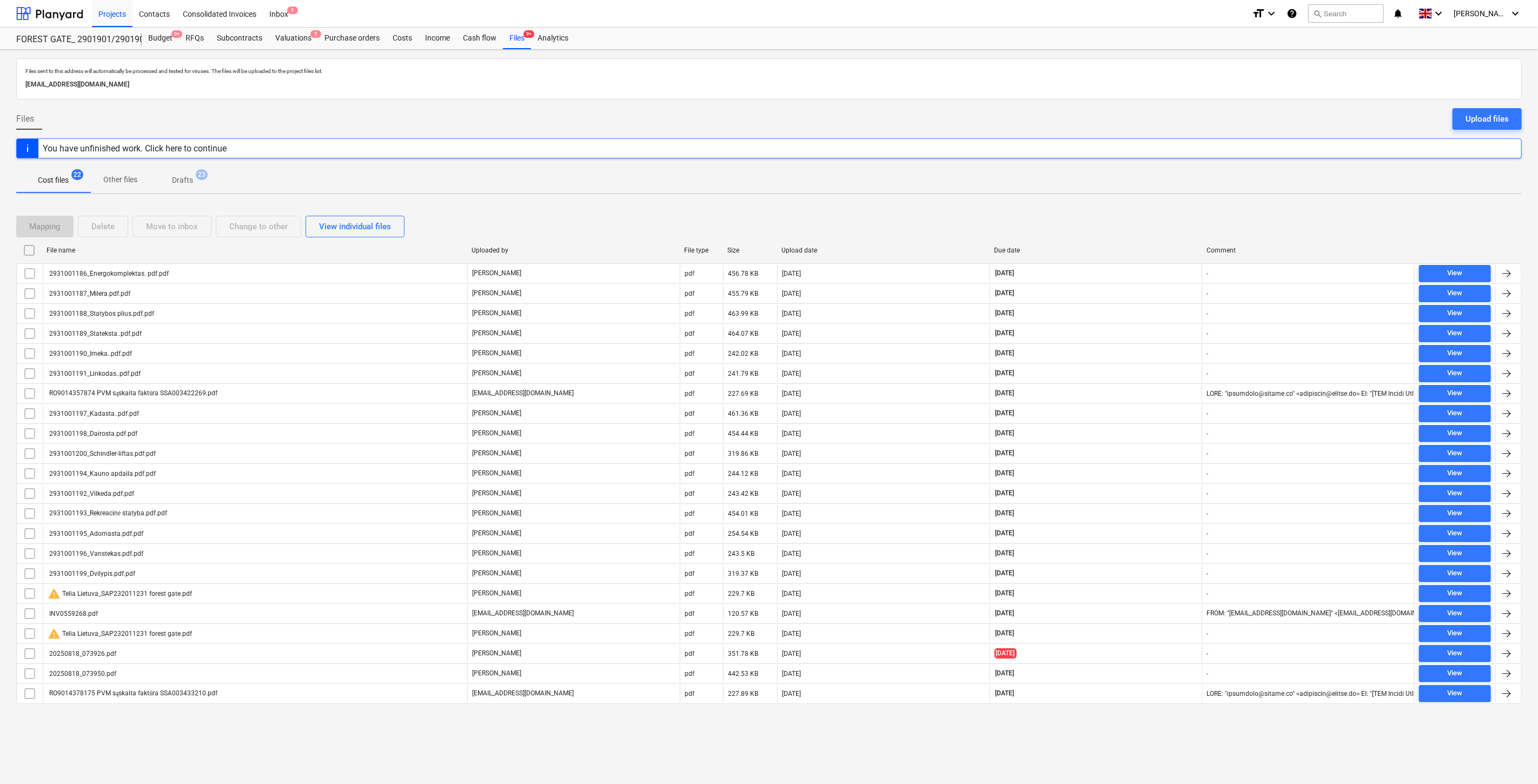
click at [1116, 224] on div "Mapping Delete Move to inbox Change to other View individual files" at bounding box center [769, 227] width 1505 height 22
click at [1138, 217] on div "Mapping Delete Move to inbox Change to other View individual files" at bounding box center [769, 227] width 1505 height 22
click at [1147, 223] on div "Mapping Delete Move to inbox Change to other View individual files" at bounding box center [769, 227] width 1505 height 22
click at [1177, 210] on div "Mapping Delete Move to inbox Change to other View individual files File name Up…" at bounding box center [769, 464] width 1505 height 523
drag, startPoint x: 1085, startPoint y: 217, endPoint x: 1122, endPoint y: 211, distance: 37.5
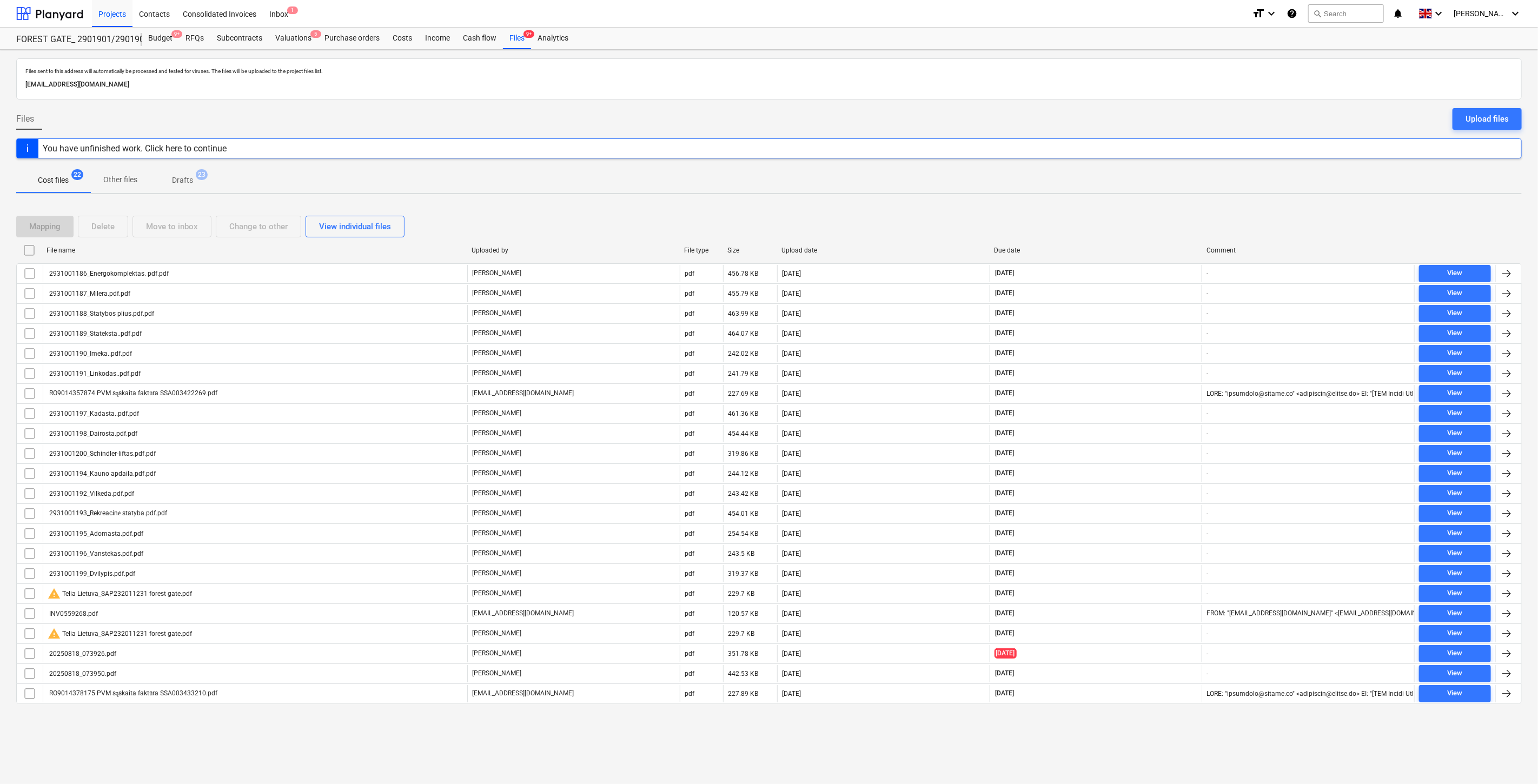
click at [1085, 217] on div "Mapping Delete Move to inbox Change to other View individual files" at bounding box center [769, 227] width 1505 height 22
click at [1131, 208] on div "Mapping Delete Move to inbox Change to other View individual files File name Up…" at bounding box center [769, 464] width 1505 height 523
click at [195, 41] on div "RFQs" at bounding box center [195, 39] width 31 height 22
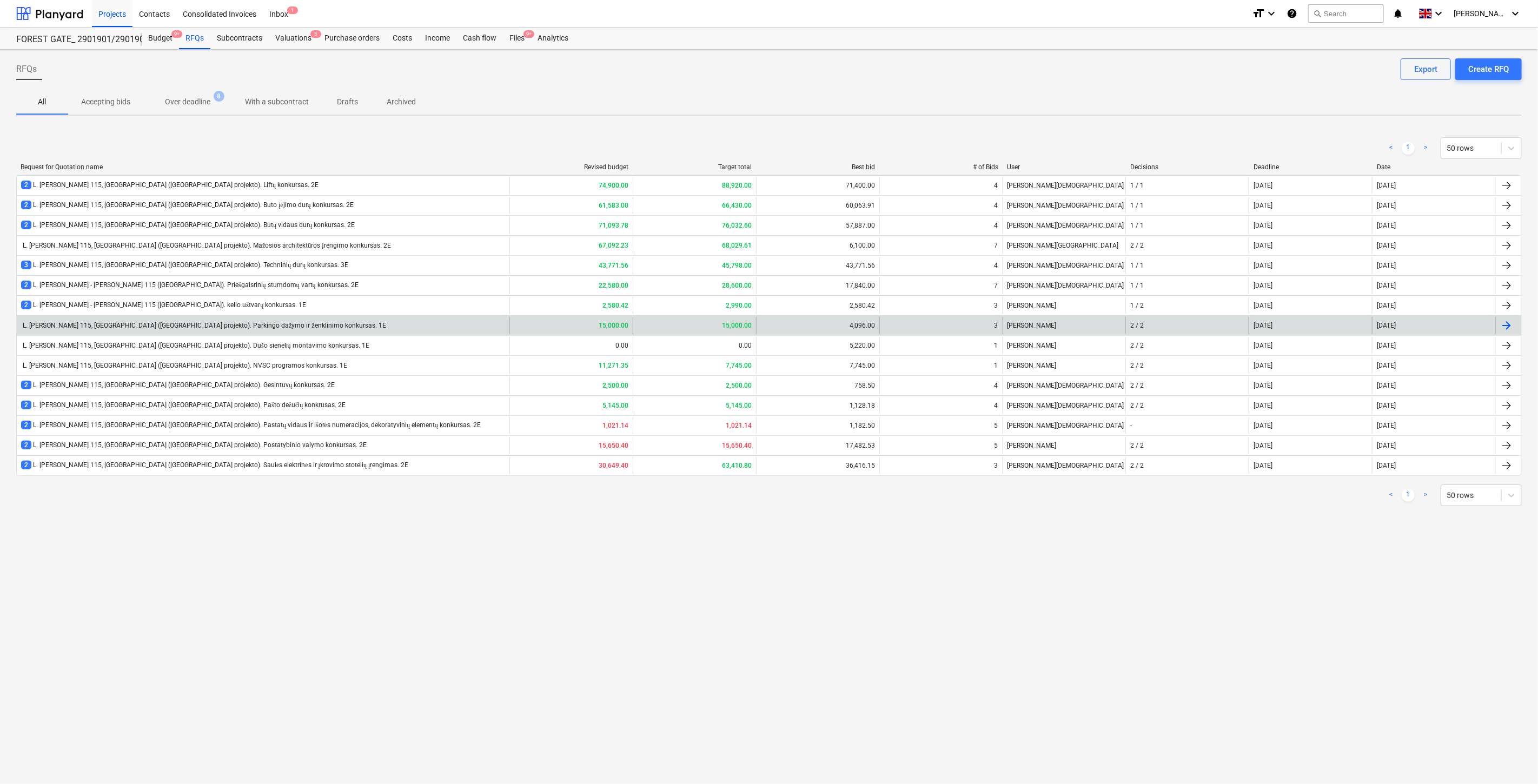
click at [463, 326] on div "L. [PERSON_NAME] 115, [GEOGRAPHIC_DATA] ([GEOGRAPHIC_DATA] projekto). Parkingo …" at bounding box center [263, 325] width 492 height 17
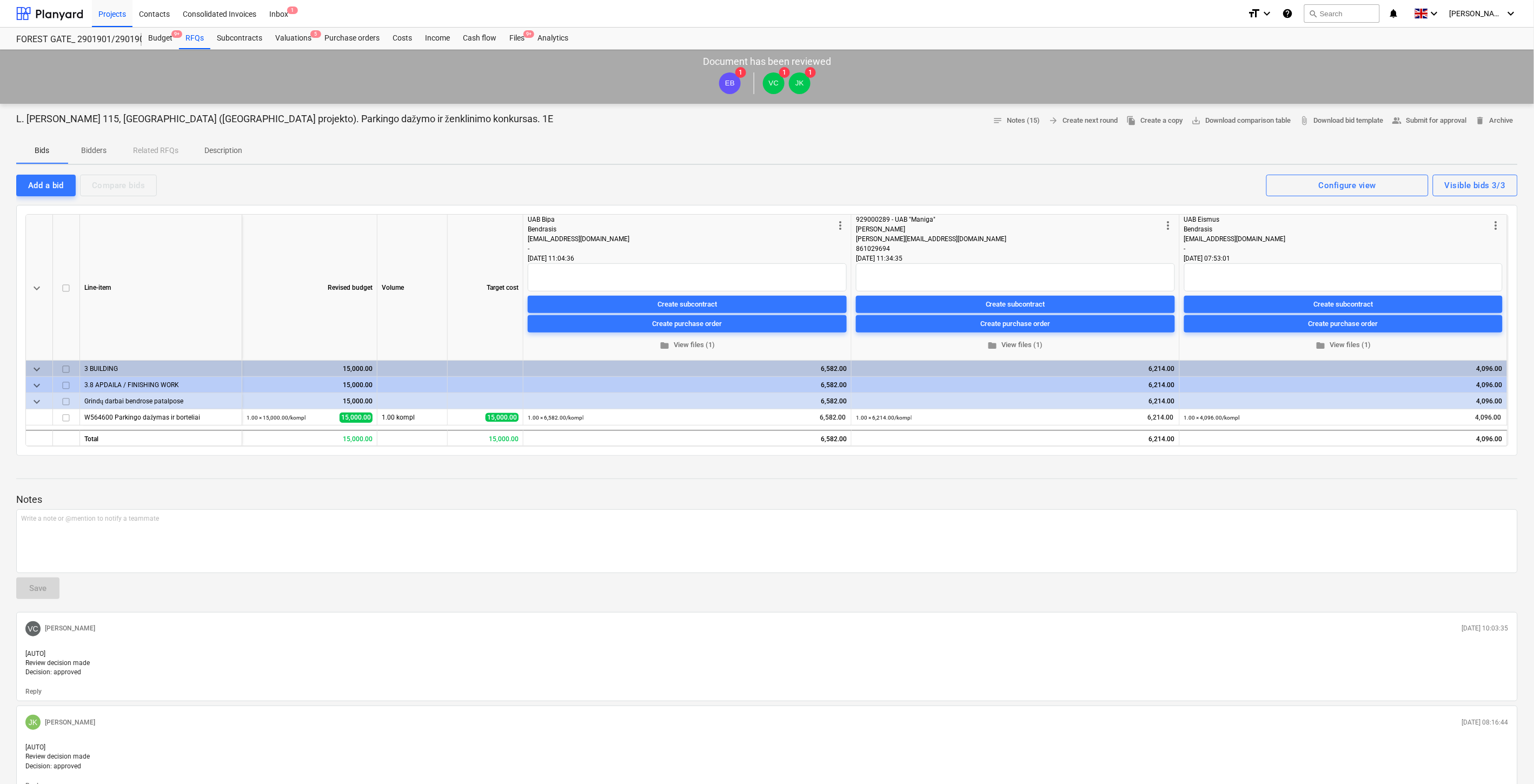
click at [215, 150] on p "Description" at bounding box center [223, 150] width 38 height 11
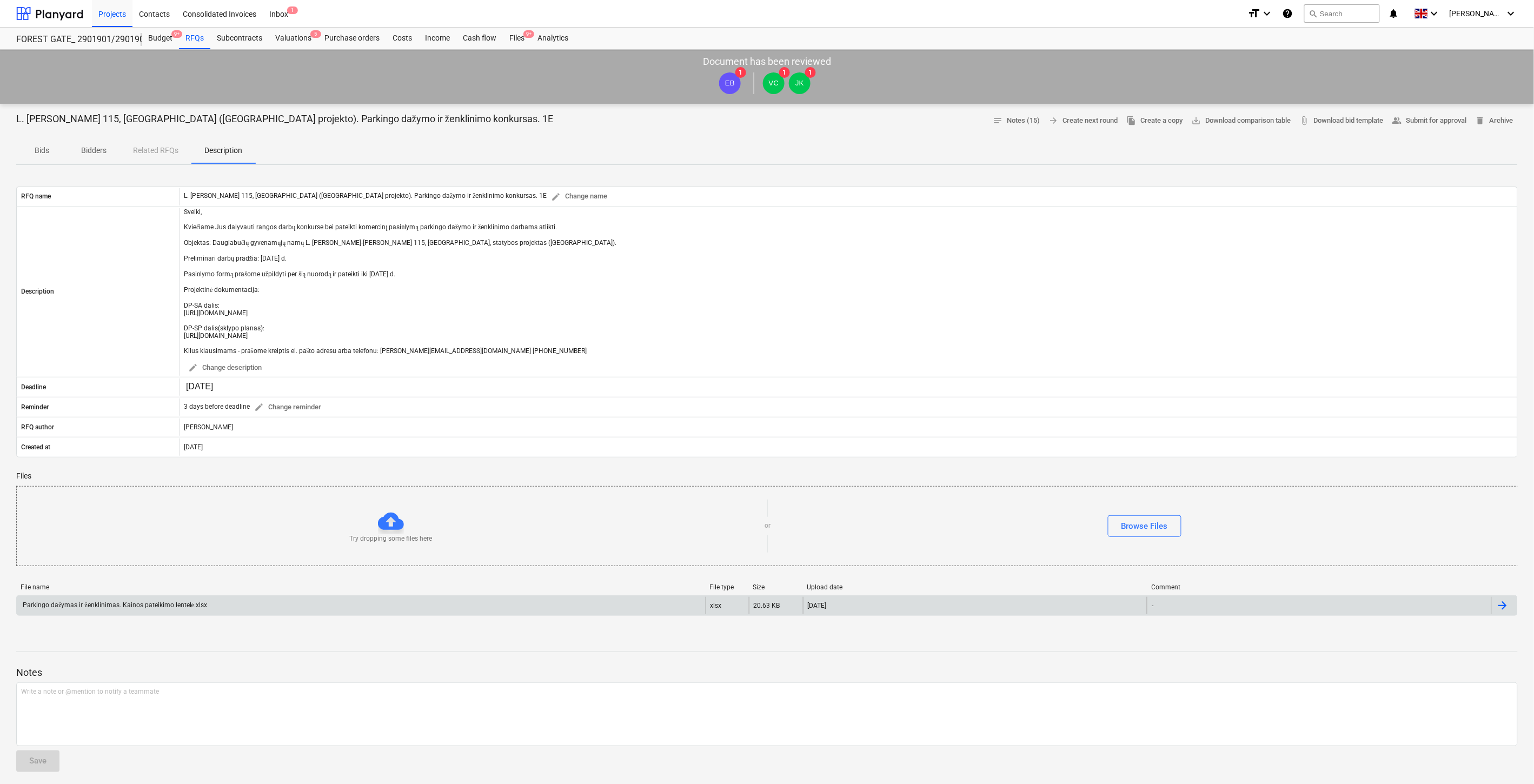
click at [448, 612] on div "Parkingo dažymas ir ženklinimas. Kainos pateikimo lentelė.xlsx" at bounding box center [361, 605] width 689 height 17
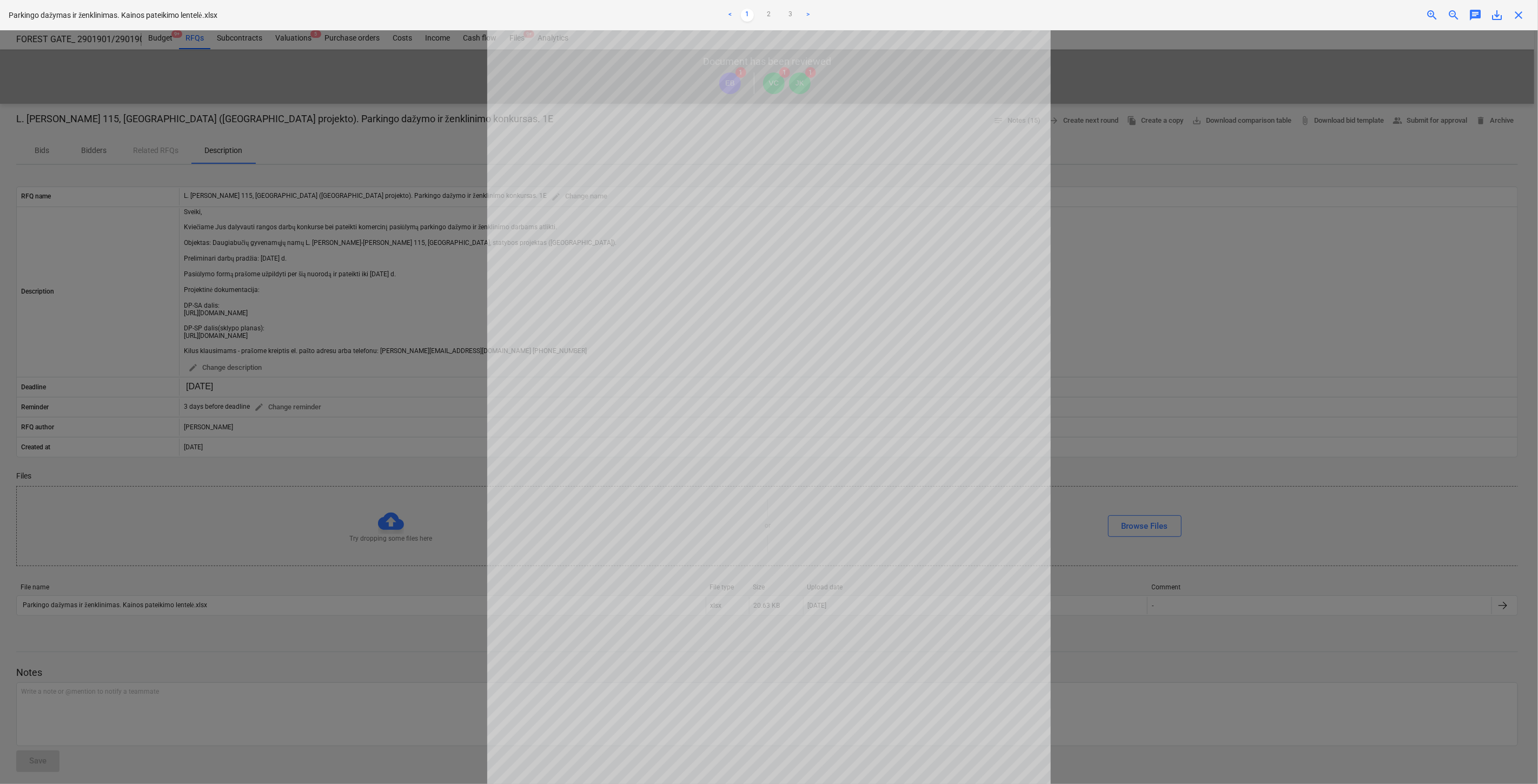
click at [1493, 12] on span "save_alt" at bounding box center [1497, 15] width 13 height 13
click at [1081, 106] on div at bounding box center [769, 406] width 1538 height 753
click at [1522, 19] on span "close" at bounding box center [1519, 15] width 13 height 13
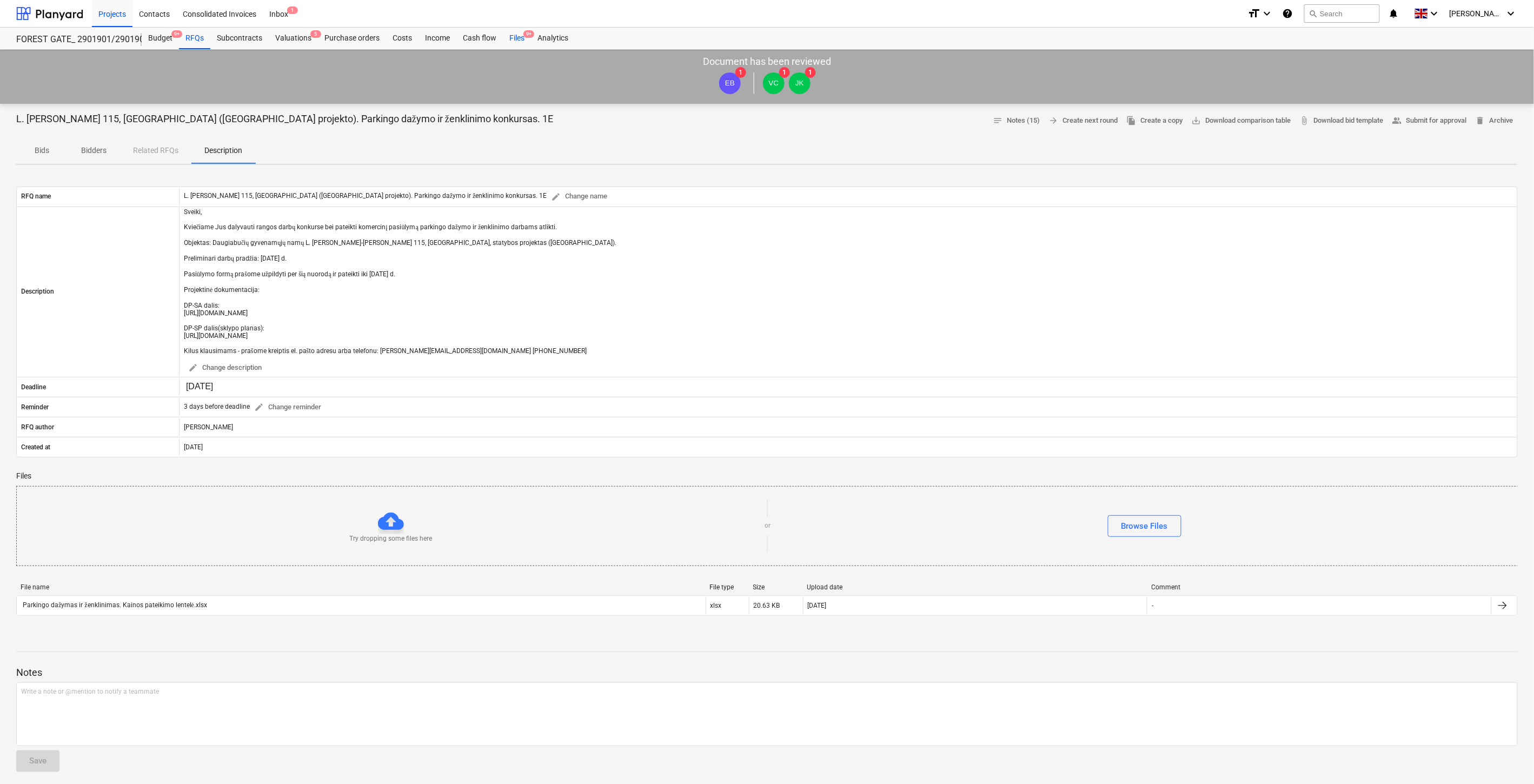
click at [521, 42] on div "Files 9+" at bounding box center [517, 39] width 28 height 22
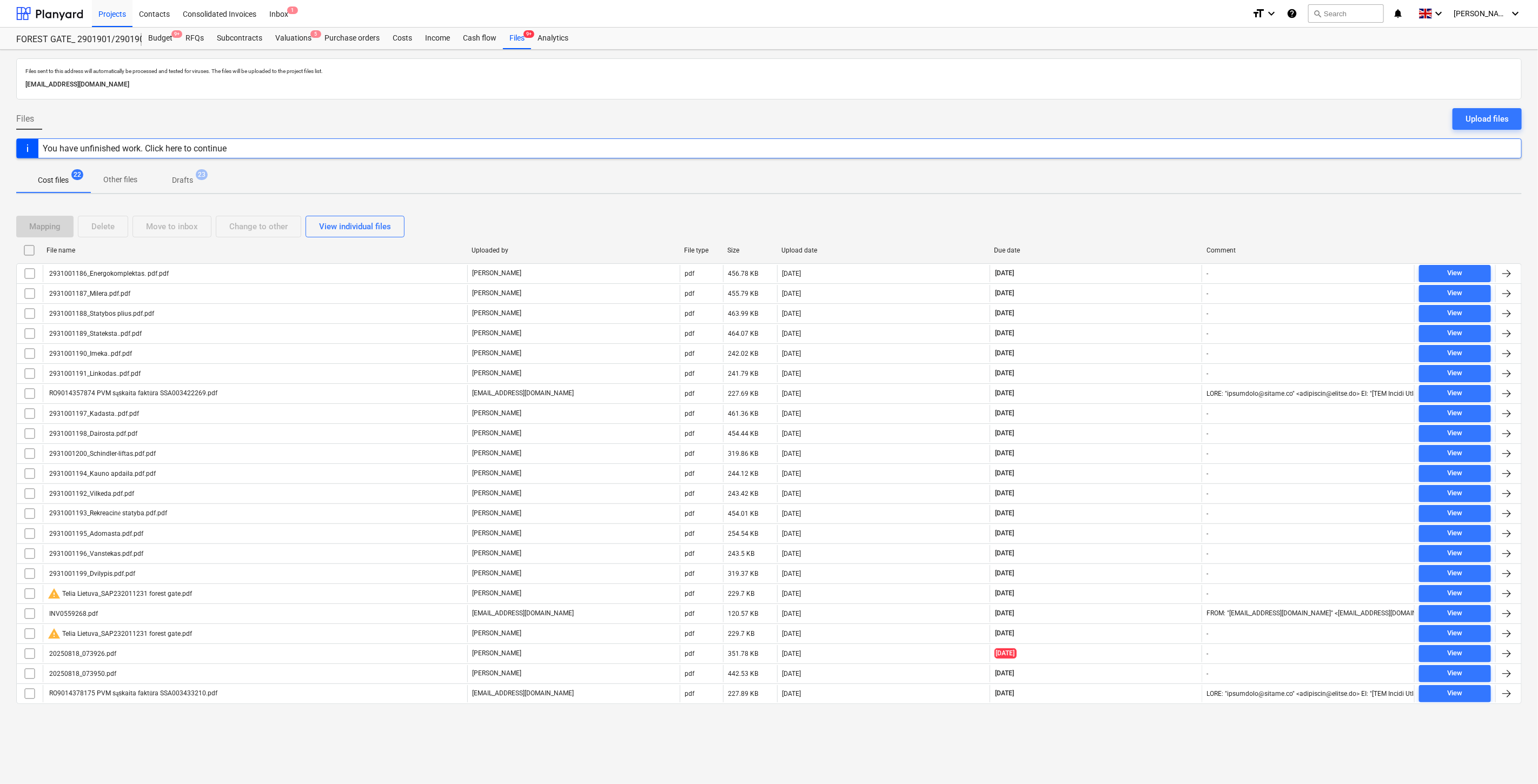
click at [1092, 221] on div "Mapping Delete Move to inbox Change to other View individual files" at bounding box center [769, 227] width 1505 height 22
click at [1113, 211] on div "Mapping Delete Move to inbox Change to other View individual files" at bounding box center [769, 226] width 1505 height 30
